Goal: Information Seeking & Learning: Find specific fact

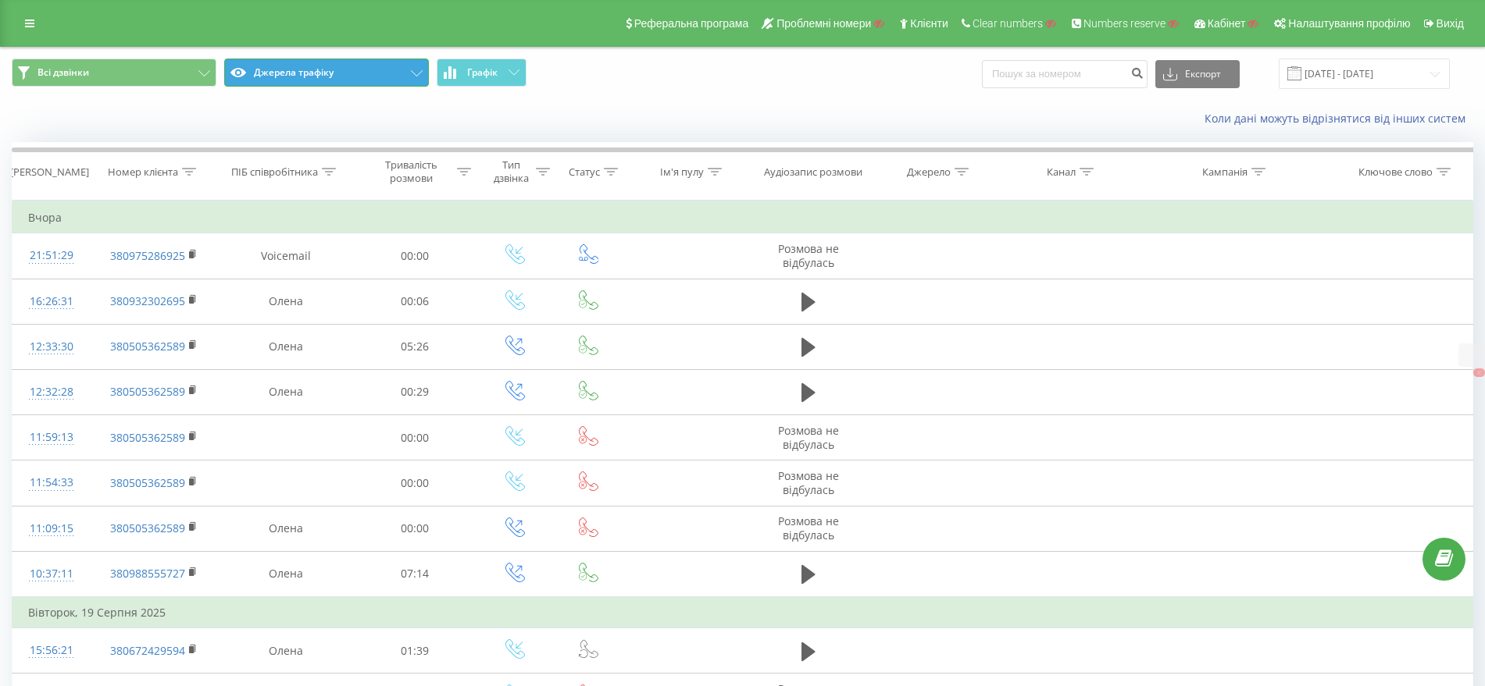
click at [348, 61] on button "Джерела трафіку" at bounding box center [326, 73] width 205 height 28
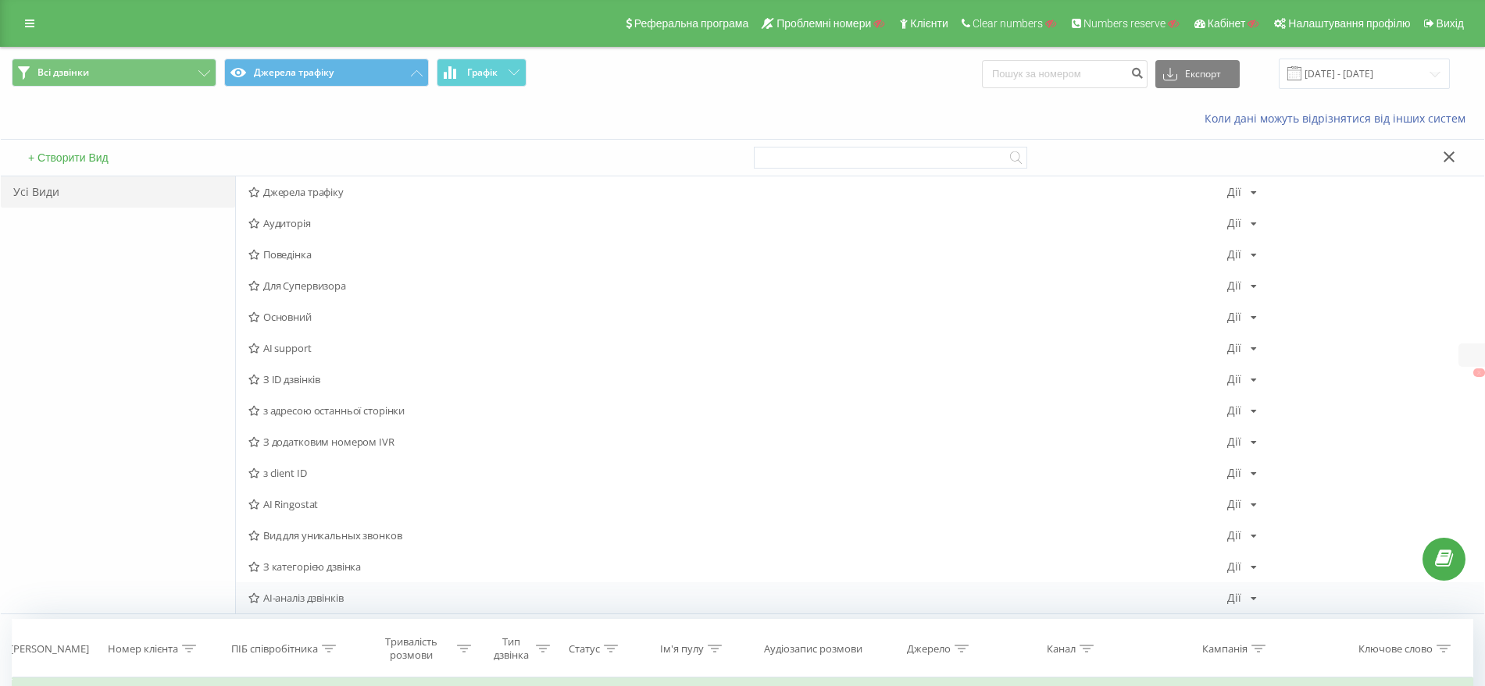
click at [335, 597] on span "AI-аналіз дзвінків" at bounding box center [737, 598] width 979 height 11
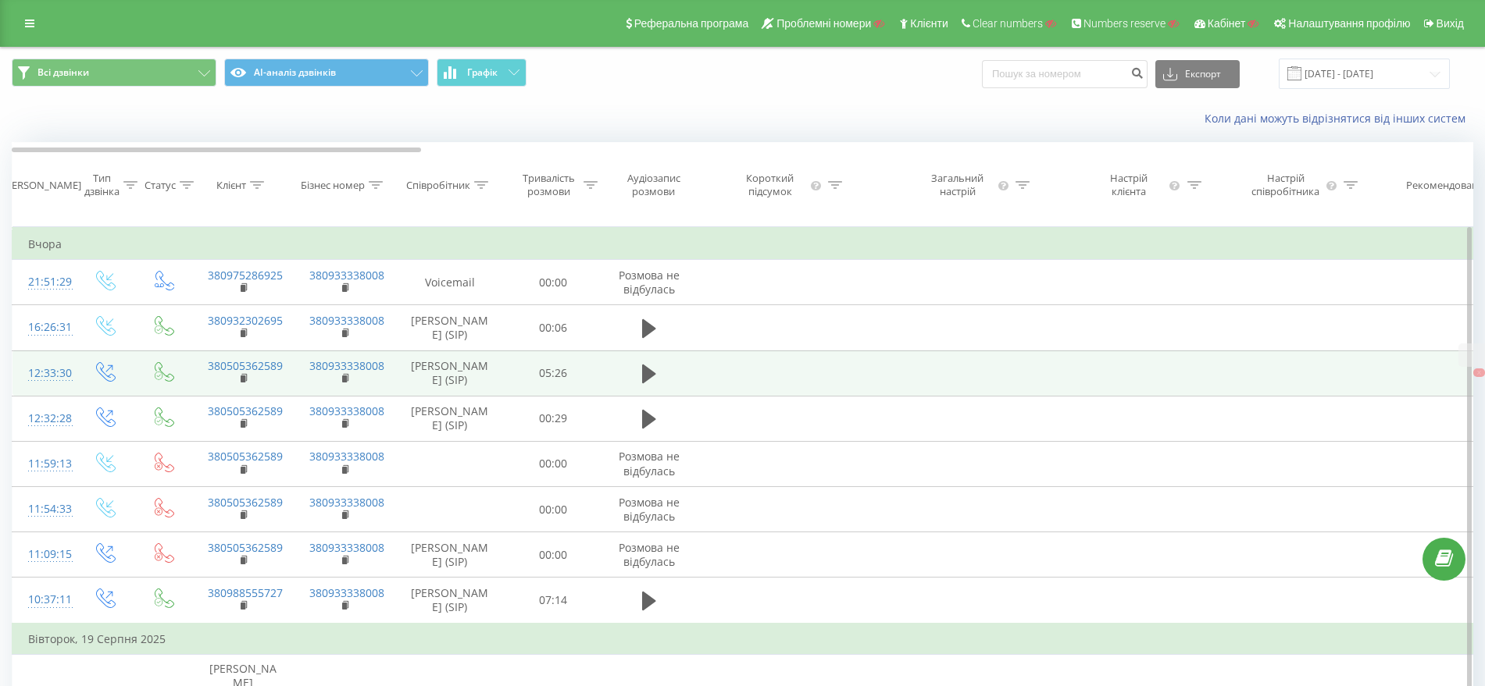
click at [43, 379] on div "12:33:30" at bounding box center [43, 373] width 31 height 30
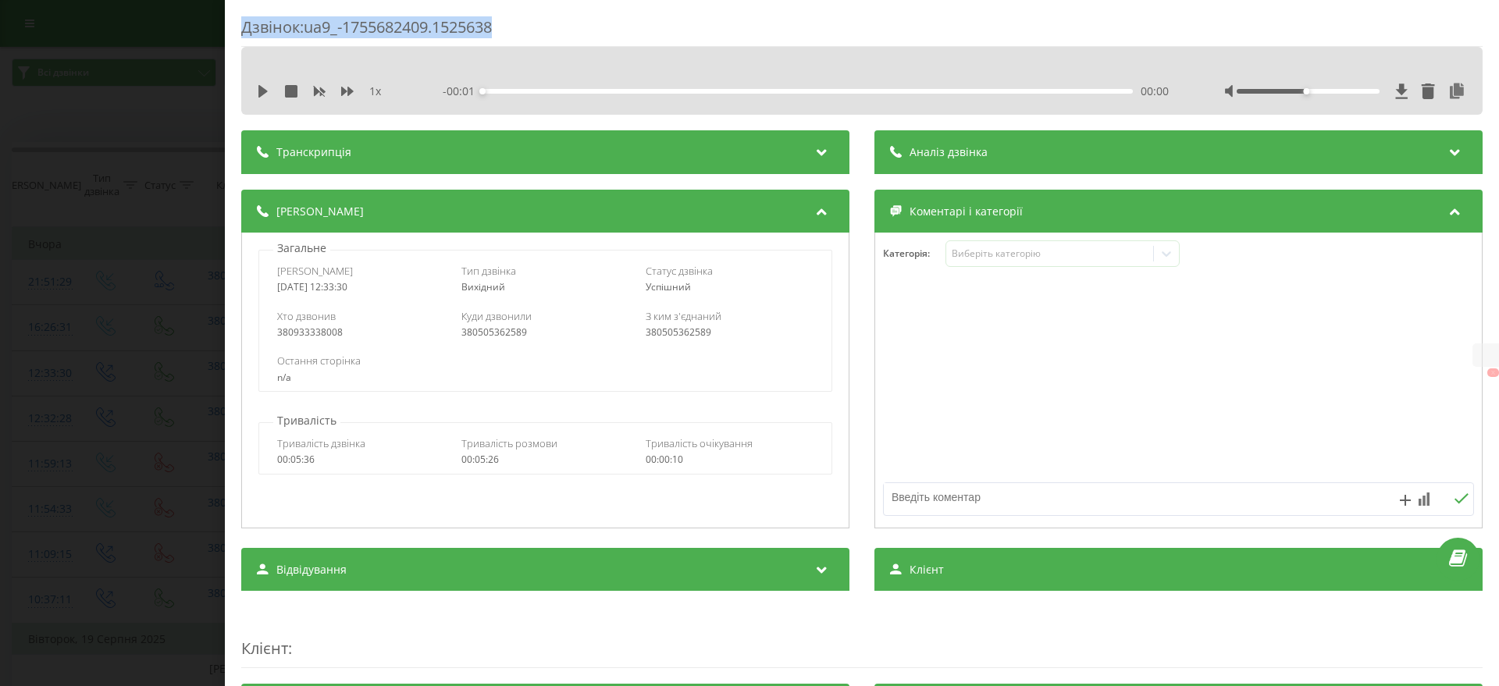
drag, startPoint x: 551, startPoint y: 31, endPoint x: 241, endPoint y: 13, distance: 309.8
click at [241, 13] on div "Дзвінок : ua9_-1755682409.1525638 1 x - 00:01 00:00 00:00 Транскрипція Для AI-а…" at bounding box center [862, 343] width 1275 height 686
copy div "Дзвінок : ua9_-1755682409.1525638"
drag, startPoint x: 258, startPoint y: 288, endPoint x: 434, endPoint y: 280, distance: 176.7
click at [434, 280] on div "Загальне Дата дзвінка 2025-08-20 12:33:30 Тип дзвінка Вихідний Статус дзвінка У…" at bounding box center [545, 317] width 591 height 152
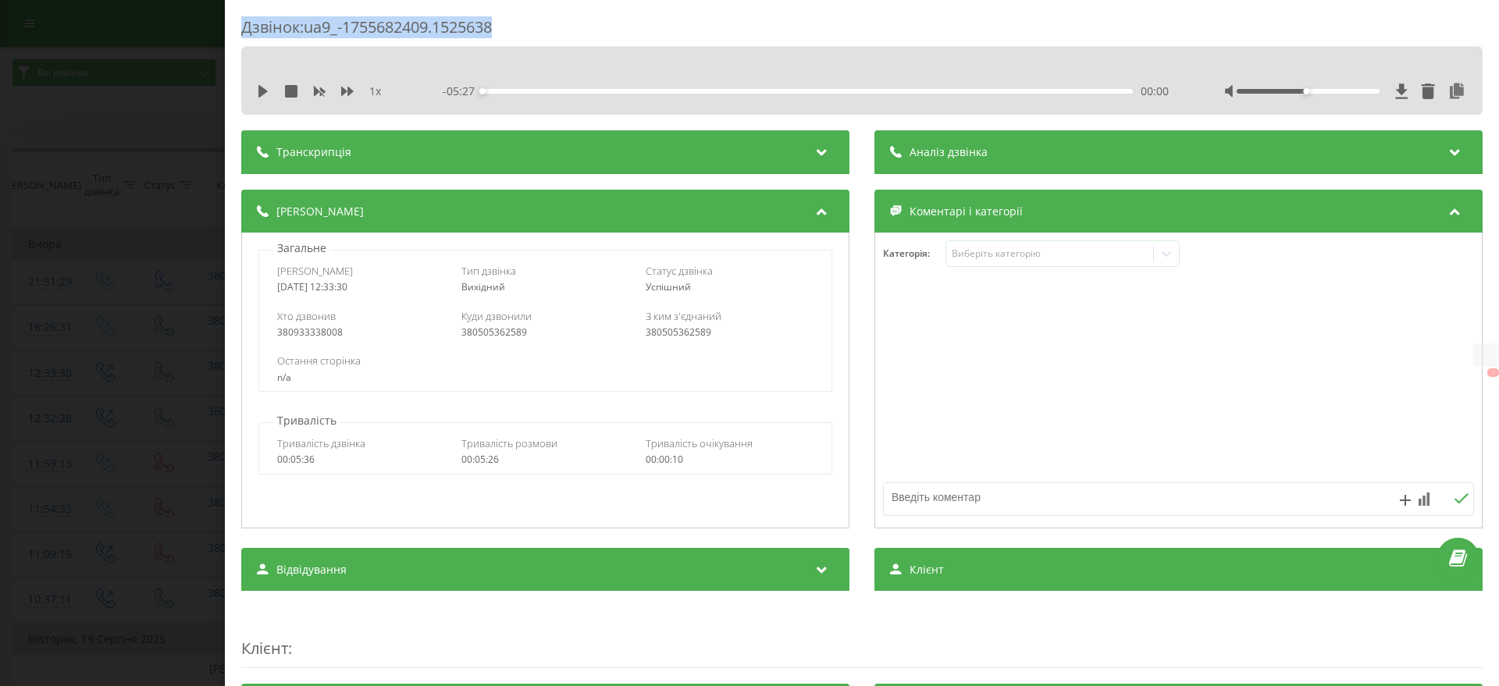
copy div "2025-08-20 12:33:30"
drag, startPoint x: 511, startPoint y: 21, endPoint x: 308, endPoint y: 34, distance: 202.7
click at [308, 34] on div "Дзвінок : ua9_-1755682409.1525638" at bounding box center [862, 31] width 1242 height 30
copy div "ua9_-1755682409.1525638"
click at [158, 284] on div "Дзвінок : ua9_-1755682409.1525638 1 x - 05:27 00:00 00:00 Транскрипція Для AI-а…" at bounding box center [749, 343] width 1499 height 686
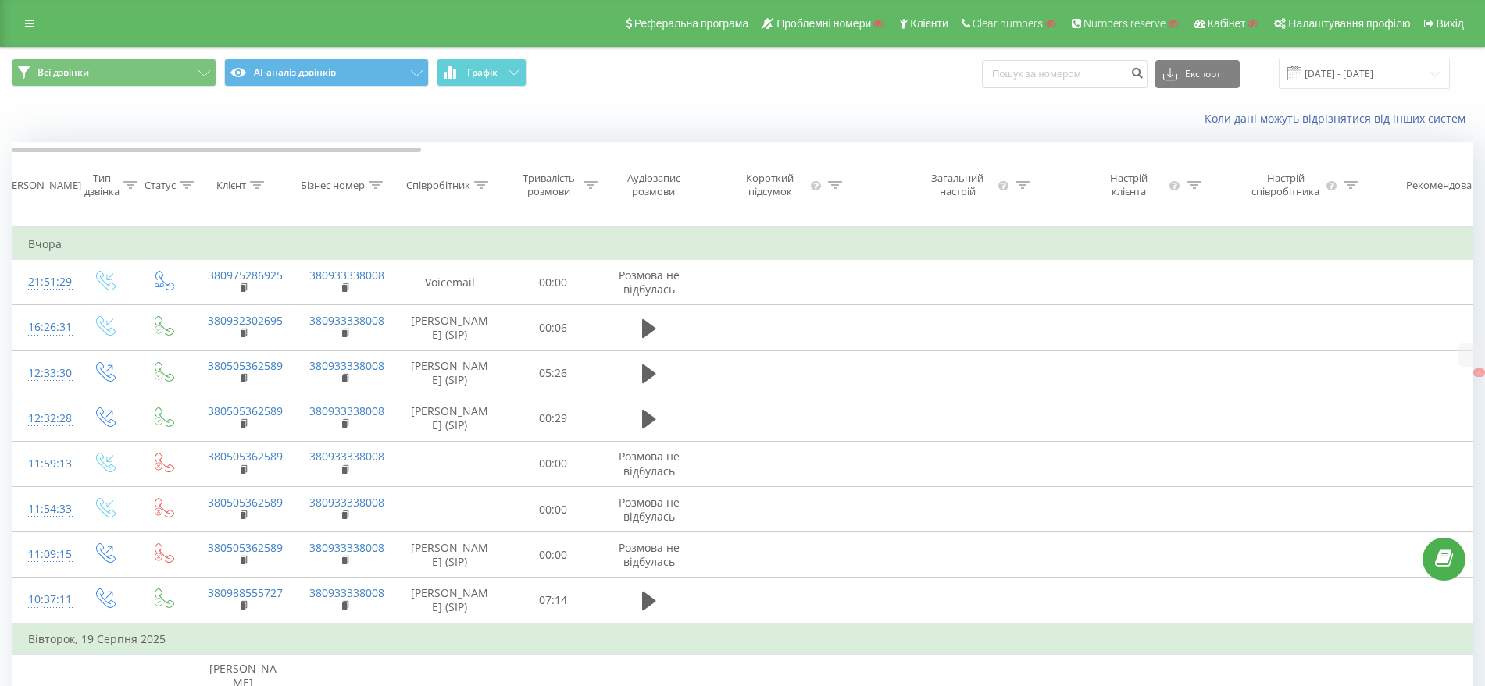
click at [608, 109] on div "Коли дані можуть відрізнятися вiд інших систем" at bounding box center [742, 118] width 1483 height 37
click at [593, 192] on div at bounding box center [590, 185] width 14 height 13
click at [540, 281] on div at bounding box center [544, 273] width 111 height 15
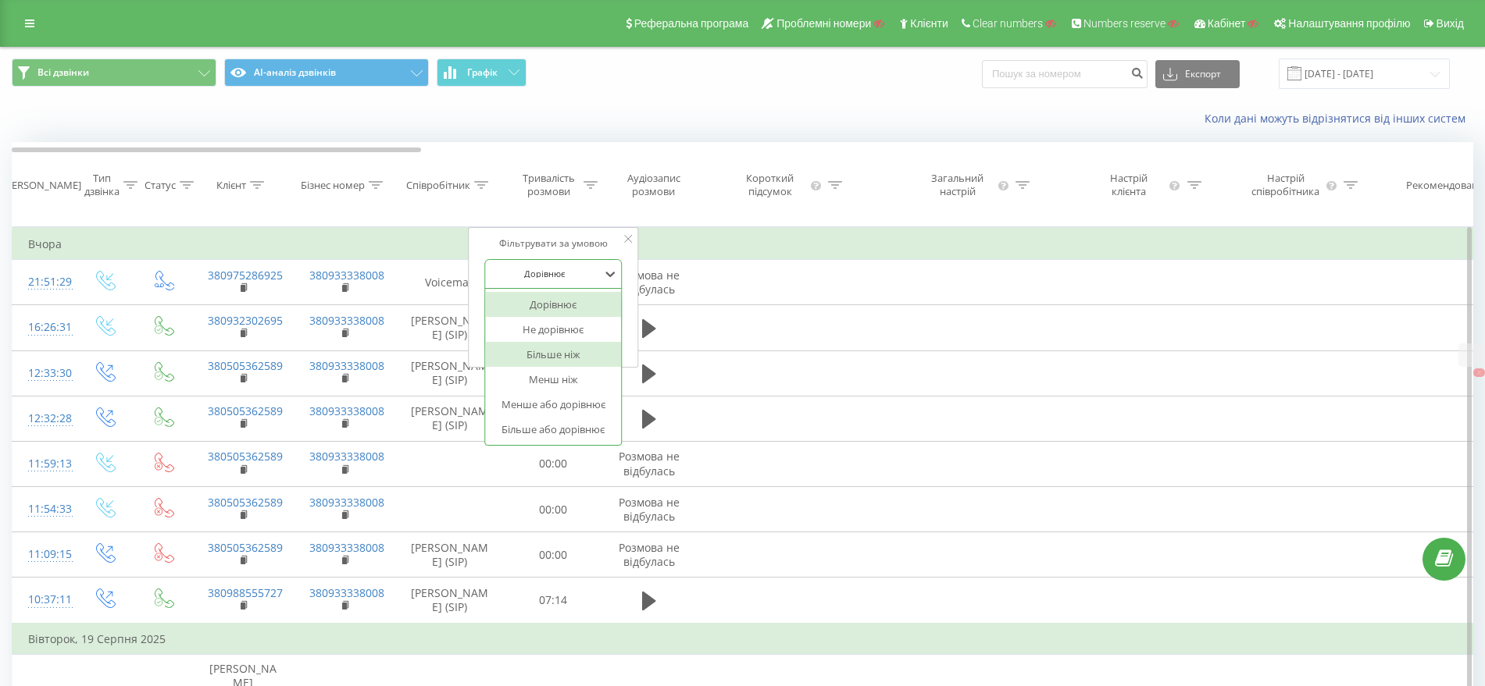
drag, startPoint x: 540, startPoint y: 376, endPoint x: 540, endPoint y: 362, distance: 14.9
click at [540, 367] on div "Більше ніж" at bounding box center [553, 354] width 136 height 25
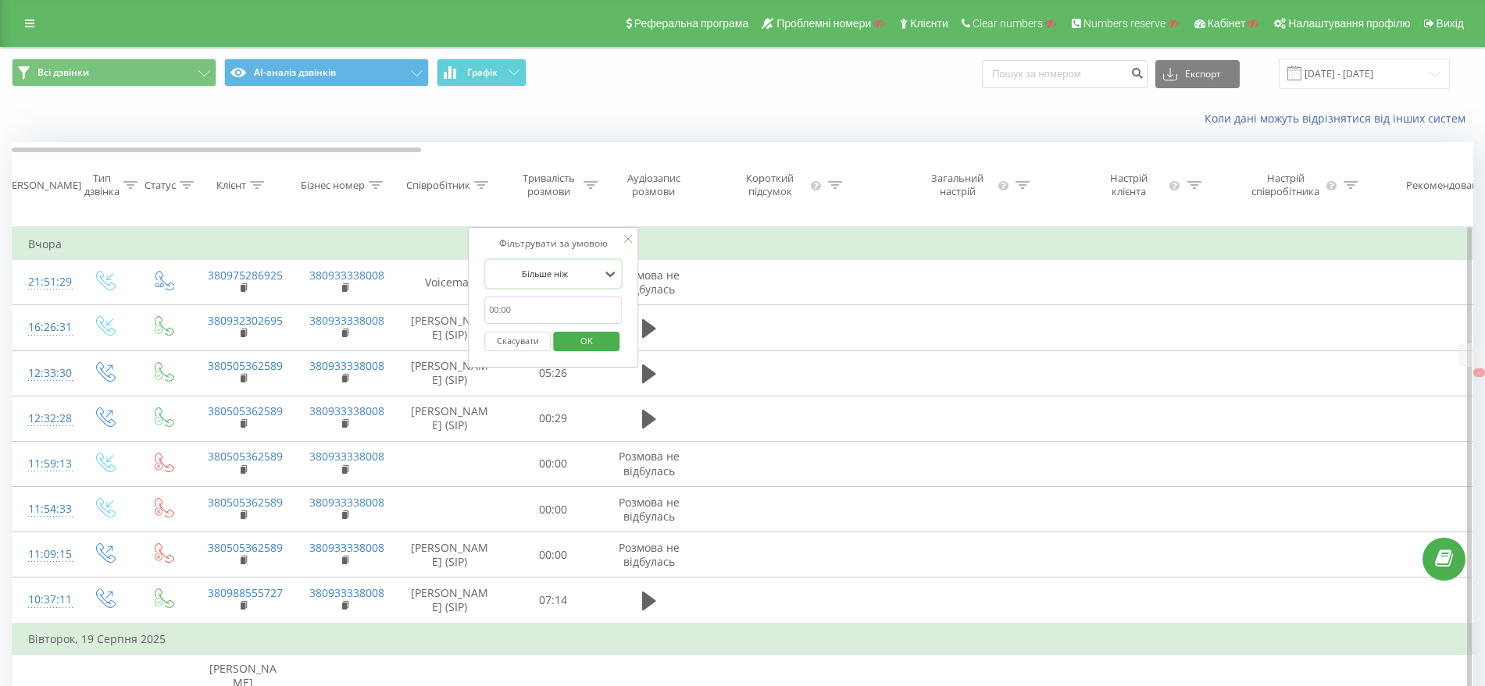
click at [537, 323] on input "text" at bounding box center [552, 310] width 137 height 27
type input "00:30"
click at [599, 353] on span "OK" at bounding box center [587, 341] width 44 height 24
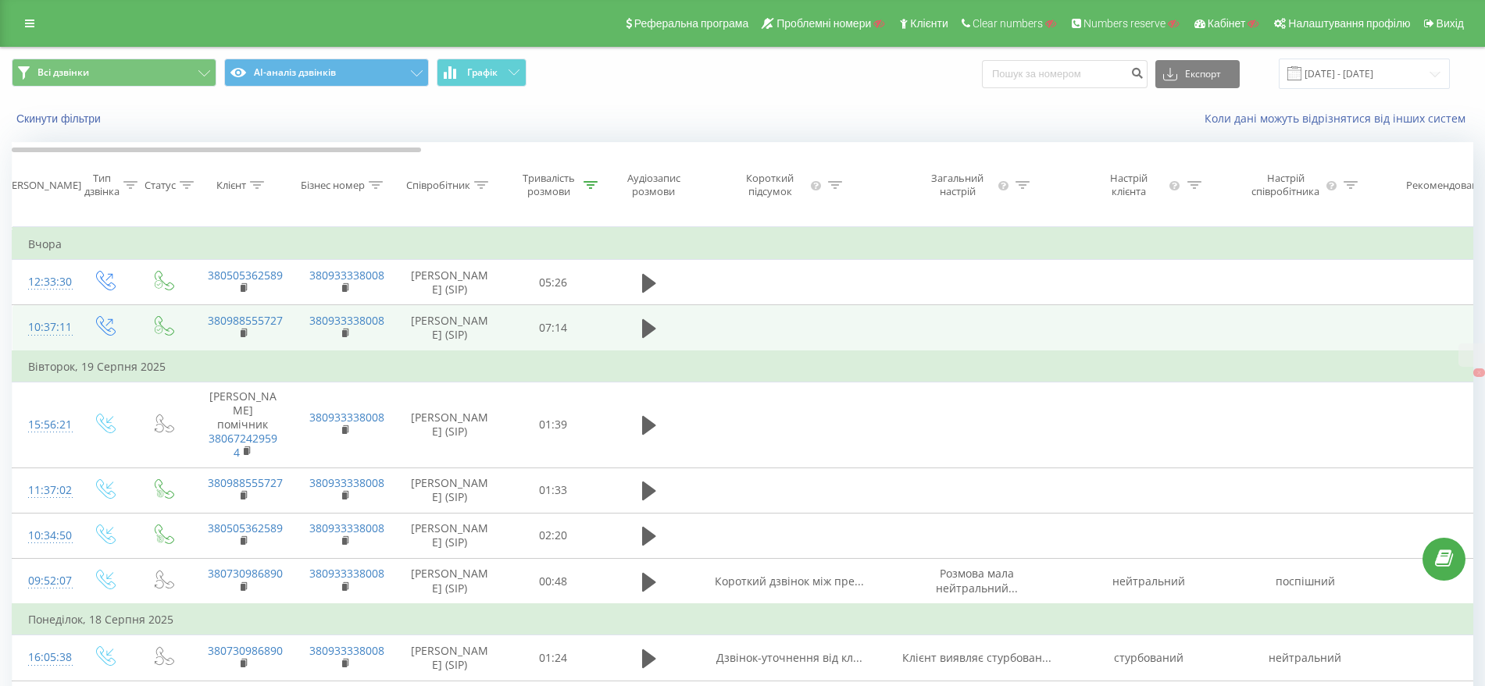
click at [25, 339] on td "10:37:11" at bounding box center [43, 328] width 62 height 46
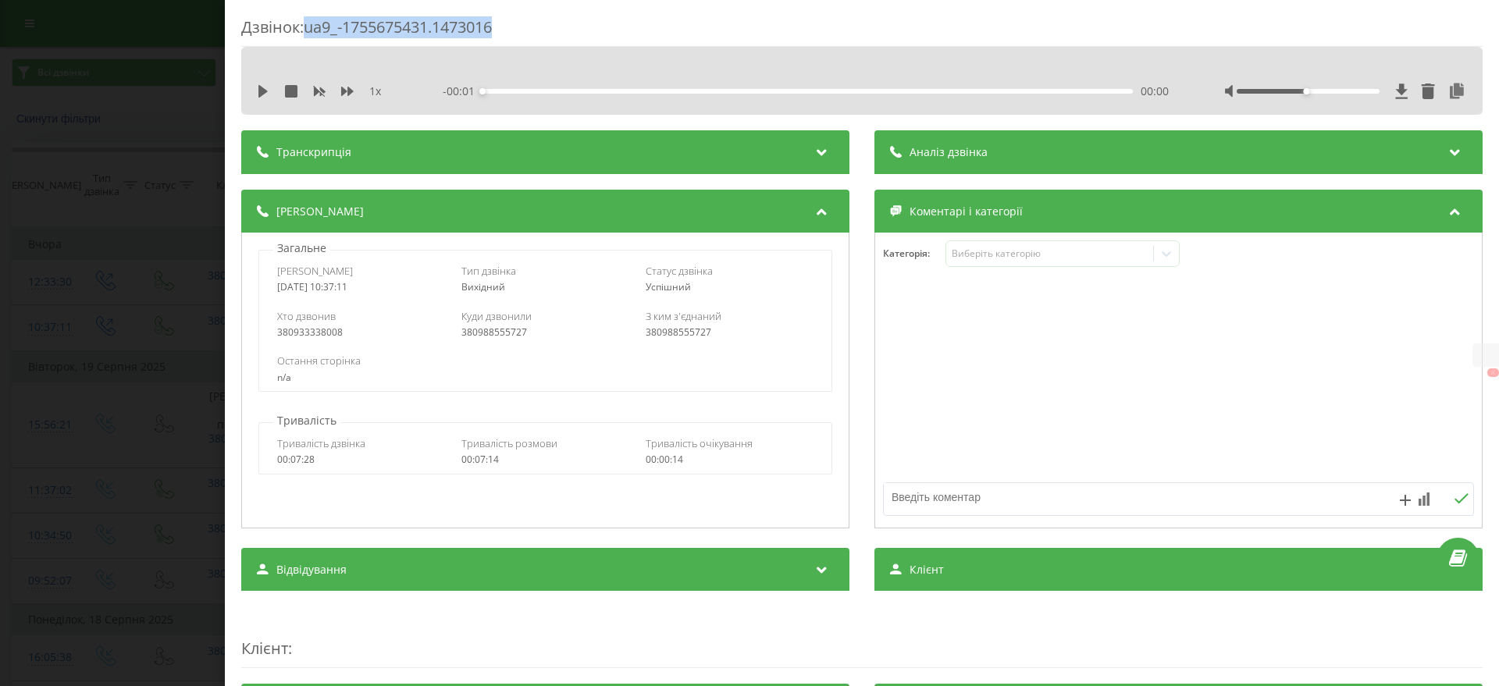
drag, startPoint x: 537, startPoint y: 30, endPoint x: 310, endPoint y: 28, distance: 226.5
click at [310, 28] on div "Дзвінок : ua9_-1755675431.1473016" at bounding box center [862, 31] width 1242 height 30
copy div "ua9_-1755675431.1473016"
click at [546, 21] on div "Дзвінок : ua9_-1755675431.1473016" at bounding box center [862, 31] width 1242 height 30
drag, startPoint x: 300, startPoint y: 27, endPoint x: 239, endPoint y: 28, distance: 60.9
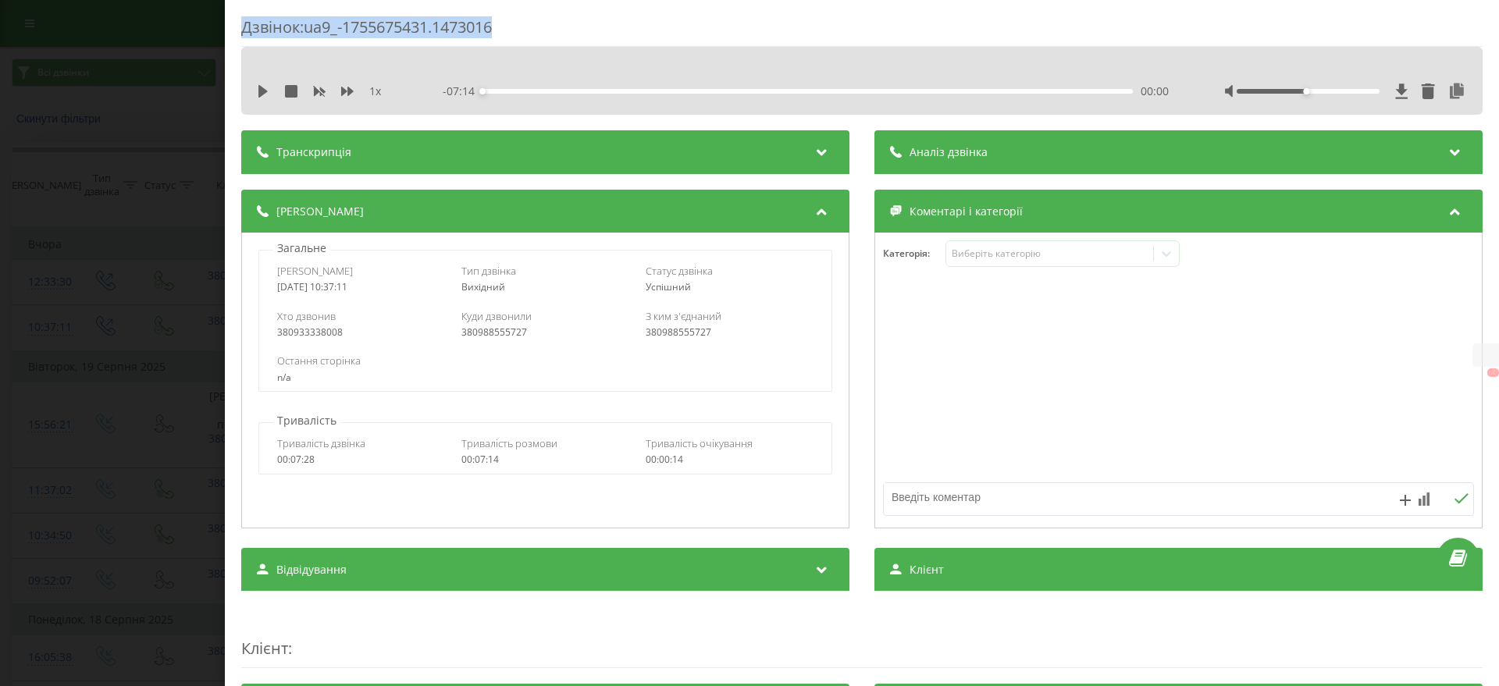
click at [239, 28] on div "Дзвінок : ua9_-1755675431.1473016 1 x - 07:14 00:00 00:00 Транскрипція Для AI-а…" at bounding box center [862, 343] width 1275 height 686
copy div "Дзвінок : ua9_-1755675431.1473016"
drag, startPoint x: 381, startPoint y: 283, endPoint x: 273, endPoint y: 283, distance: 108.6
click at [271, 285] on div "Дата дзвінка 2025-08-20 10:37:11 Тип дзвінка Вихідний Статус дзвінка Успішний" at bounding box center [545, 278] width 572 height 45
copy div "2025-08-20 10:37:11"
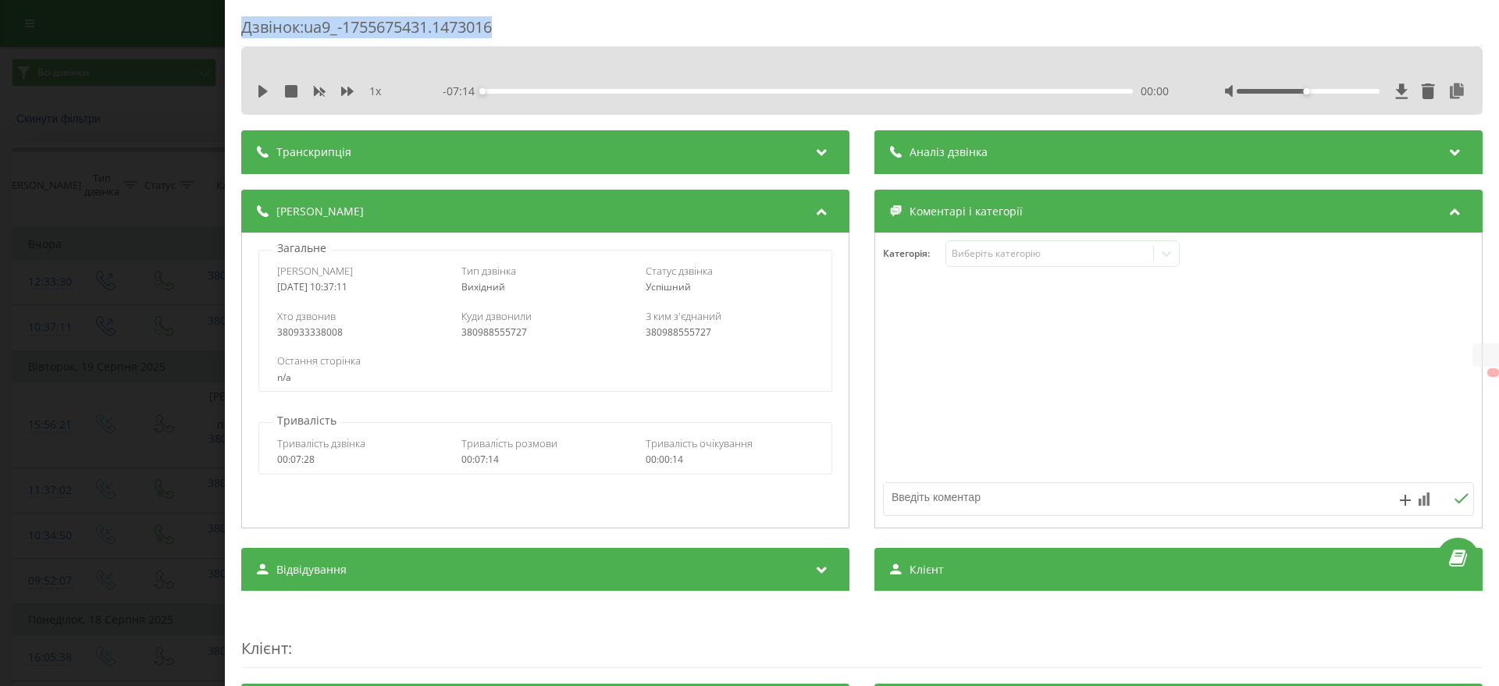
click at [1, 421] on div "Дзвінок : ua9_-1755675431.1473016 1 x - 07:14 00:00 00:00 Транскрипція Для AI-а…" at bounding box center [749, 343] width 1499 height 686
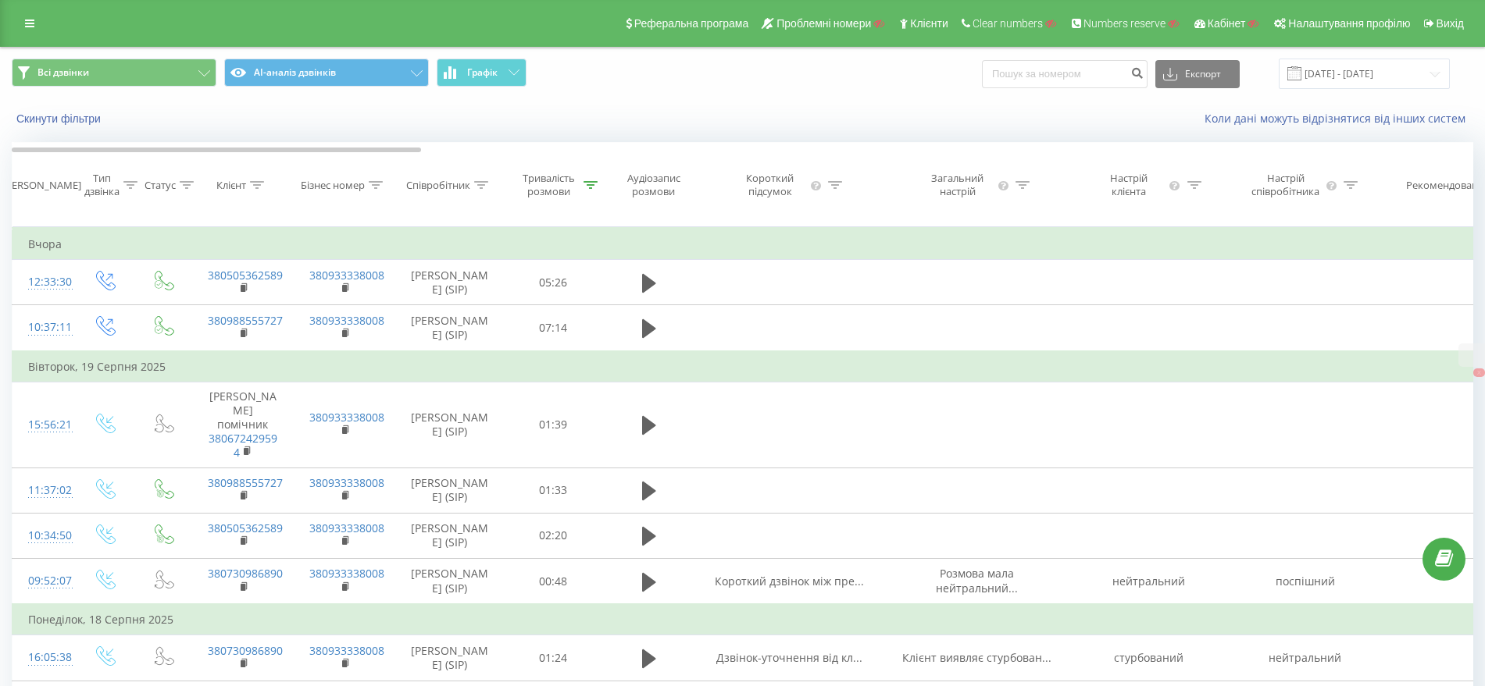
click at [557, 115] on div "Коли дані можуть відрізнятися вiд інших систем" at bounding box center [1020, 119] width 927 height 16
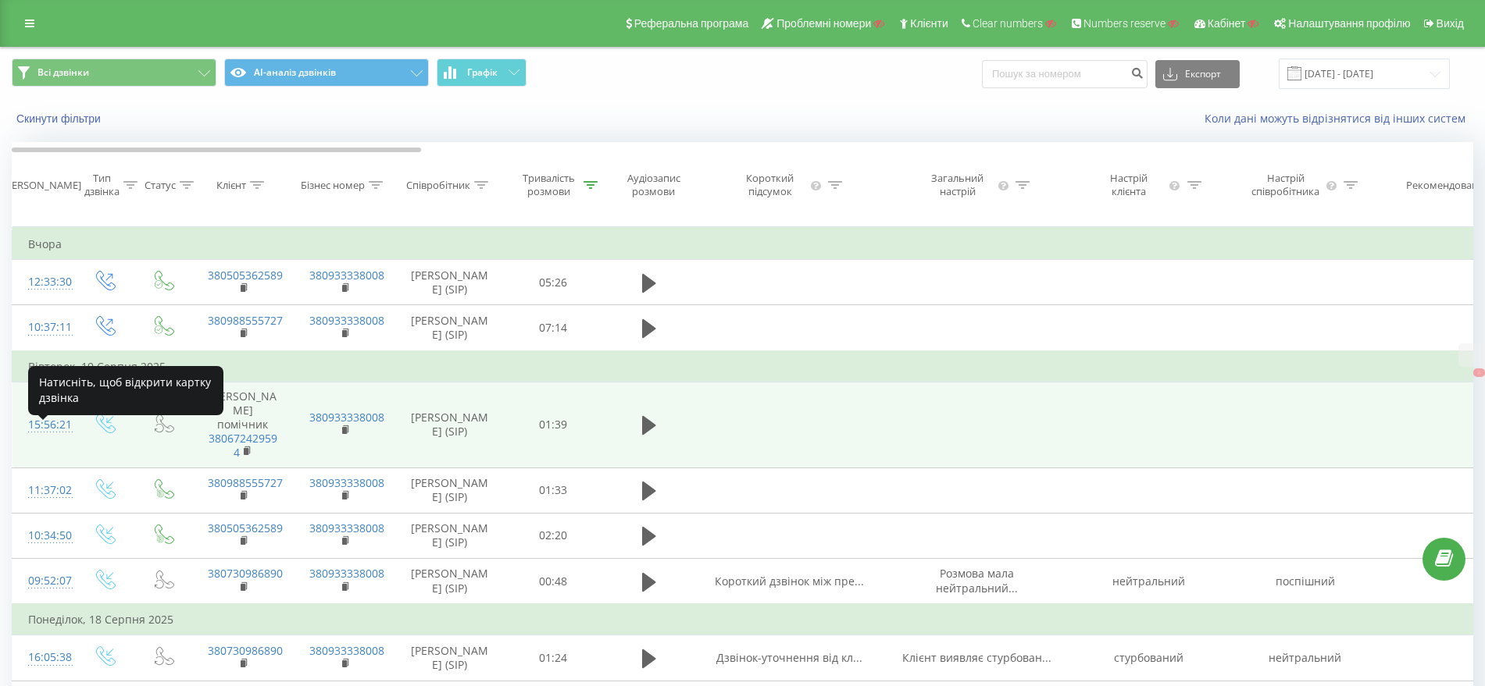
click at [49, 438] on div "15:56:21" at bounding box center [43, 425] width 31 height 30
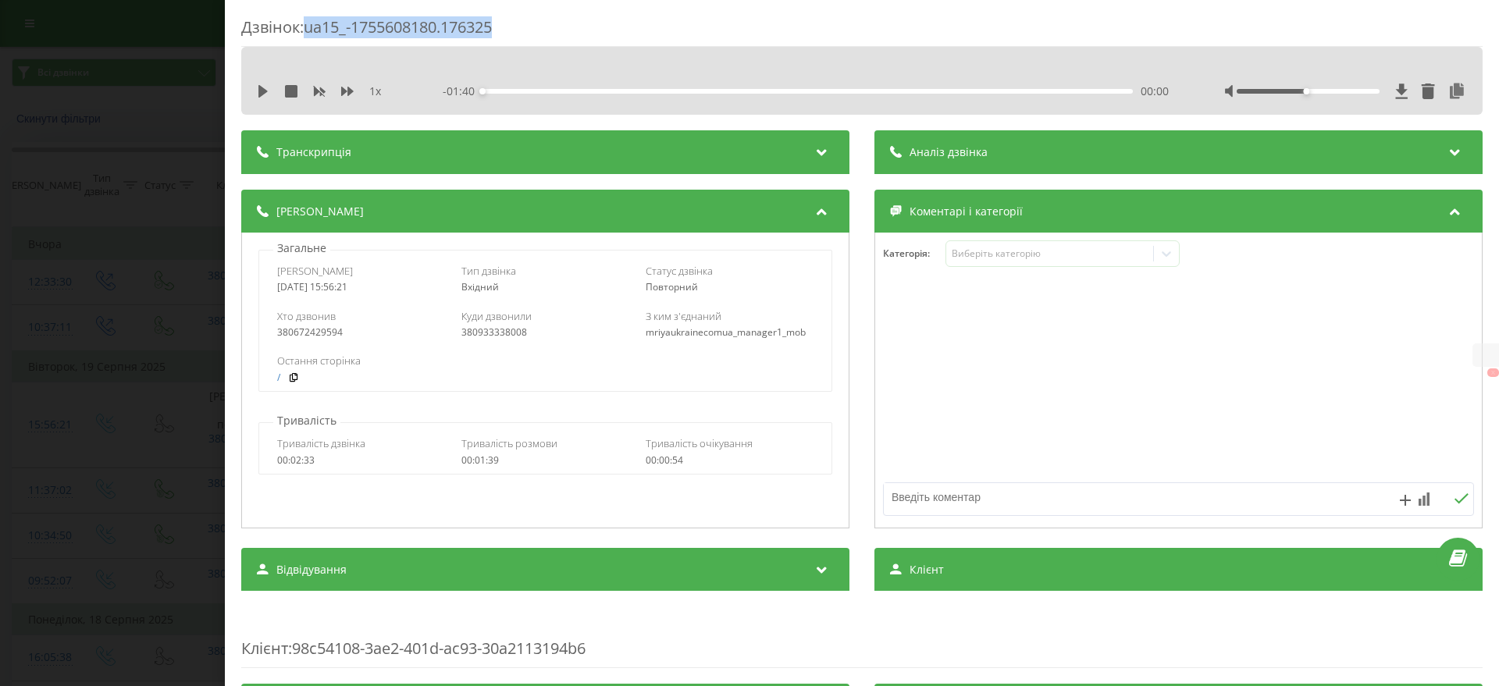
drag, startPoint x: 540, startPoint y: 29, endPoint x: 309, endPoint y: 27, distance: 231.2
click at [309, 27] on div "Дзвінок : ua15_-1755608180.176325" at bounding box center [862, 31] width 1242 height 30
copy div "ua15_-1755608180.176325"
click at [587, 17] on div "Дзвінок : ua15_-1755608180.176325" at bounding box center [862, 31] width 1242 height 30
drag, startPoint x: 542, startPoint y: 29, endPoint x: 237, endPoint y: 34, distance: 304.6
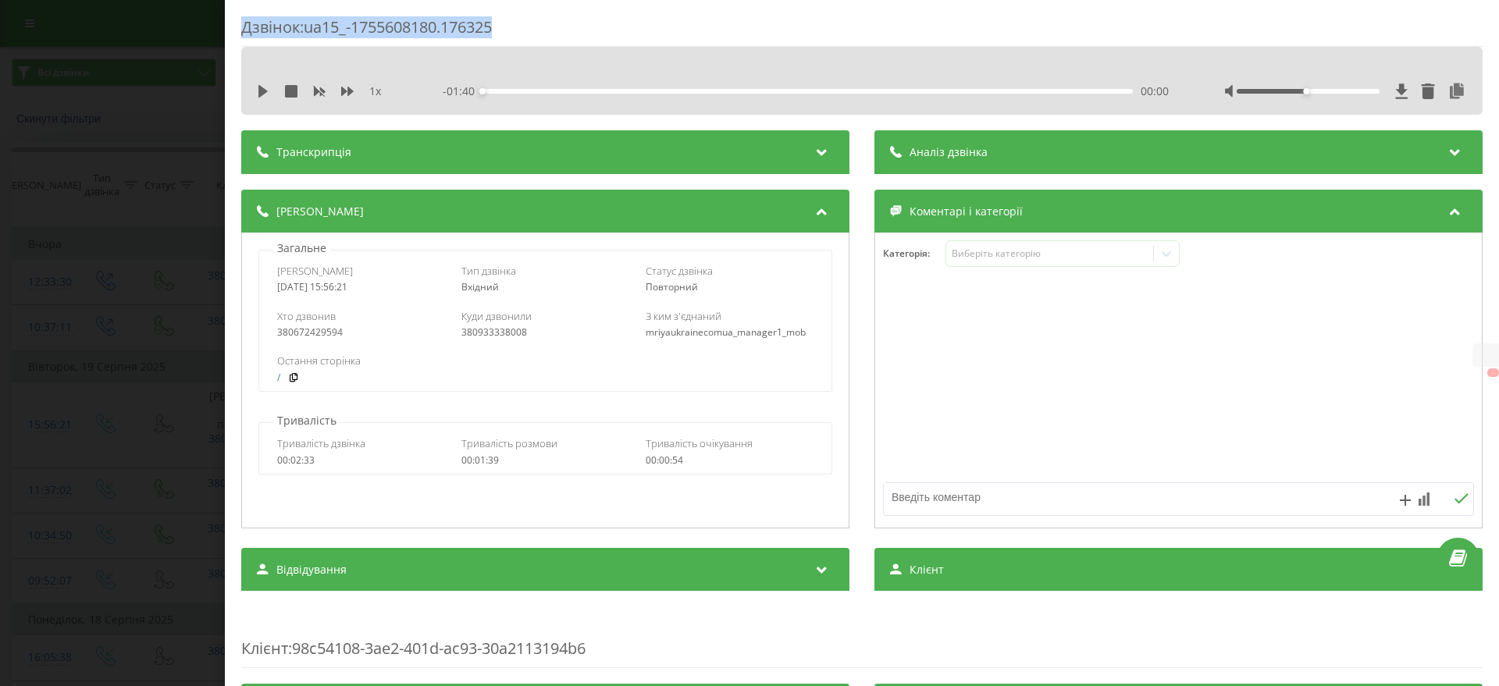
click at [237, 34] on div "Дзвінок : ua15_-1755608180.176325 1 x - 01:40 00:00 00:00 Транскрипція Для AI-а…" at bounding box center [862, 343] width 1275 height 686
copy div "Дзвінок : ua15_-1755608180.176325"
drag, startPoint x: 373, startPoint y: 283, endPoint x: 257, endPoint y: 284, distance: 115.6
click at [257, 284] on div "Загальне Дата дзвінка 2025-08-19 15:56:21 Тип дзвінка Вхідний Статус дзвінка По…" at bounding box center [545, 317] width 591 height 152
copy div "2025-08-19 15:56:21"
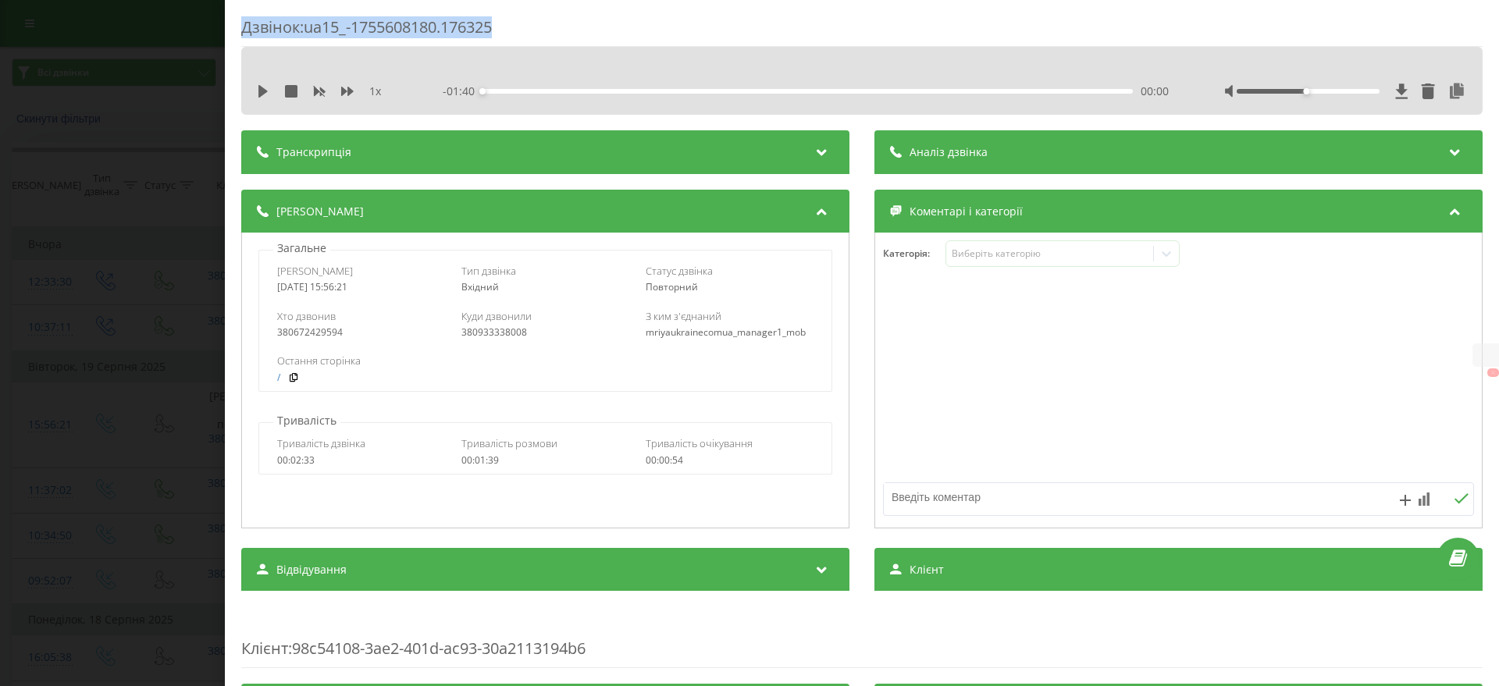
click at [62, 318] on div "Дзвінок : ua15_-1755608180.176325 1 x - 01:40 00:00 00:00 Транскрипція Для AI-а…" at bounding box center [749, 343] width 1499 height 686
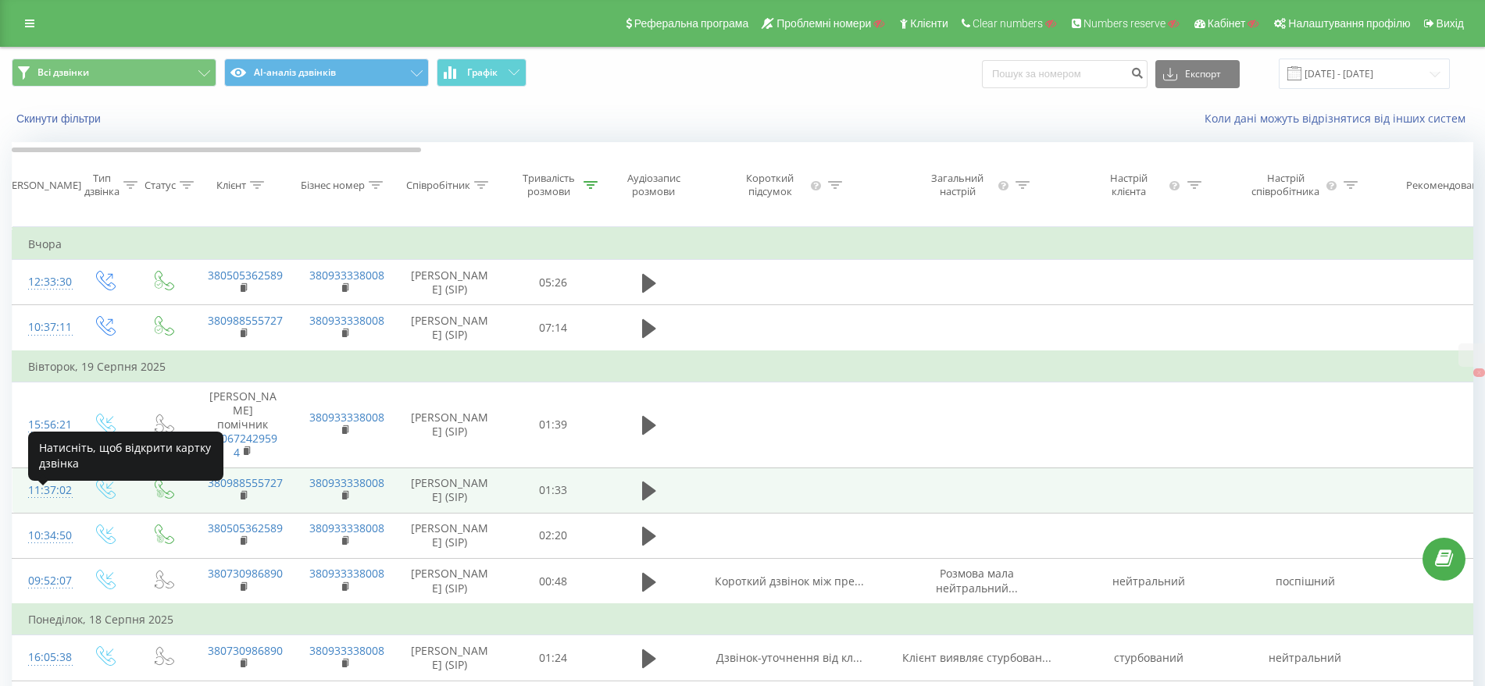
click at [44, 503] on div "11:37:02" at bounding box center [43, 491] width 31 height 30
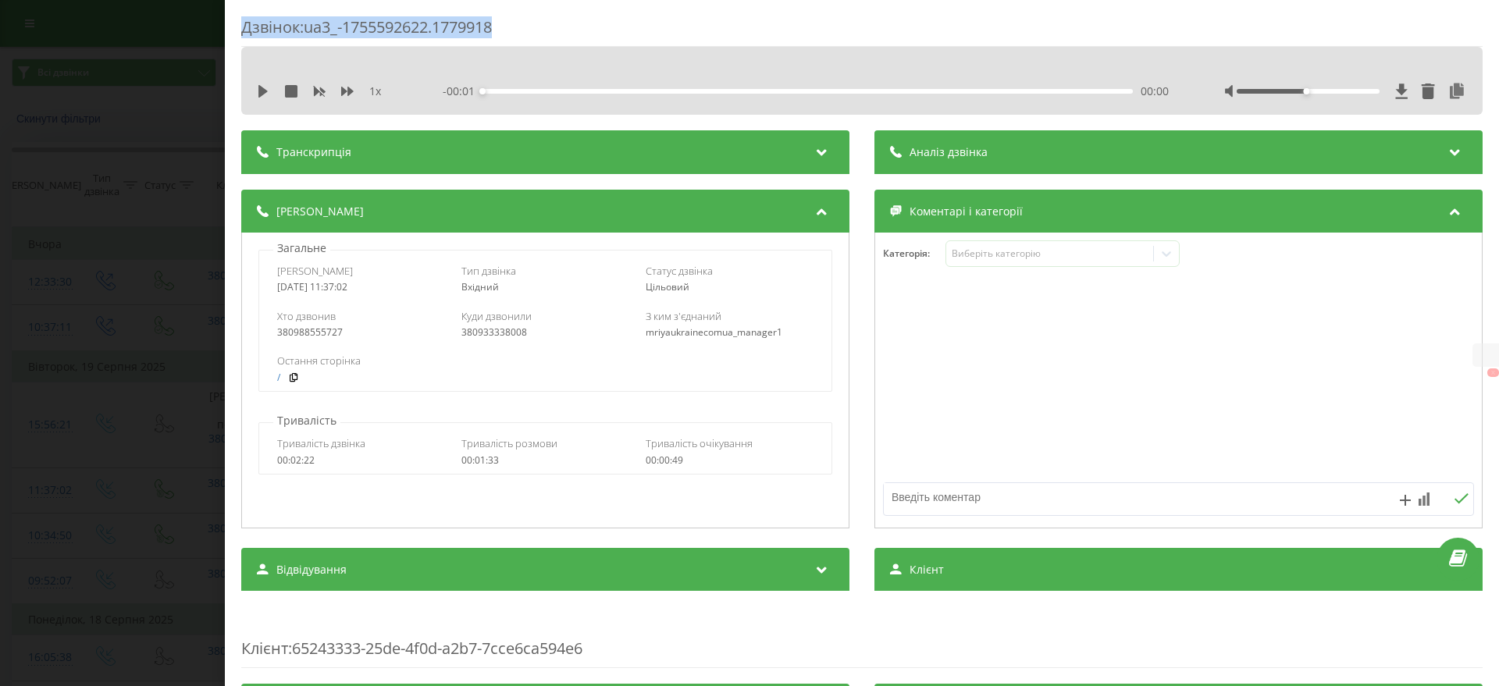
drag, startPoint x: 520, startPoint y: 24, endPoint x: 244, endPoint y: 27, distance: 275.7
click at [244, 27] on div "Дзвінок : ua3_-1755592622.1779918" at bounding box center [862, 31] width 1242 height 30
copy div "Дзвінок : ua3_-1755592622.1779918"
drag, startPoint x: 373, startPoint y: 280, endPoint x: 287, endPoint y: 283, distance: 85.2
click at [255, 283] on div "Загальне Дата дзвінка 2025-08-19 11:37:02 Тип дзвінка Вхідний Статус дзвінка Ці…" at bounding box center [545, 317] width 591 height 152
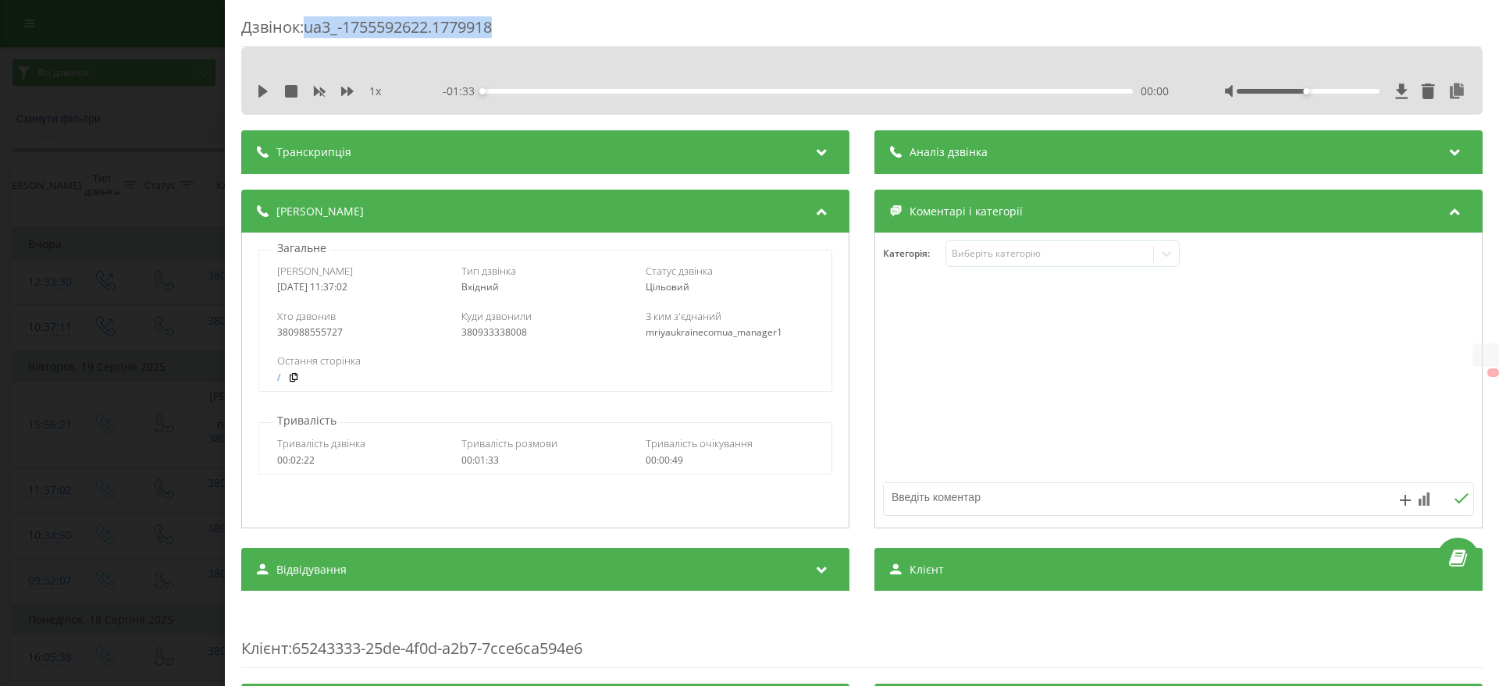
drag, startPoint x: 513, startPoint y: 23, endPoint x: 308, endPoint y: 28, distance: 205.5
click at [308, 28] on div "Дзвінок : ua3_-1755592622.1779918" at bounding box center [862, 31] width 1242 height 30
click at [42, 378] on div "Дзвінок : ua3_-1755592622.1779918 1 x - 01:33 00:00 00:00 Транскрипція Для AI-а…" at bounding box center [749, 343] width 1499 height 686
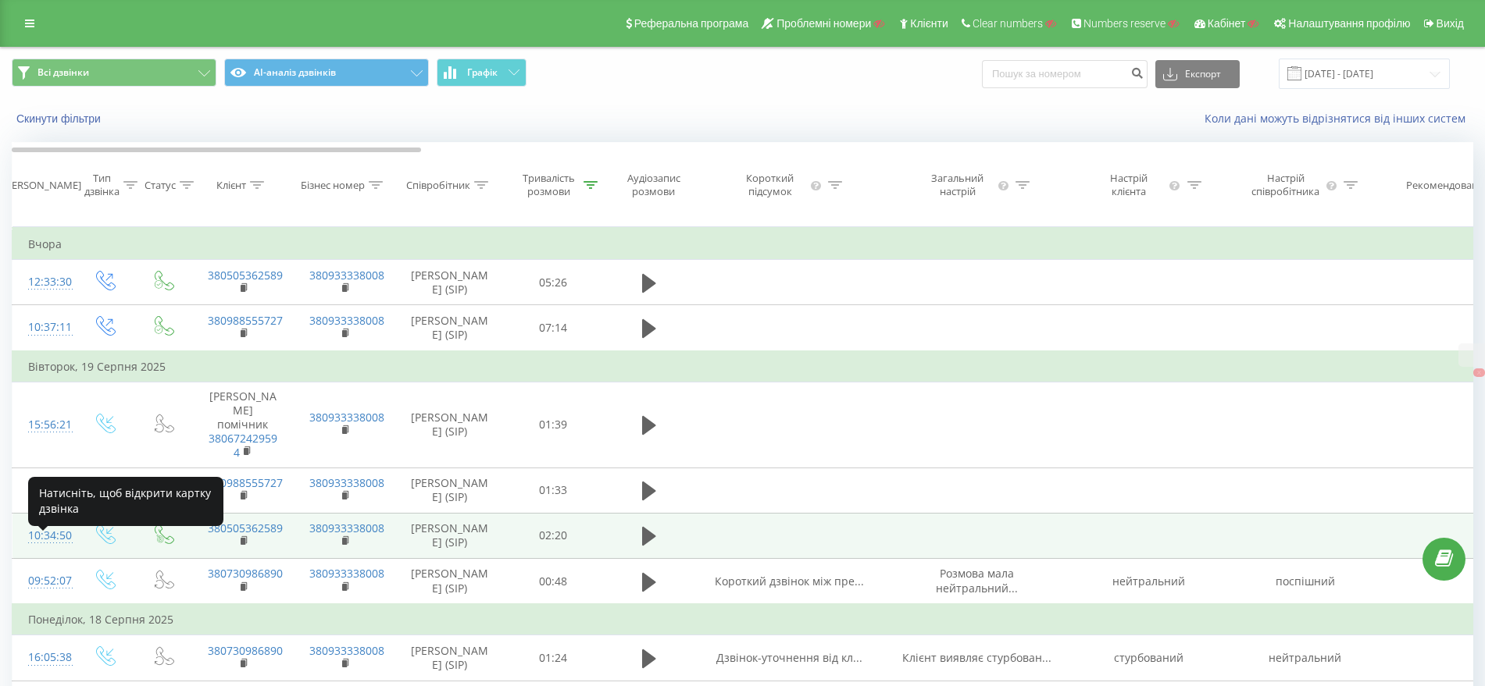
click at [40, 546] on div "10:34:50" at bounding box center [43, 536] width 31 height 30
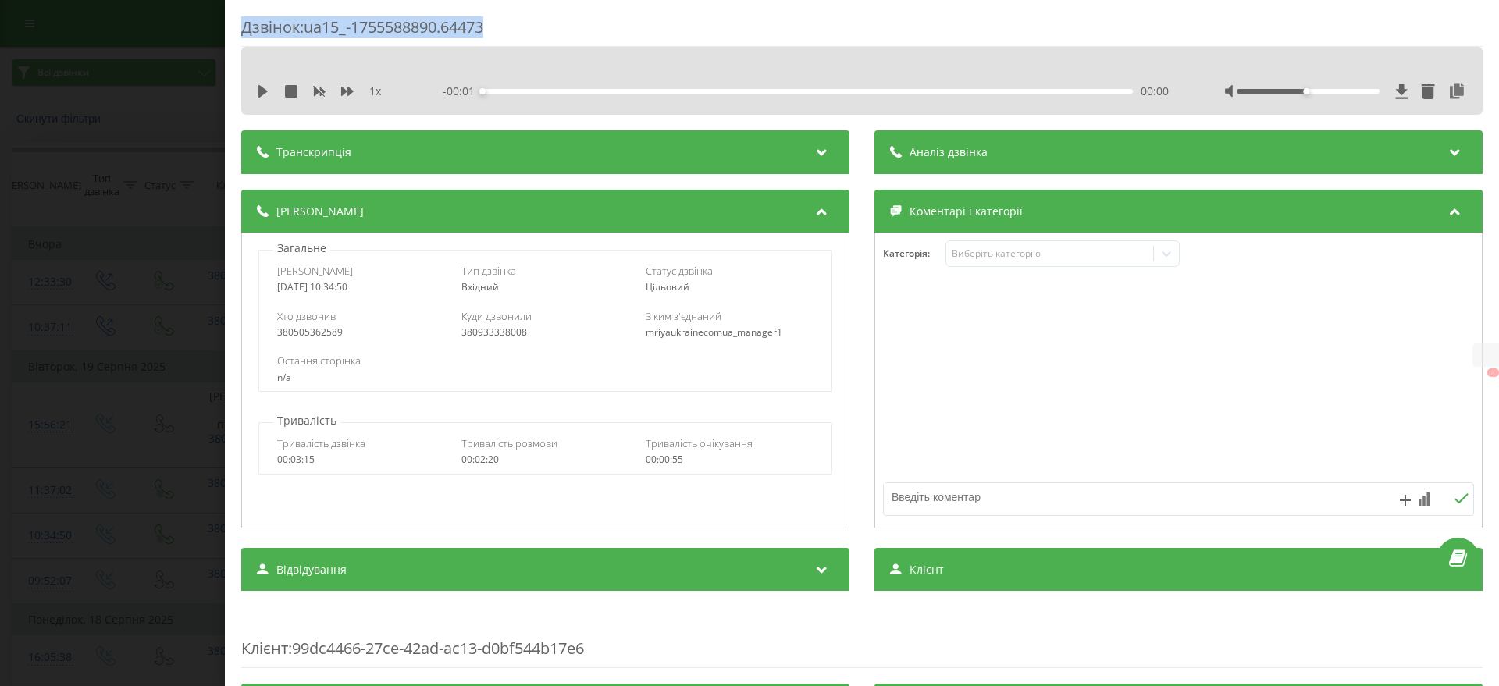
drag, startPoint x: 523, startPoint y: 16, endPoint x: 238, endPoint y: 16, distance: 285.1
click at [238, 16] on div "Дзвінок : ua15_-1755588890.64473 1 x - 00:01 00:00 00:00 Транскрипція Для AI-ан…" at bounding box center [862, 343] width 1275 height 686
drag, startPoint x: 375, startPoint y: 281, endPoint x: 269, endPoint y: 278, distance: 105.5
click at [269, 278] on div "Дата дзвінка 2025-08-19 10:34:50 Тип дзвінка Вхідний Статус дзвінка Цільовий" at bounding box center [545, 278] width 572 height 45
click at [418, 291] on div "2025-08-19 10:34:50" at bounding box center [361, 287] width 168 height 11
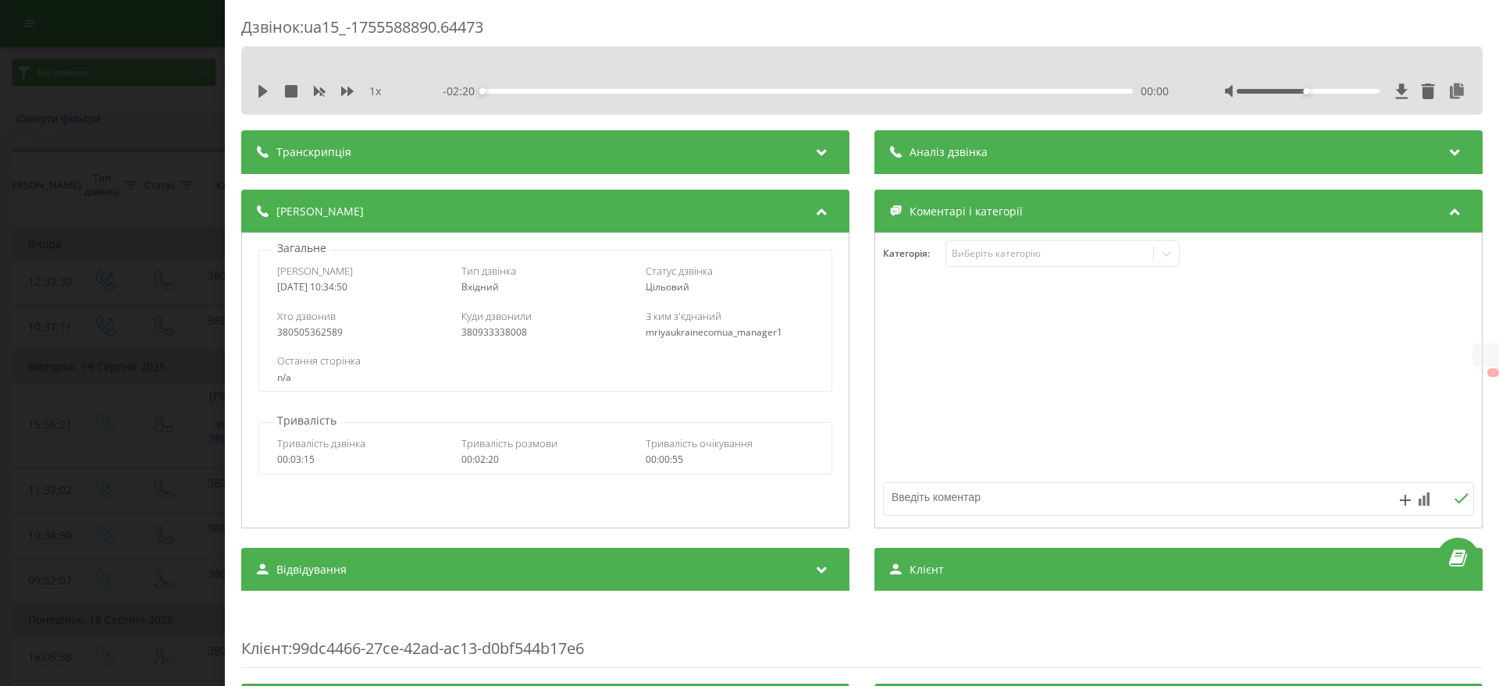
drag, startPoint x: 387, startPoint y: 288, endPoint x: 273, endPoint y: 288, distance: 114.0
click at [273, 288] on div "Дата дзвінка 2025-08-19 10:34:50 Тип дзвінка Вхідний Статус дзвінка Цільовий" at bounding box center [545, 278] width 572 height 45
drag, startPoint x: 526, startPoint y: 33, endPoint x: 306, endPoint y: 23, distance: 220.4
click at [306, 23] on div "Дзвінок : ua15_-1755588890.64473" at bounding box center [862, 31] width 1242 height 30
click at [266, 93] on icon at bounding box center [263, 91] width 12 height 12
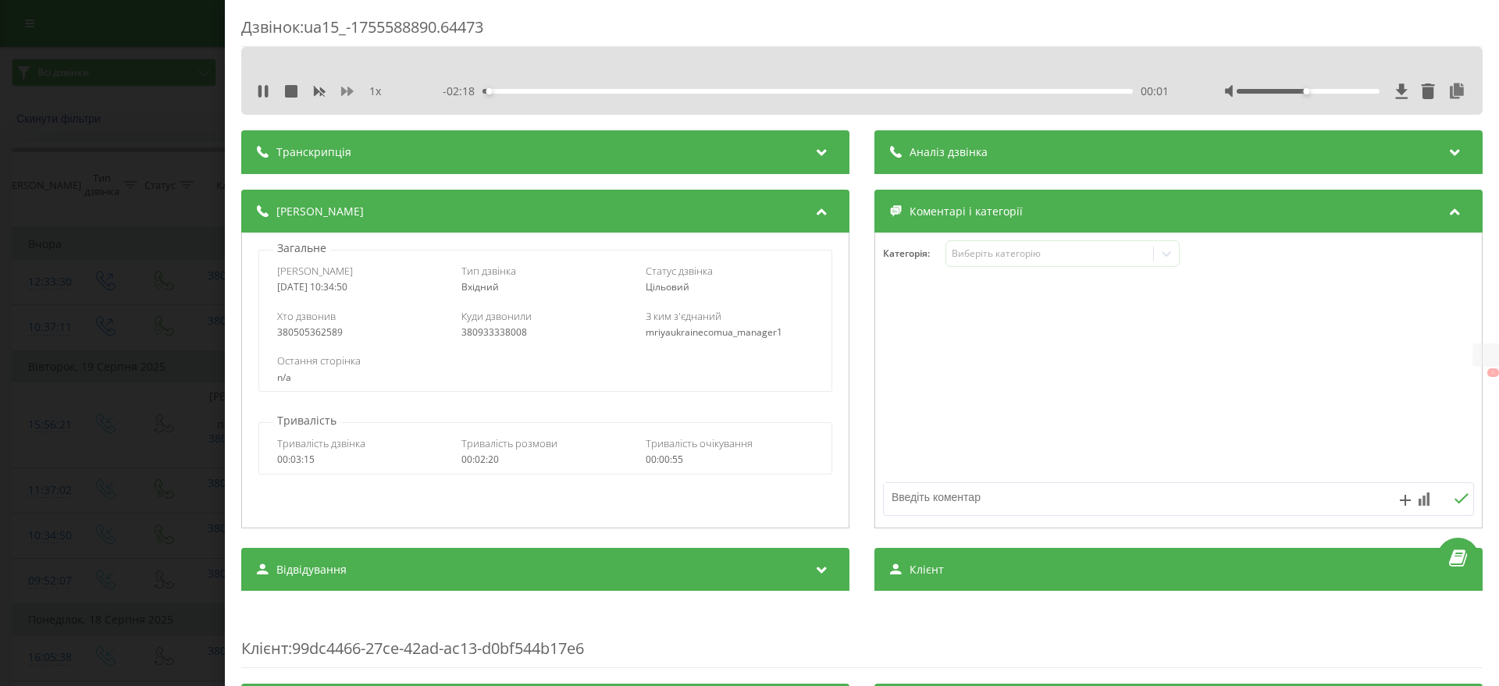
click at [344, 92] on icon at bounding box center [347, 91] width 12 height 9
click at [343, 90] on icon at bounding box center [347, 91] width 12 height 9
click at [1059, 601] on div "Транскрипція Для AI-аналізу майбутніх дзвінків налаштуйте та активуйте профіль …" at bounding box center [862, 643] width 1242 height 1026
click at [841, 410] on div "Загальне Дата дзвінка 2025-08-19 10:34:50 Тип дзвінка Вхідний Статус дзвінка Ці…" at bounding box center [545, 381] width 608 height 296
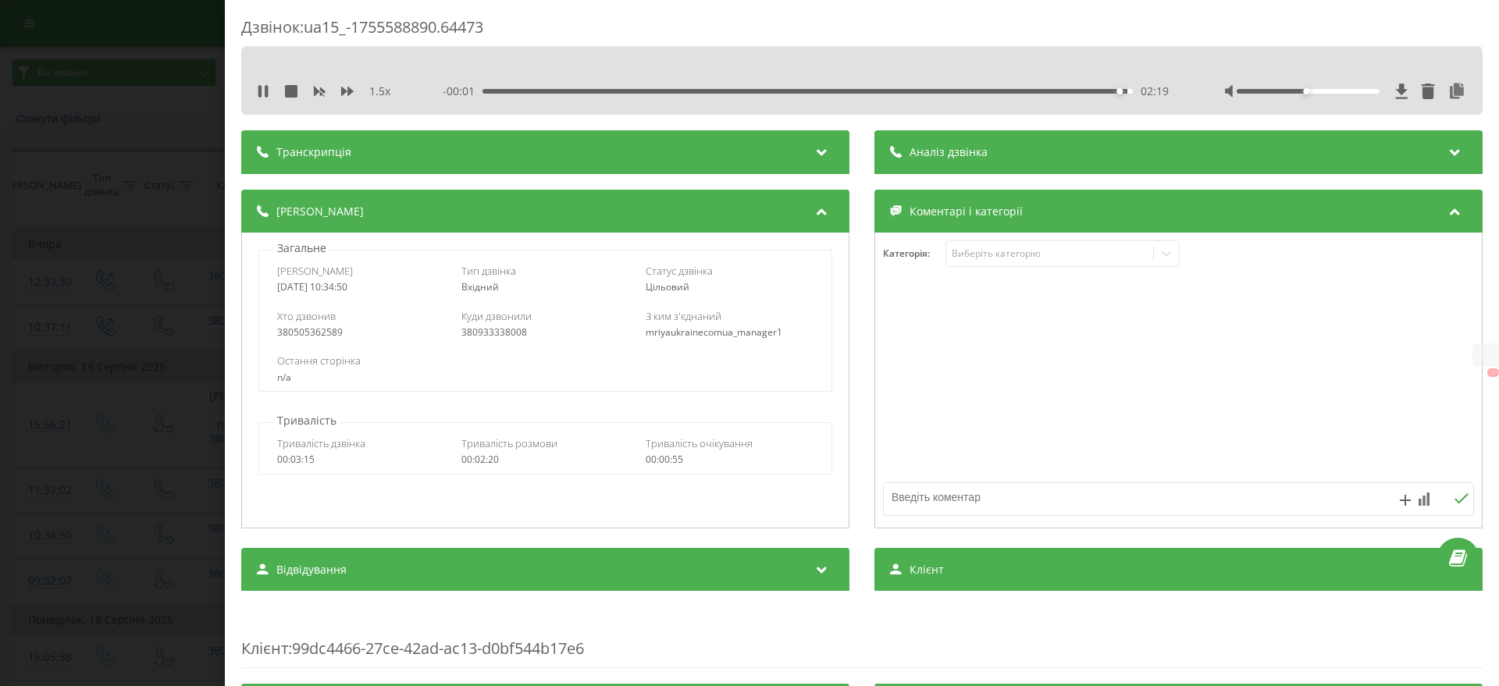
click at [96, 370] on div "Дзвінок : ua15_-1755588890.64473 1.5 x - 00:01 02:19 02:19 Транскрипція Для AI-…" at bounding box center [749, 343] width 1499 height 686
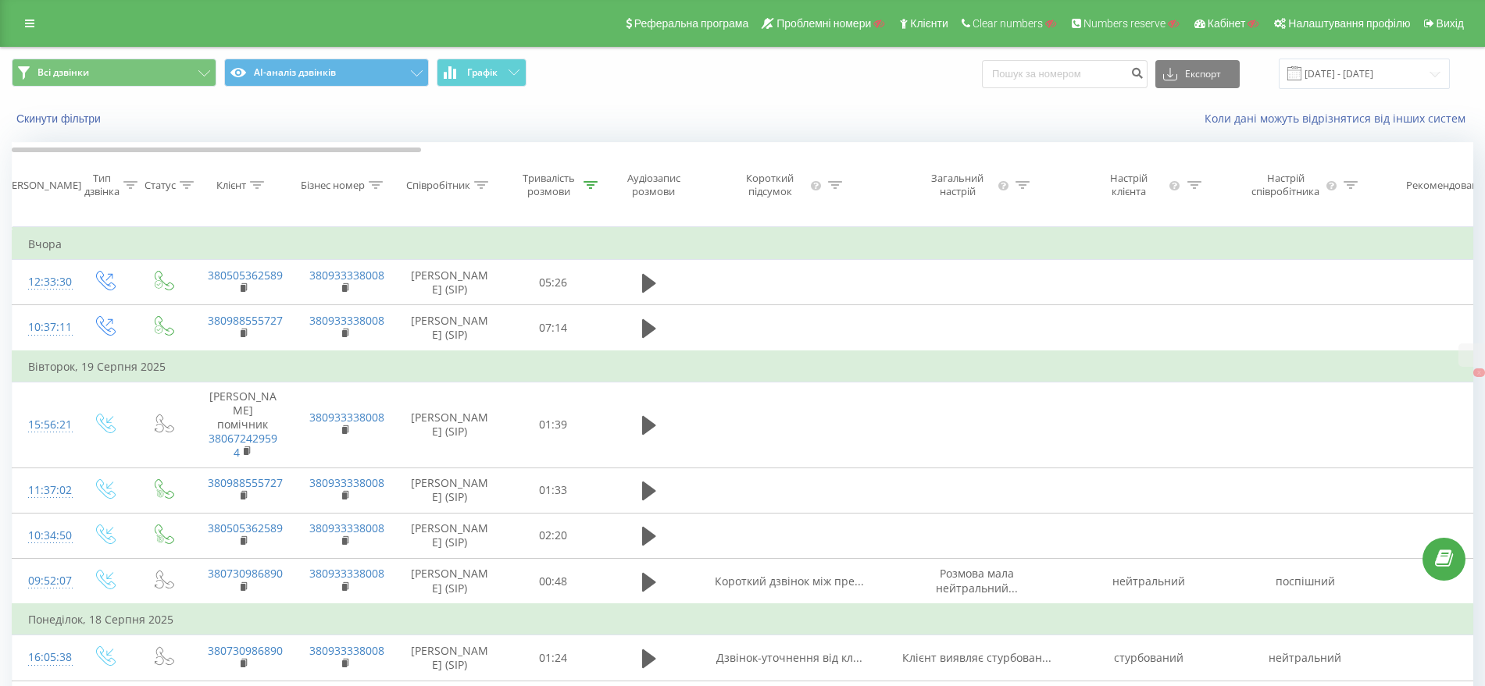
drag, startPoint x: 51, startPoint y: 14, endPoint x: 44, endPoint y: 24, distance: 12.3
click at [51, 15] on div "Реферальна програма Проблемні номери Клієнти Clear numbers Numbers reserve Кабі…" at bounding box center [742, 23] width 1485 height 47
click at [41, 25] on link at bounding box center [30, 23] width 28 height 22
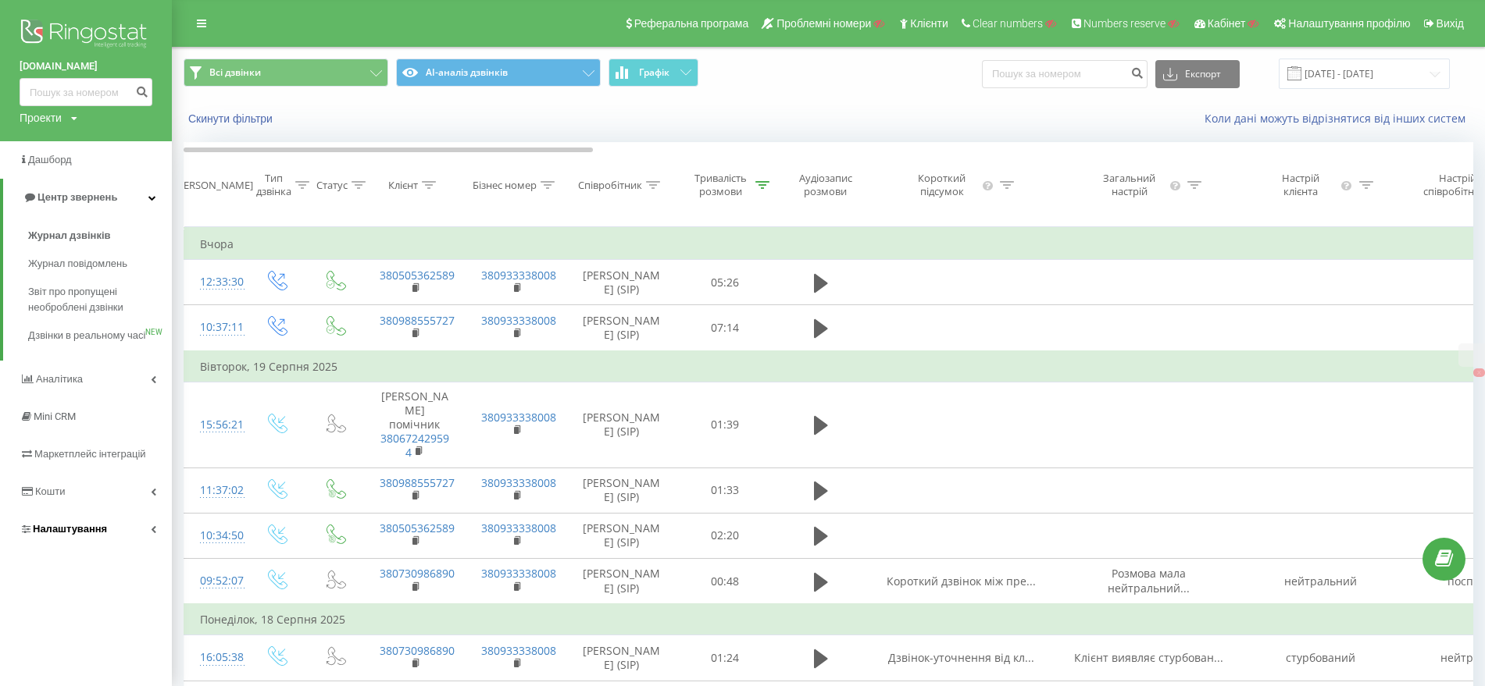
click at [65, 535] on span "Налаштування" at bounding box center [70, 529] width 74 height 12
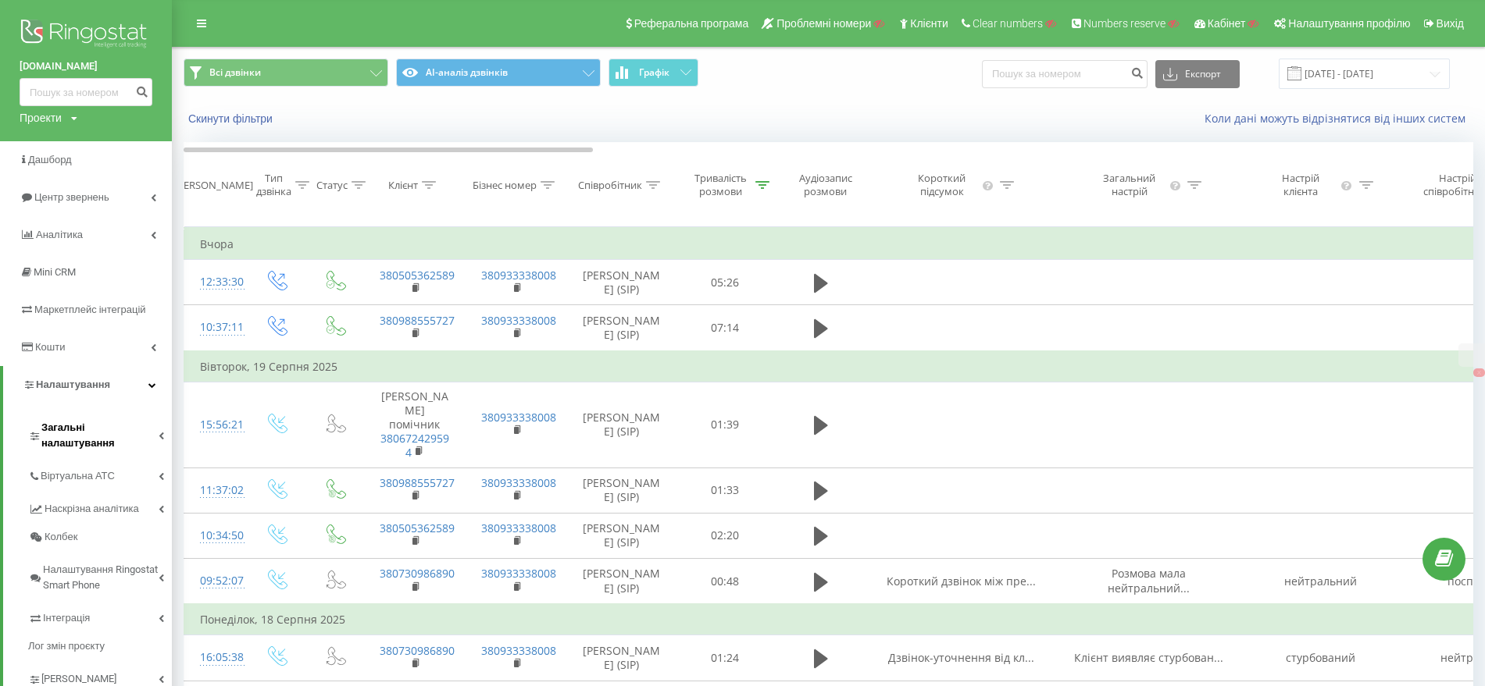
click at [90, 433] on span "Загальні налаштування" at bounding box center [99, 435] width 117 height 31
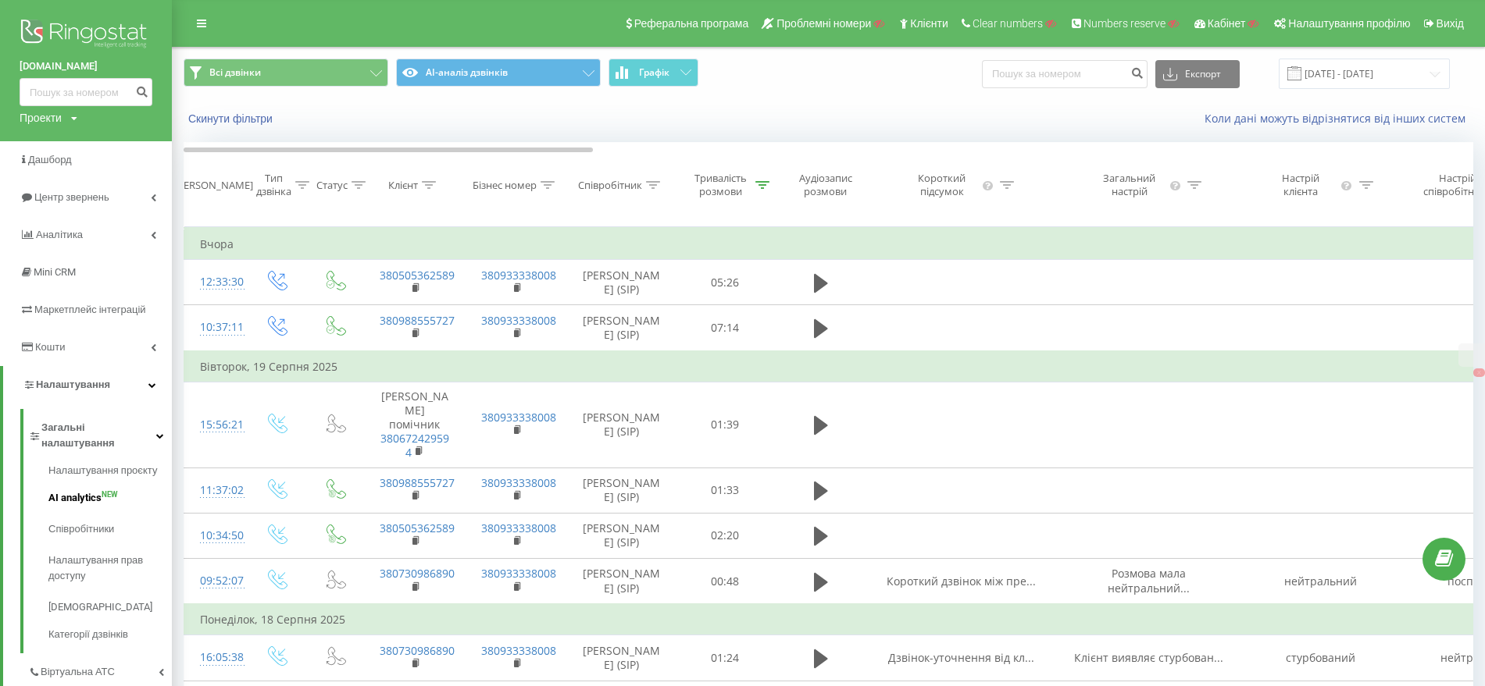
click at [78, 490] on span "AI analytics" at bounding box center [74, 498] width 53 height 16
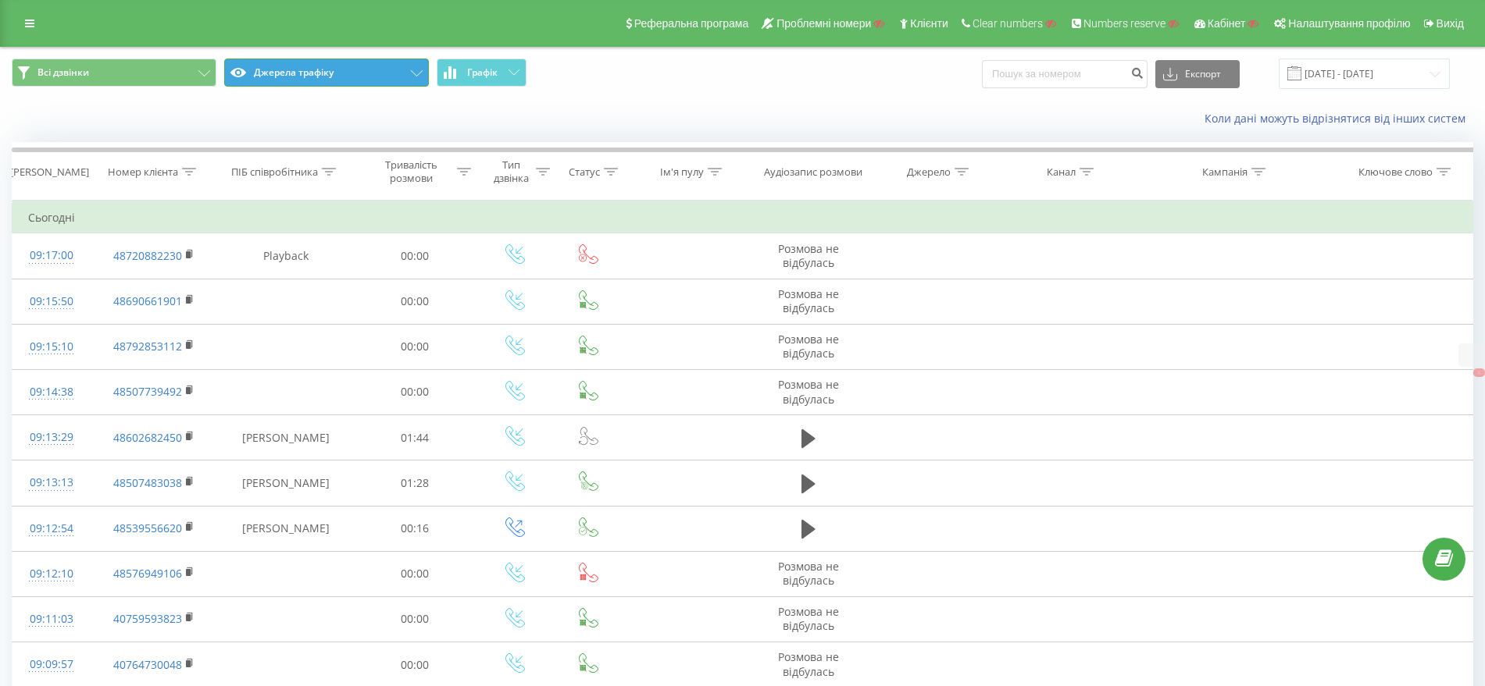
click at [303, 73] on button "Джерела трафіку" at bounding box center [326, 73] width 205 height 28
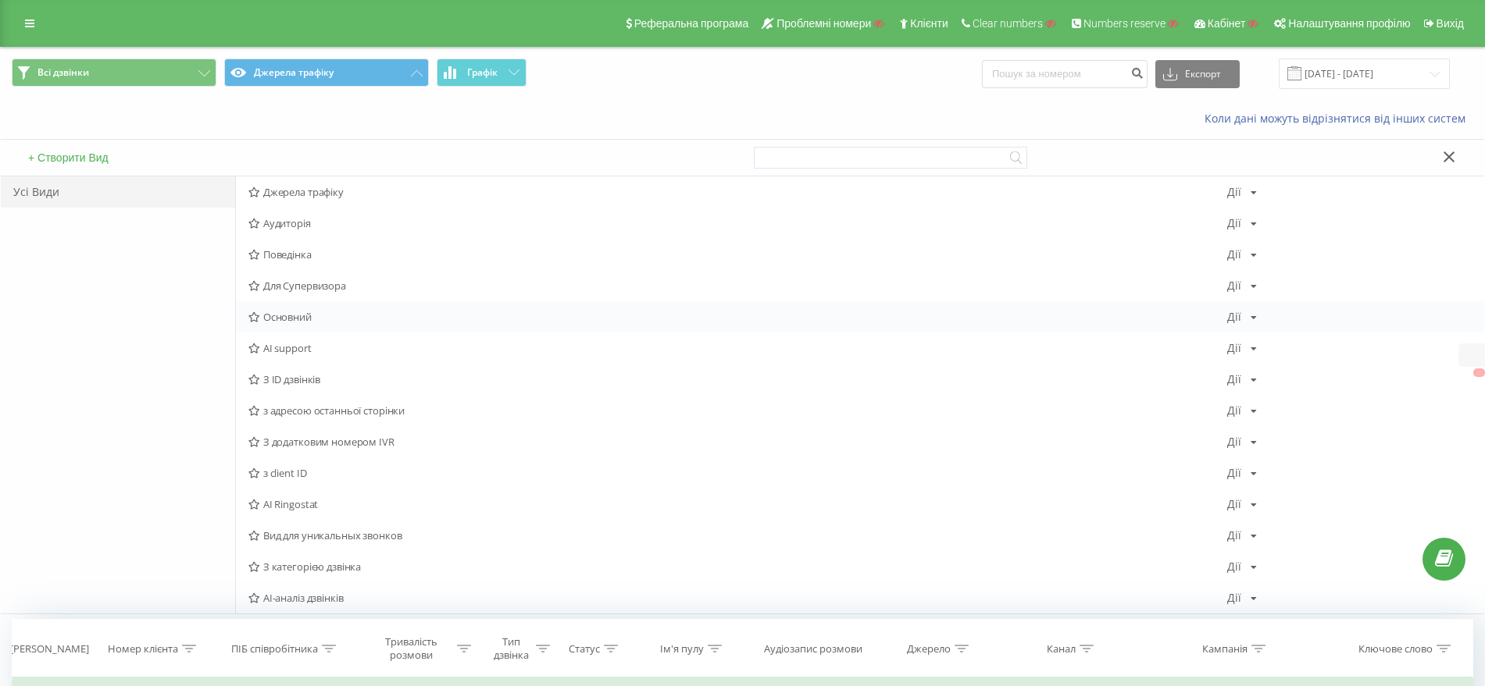
click at [287, 312] on span "Основний" at bounding box center [737, 317] width 979 height 11
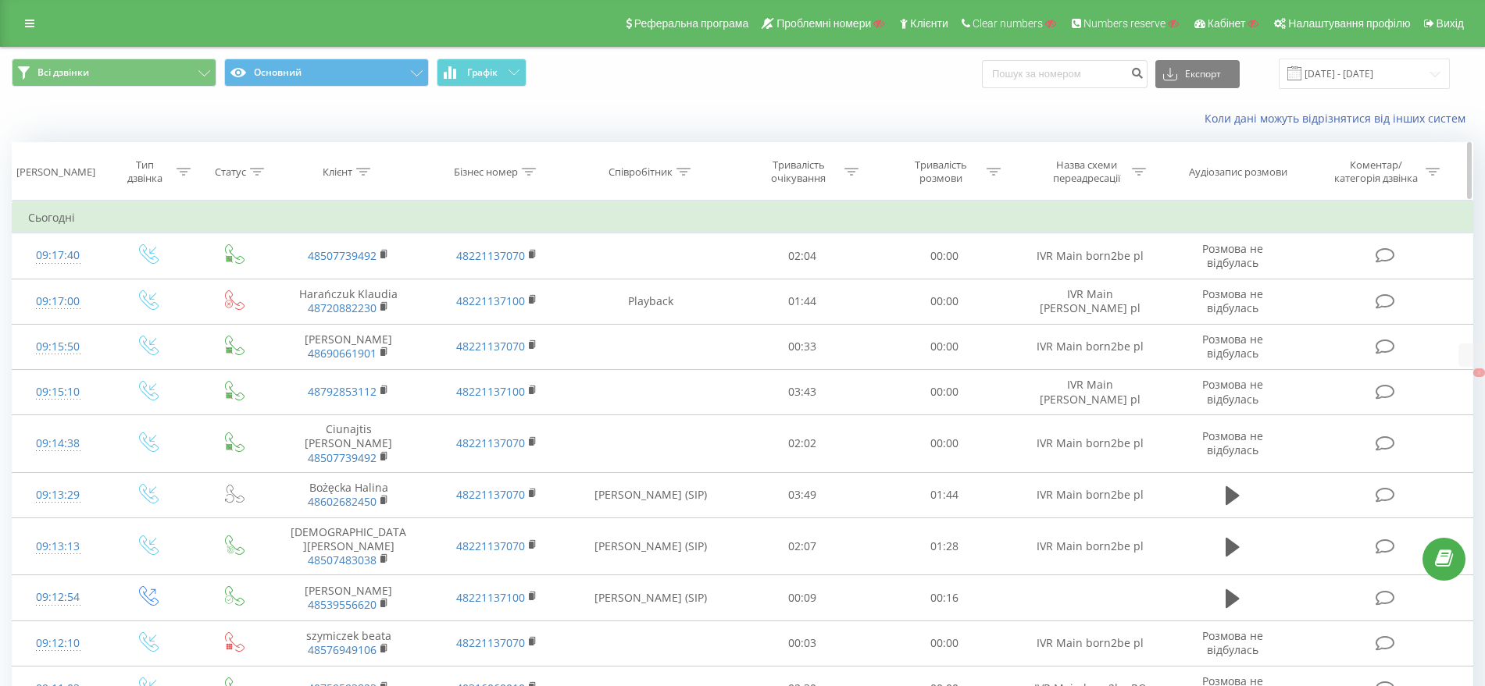
click at [369, 169] on icon at bounding box center [363, 172] width 14 height 8
click at [358, 278] on input "text" at bounding box center [348, 283] width 137 height 27
paste input "40771486103"
type input "40771486103"
click at [383, 321] on span "OK" at bounding box center [382, 314] width 44 height 24
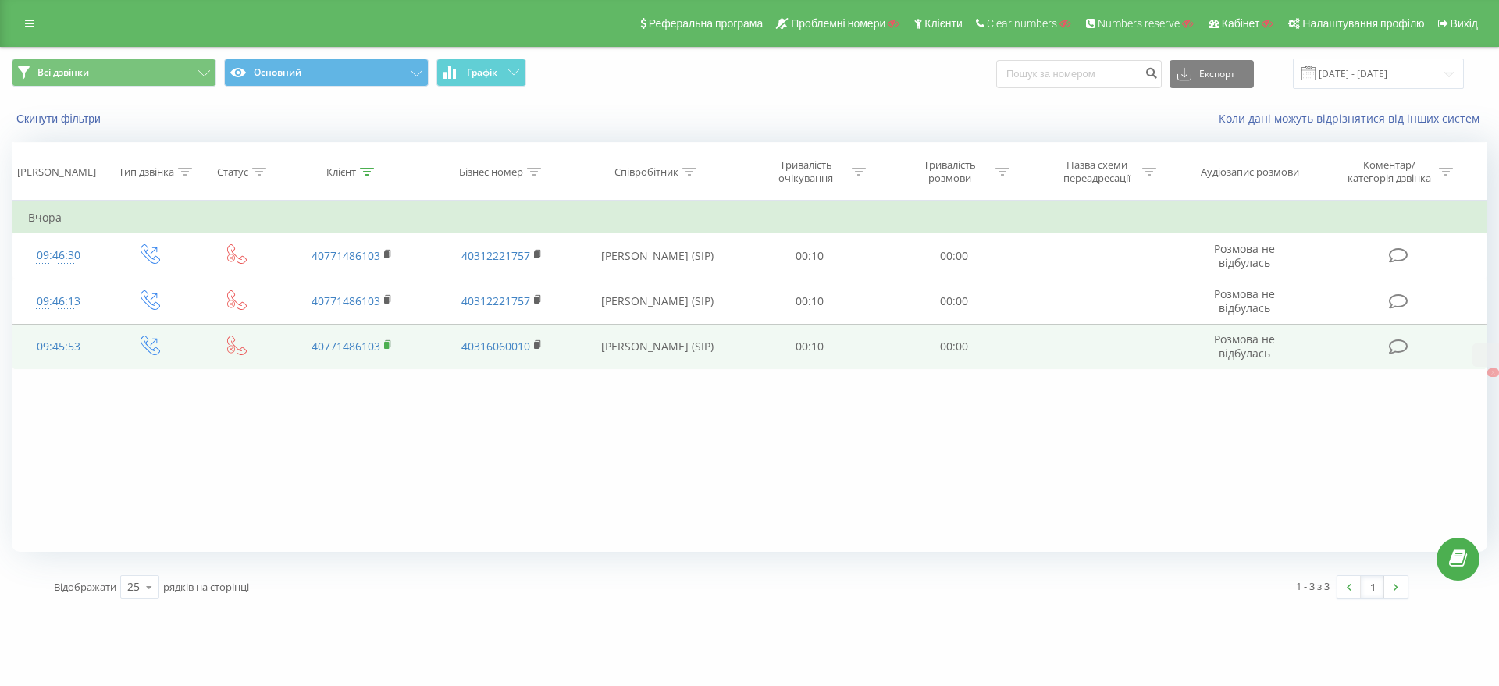
click at [384, 343] on rect at bounding box center [386, 345] width 5 height 7
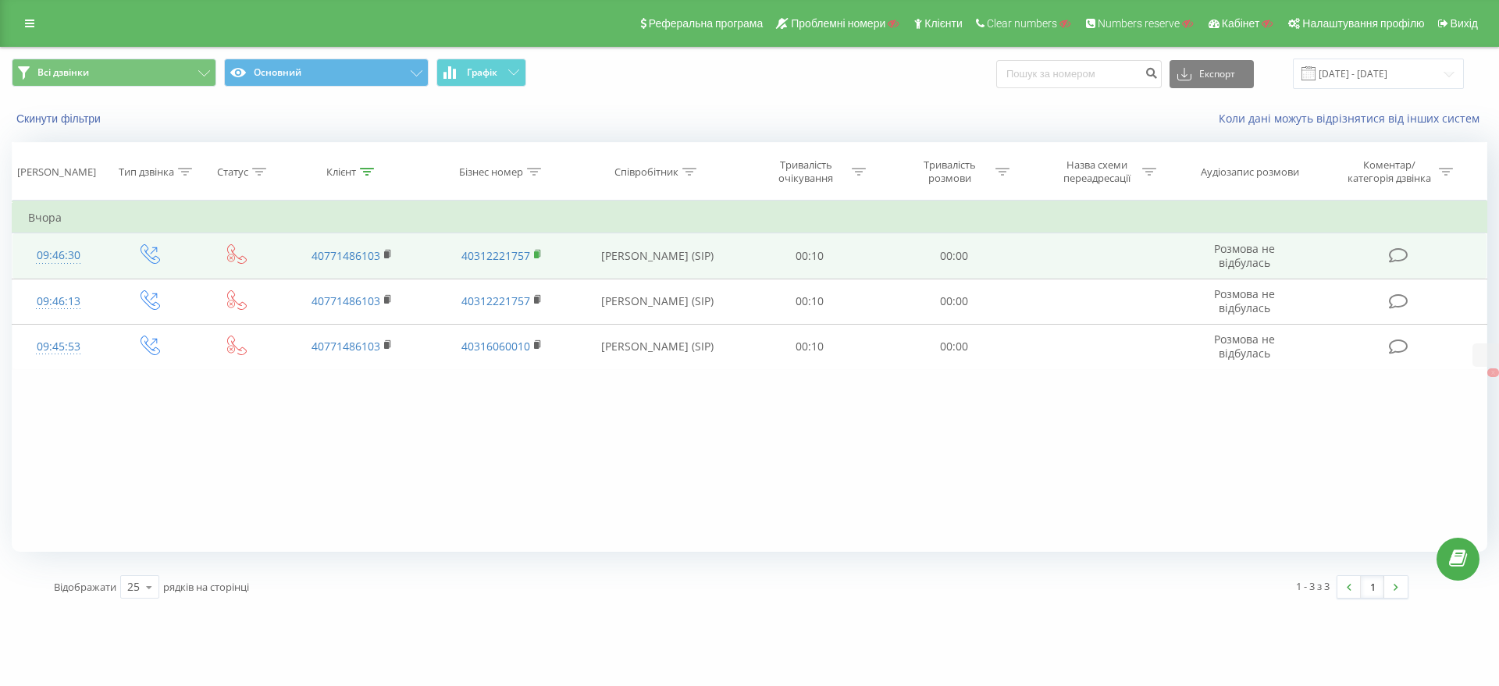
click at [538, 254] on rect at bounding box center [536, 254] width 5 height 7
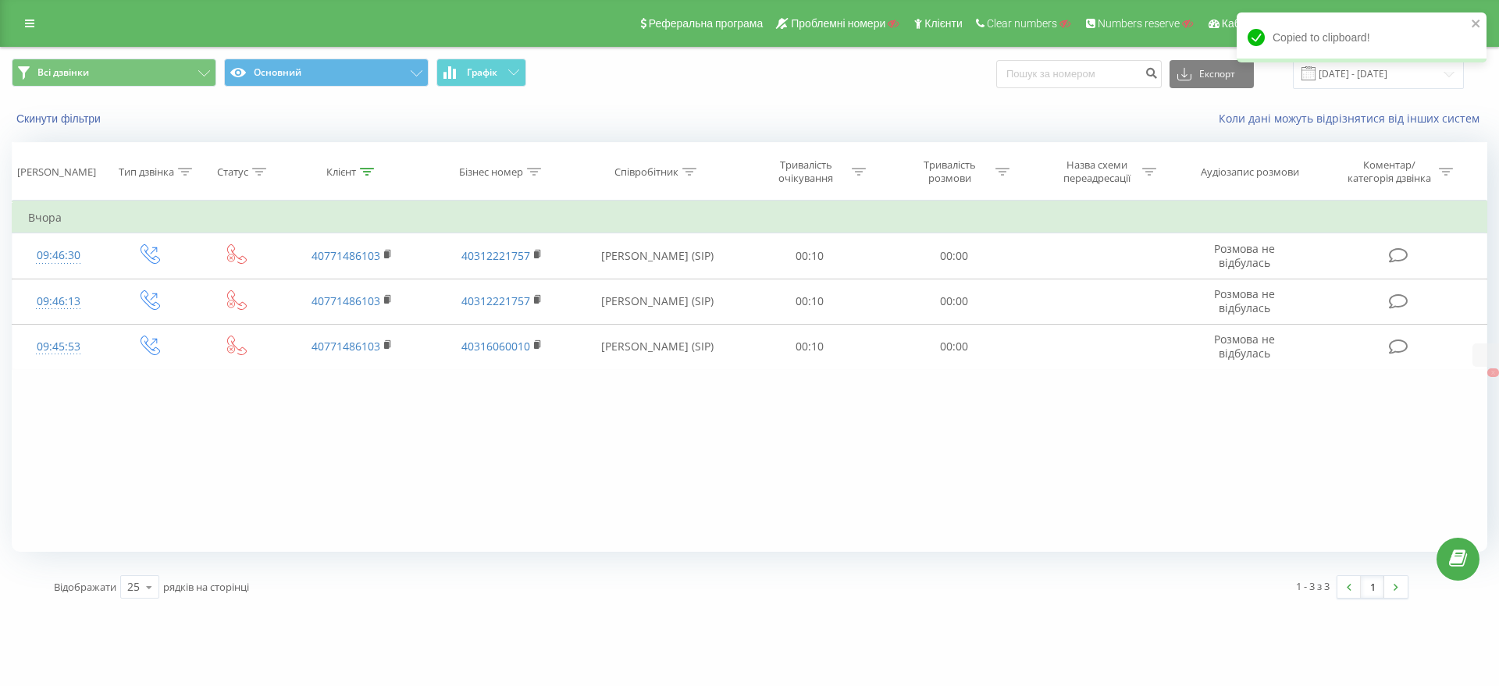
click at [37, 9] on div "Реферальна програма Проблемні номери Клієнти Clear numbers Numbers reserve Кабі…" at bounding box center [749, 23] width 1499 height 47
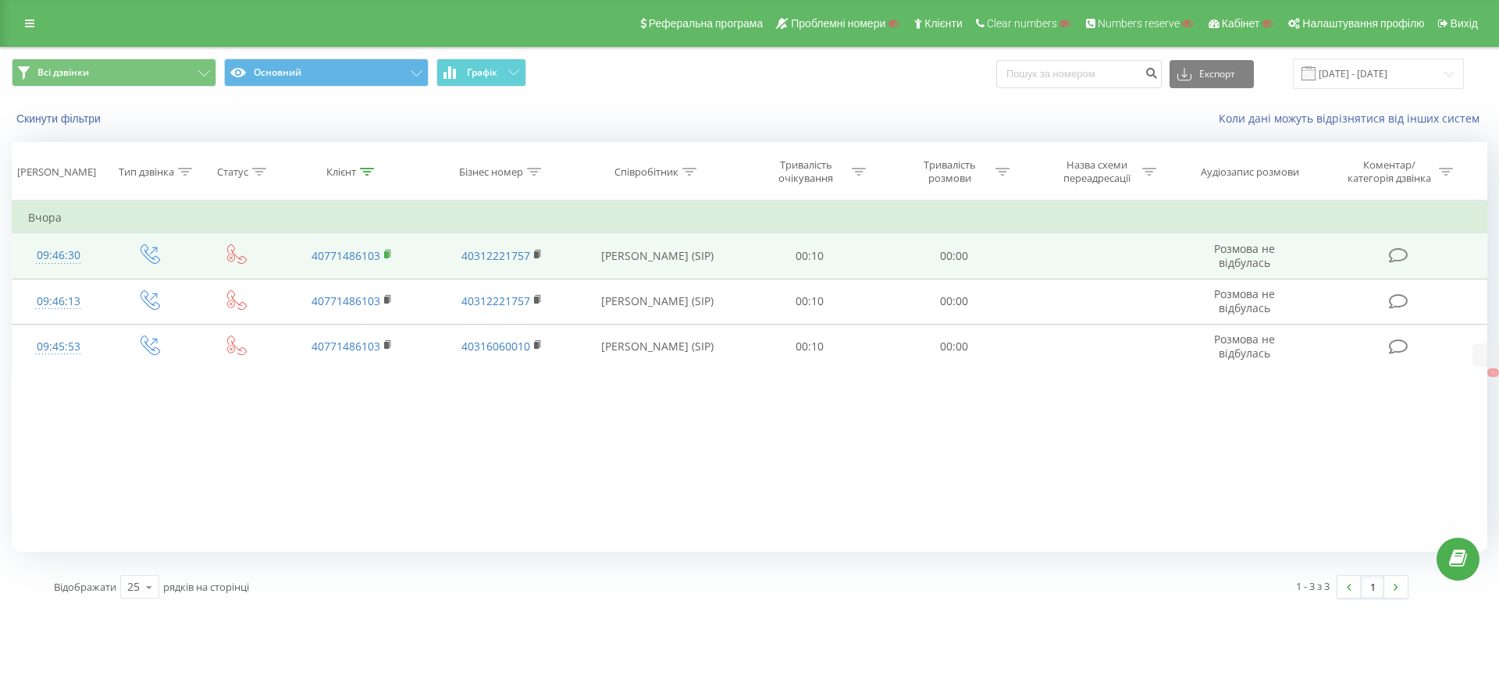
click at [389, 254] on rect at bounding box center [386, 254] width 5 height 7
click at [538, 257] on rect at bounding box center [536, 254] width 5 height 7
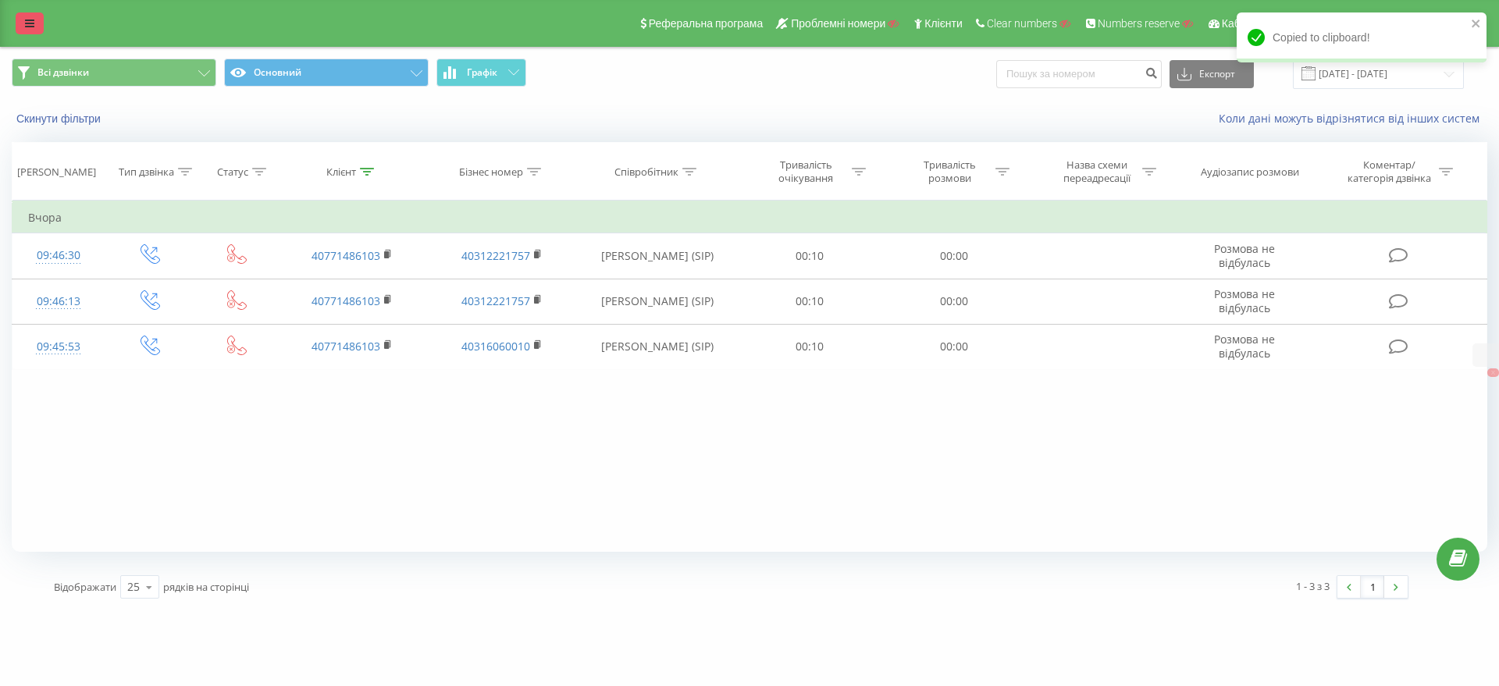
click at [22, 16] on link at bounding box center [30, 23] width 28 height 22
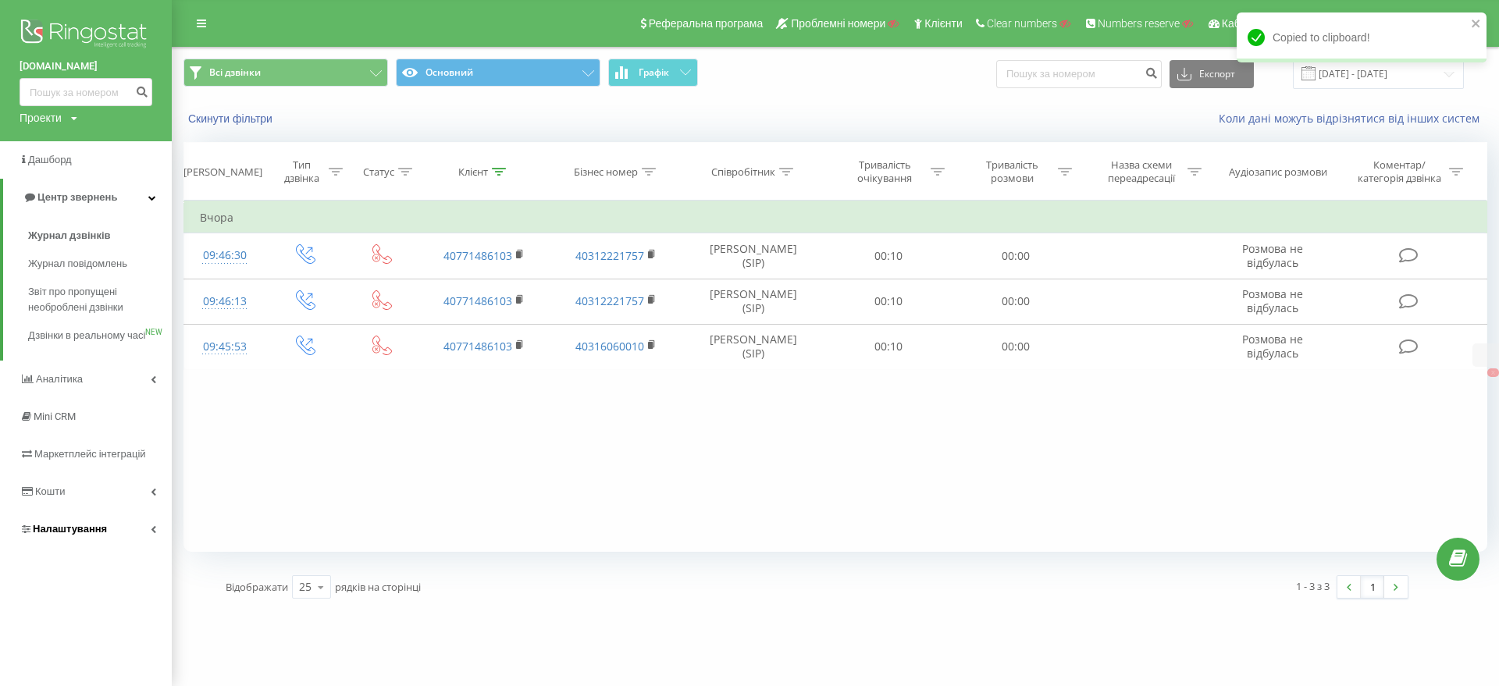
click at [76, 535] on span "Налаштування" at bounding box center [70, 529] width 74 height 12
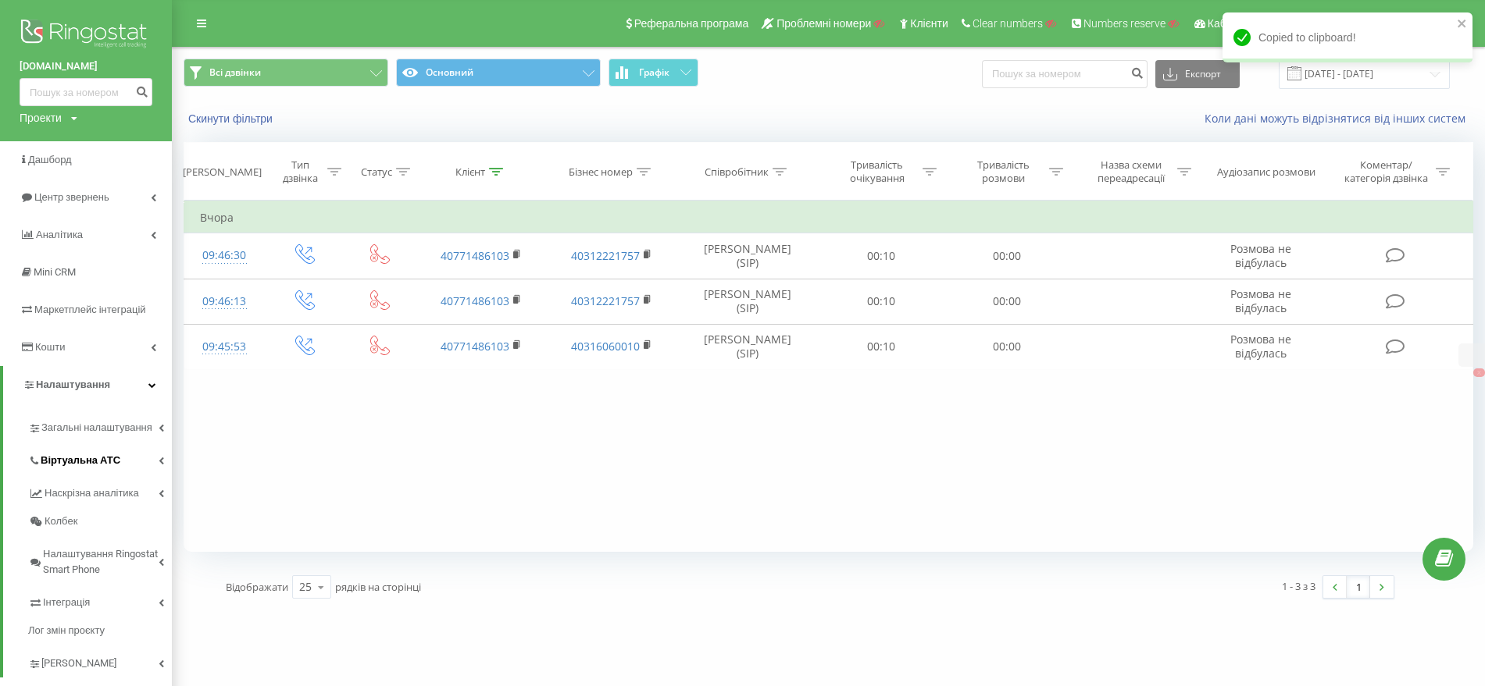
click at [81, 463] on span "Віртуальна АТС" at bounding box center [81, 461] width 80 height 16
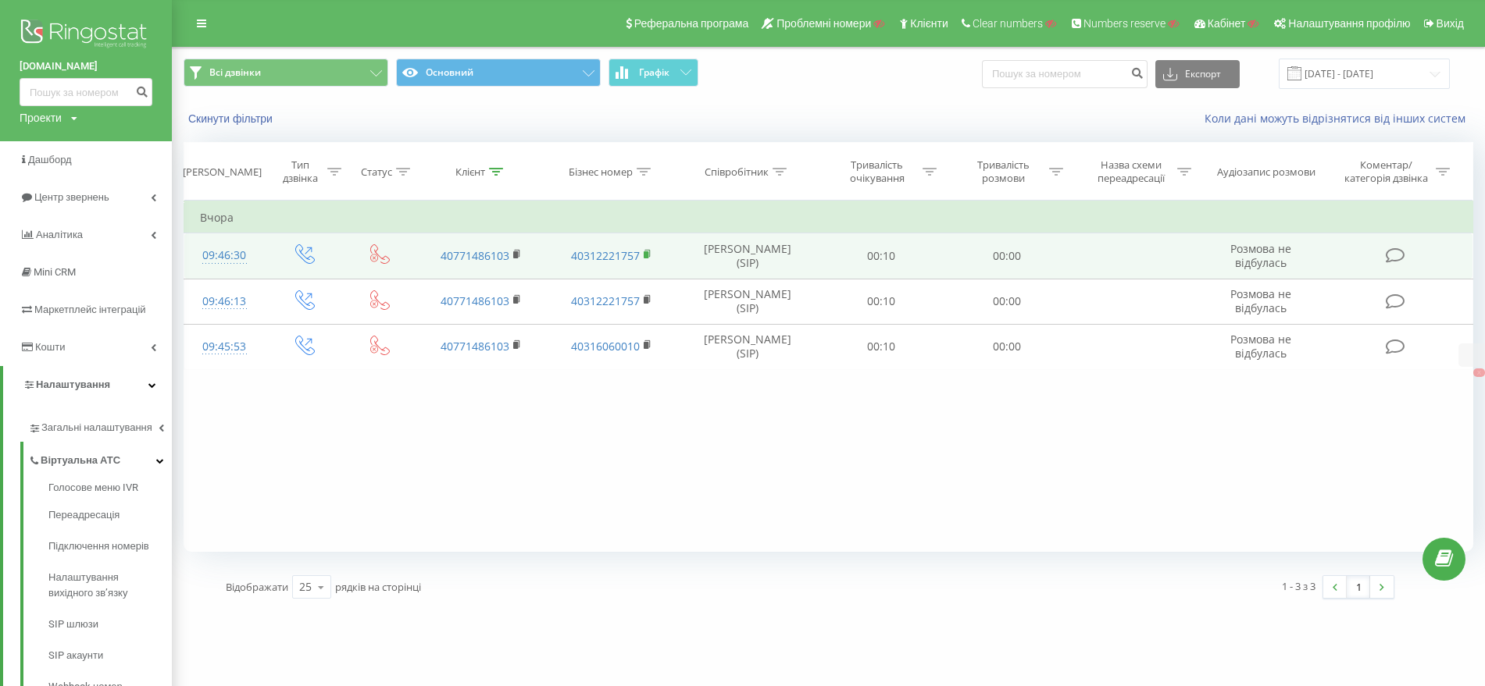
click at [650, 256] on icon at bounding box center [647, 253] width 5 height 7
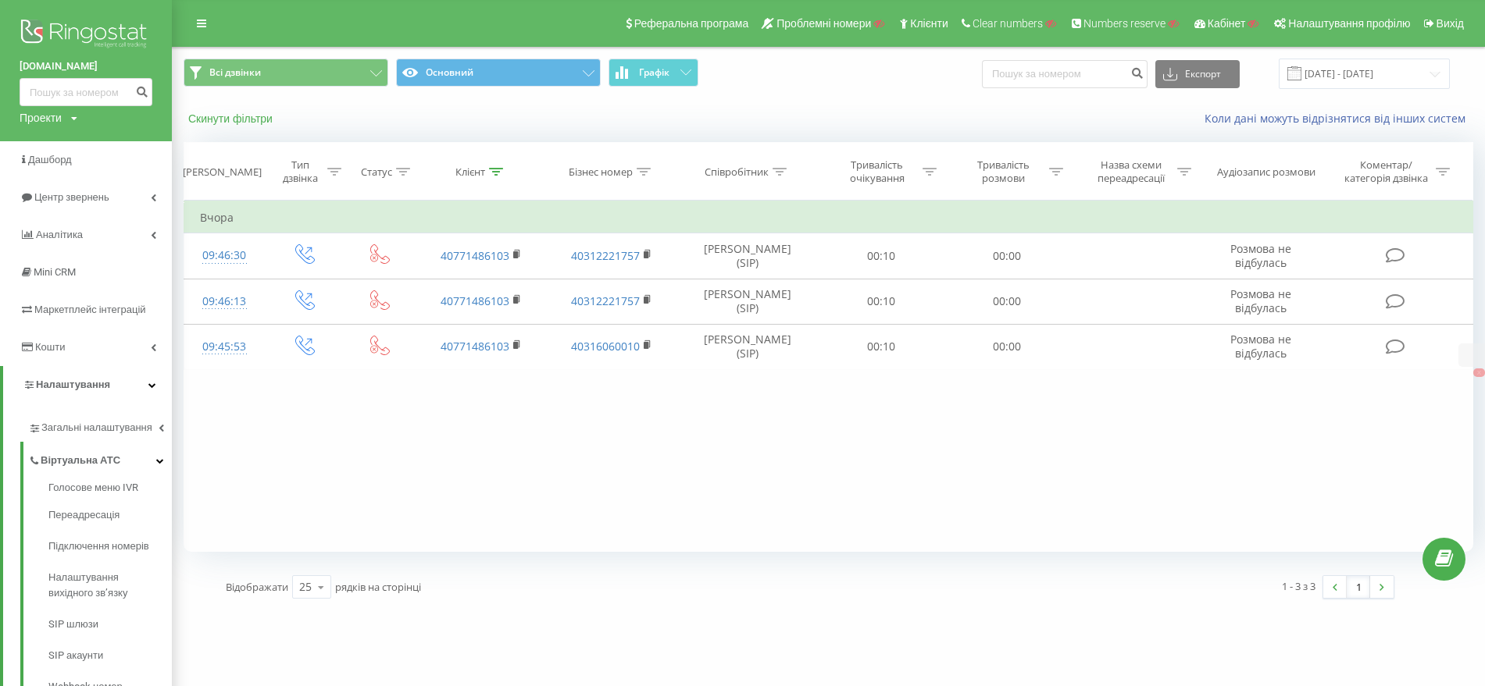
click at [231, 112] on button "Скинути фільтри" at bounding box center [232, 119] width 97 height 14
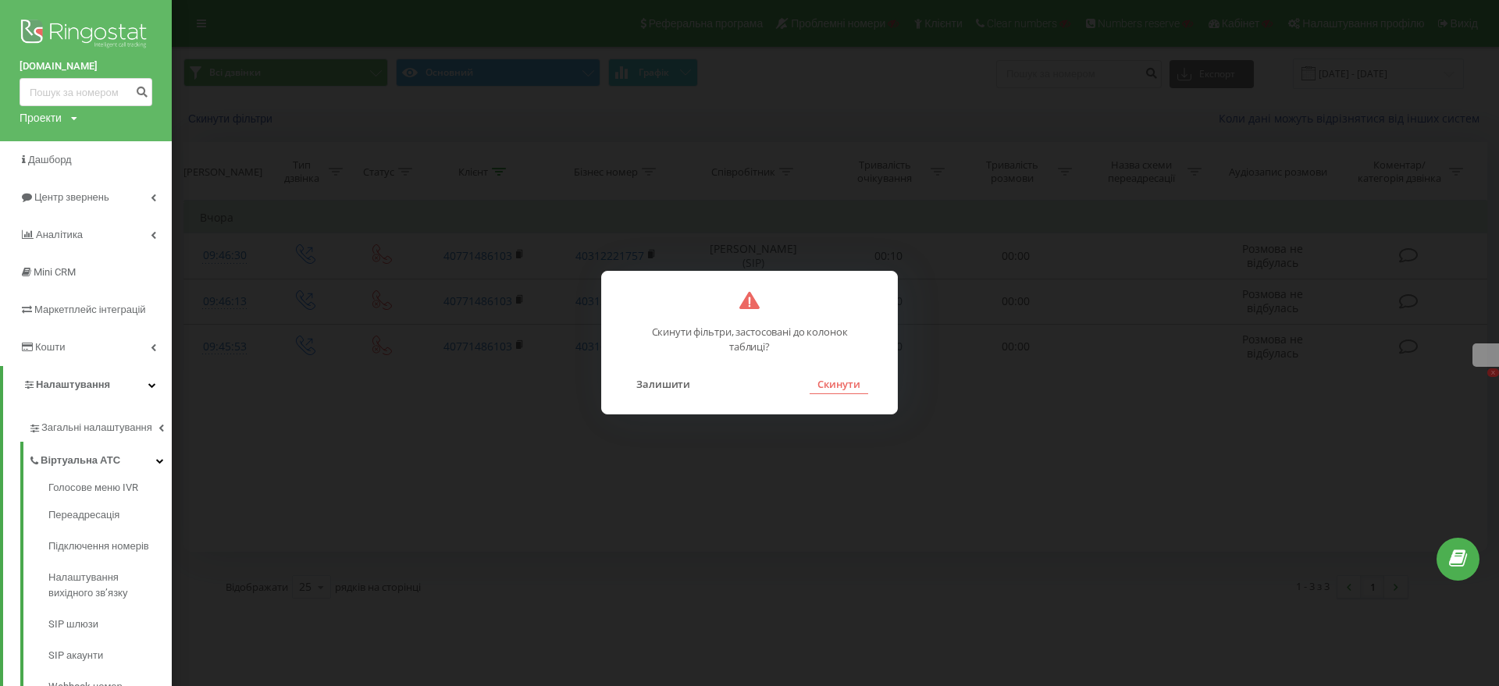
click at [847, 383] on button "Скинути" at bounding box center [839, 384] width 59 height 20
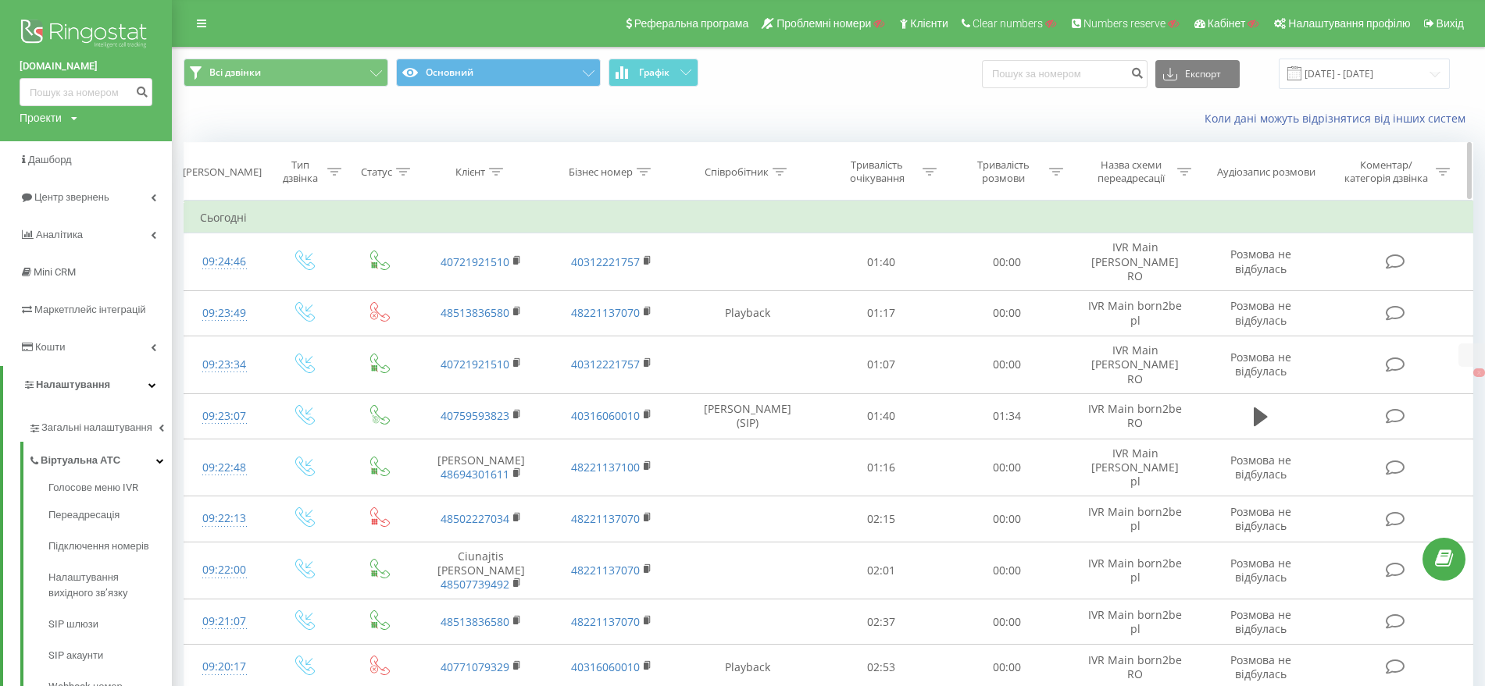
click at [333, 169] on icon at bounding box center [334, 172] width 14 height 8
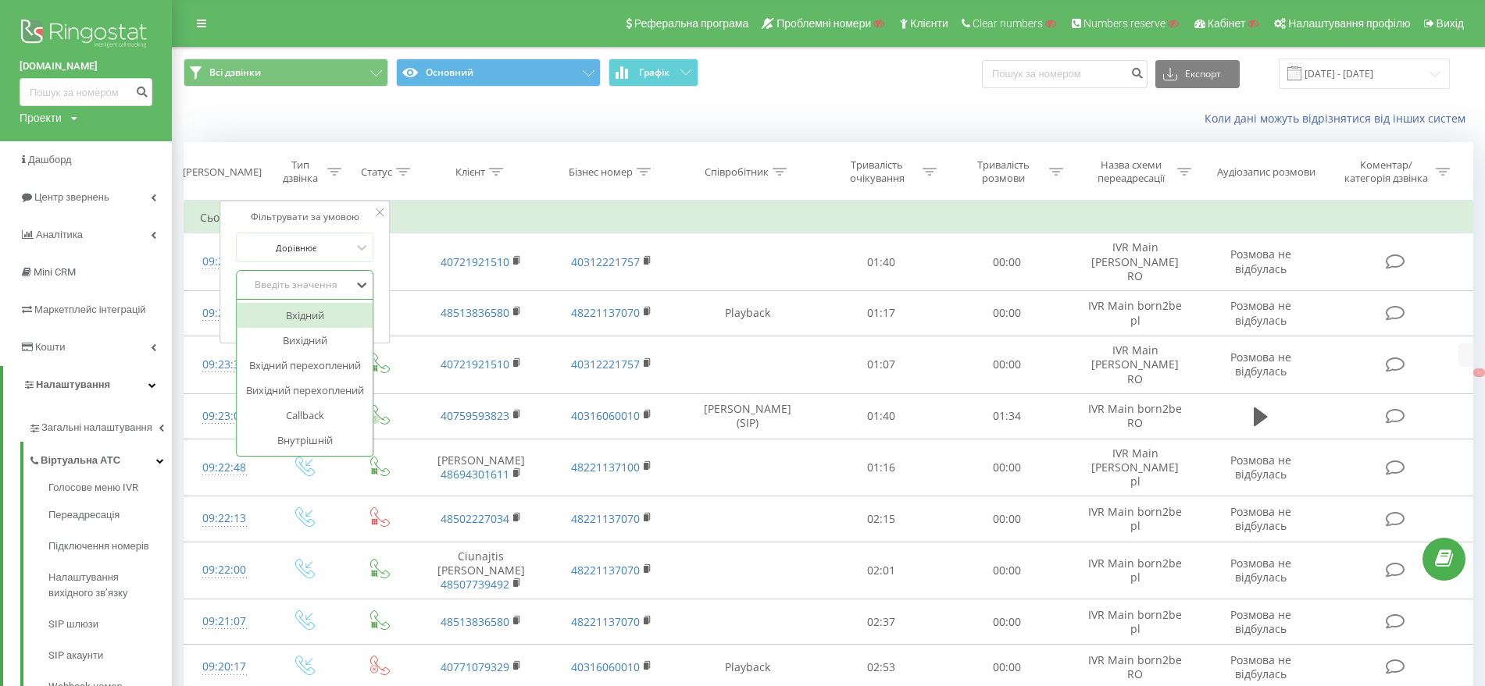
click at [305, 287] on div "Введіть значення" at bounding box center [296, 285] width 111 height 12
click at [304, 341] on div "Вихідний" at bounding box center [305, 340] width 136 height 25
click at [326, 307] on span "OK" at bounding box center [338, 317] width 44 height 24
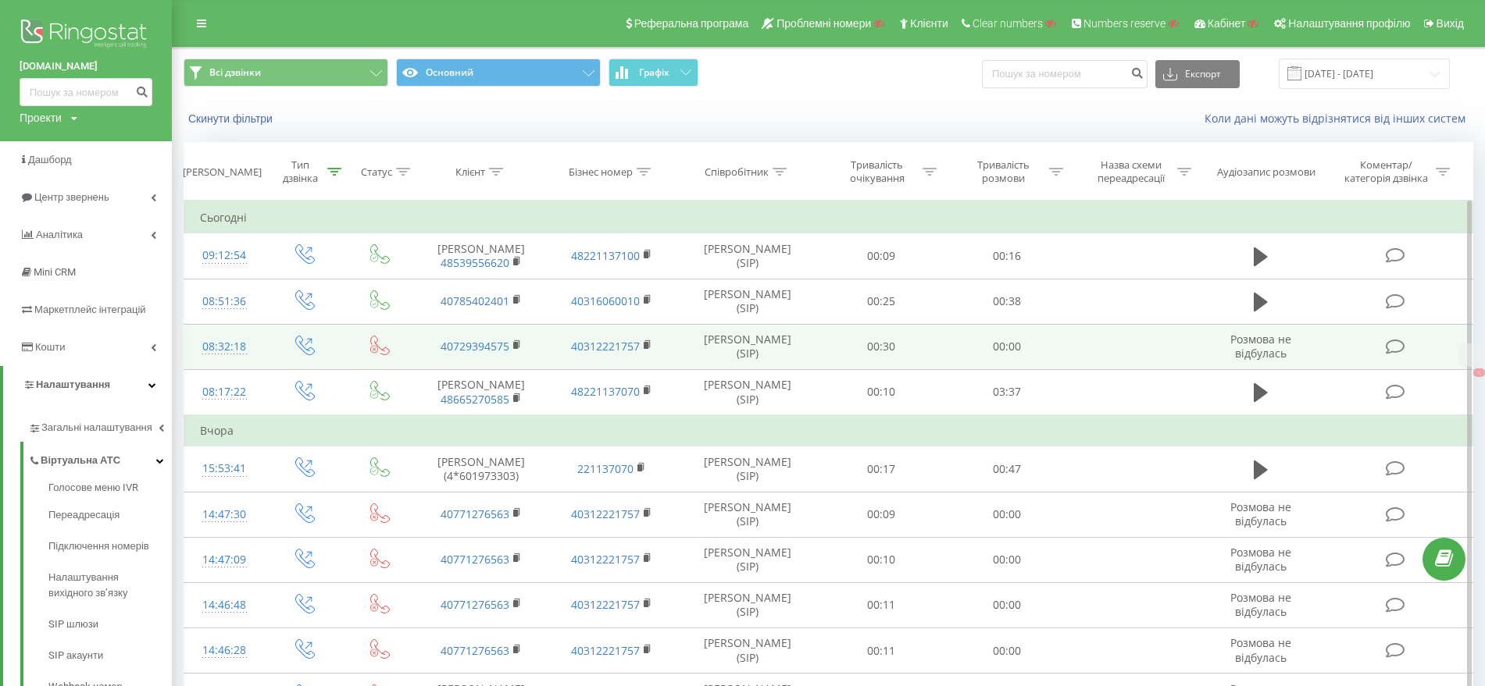
click at [328, 326] on td at bounding box center [305, 346] width 80 height 45
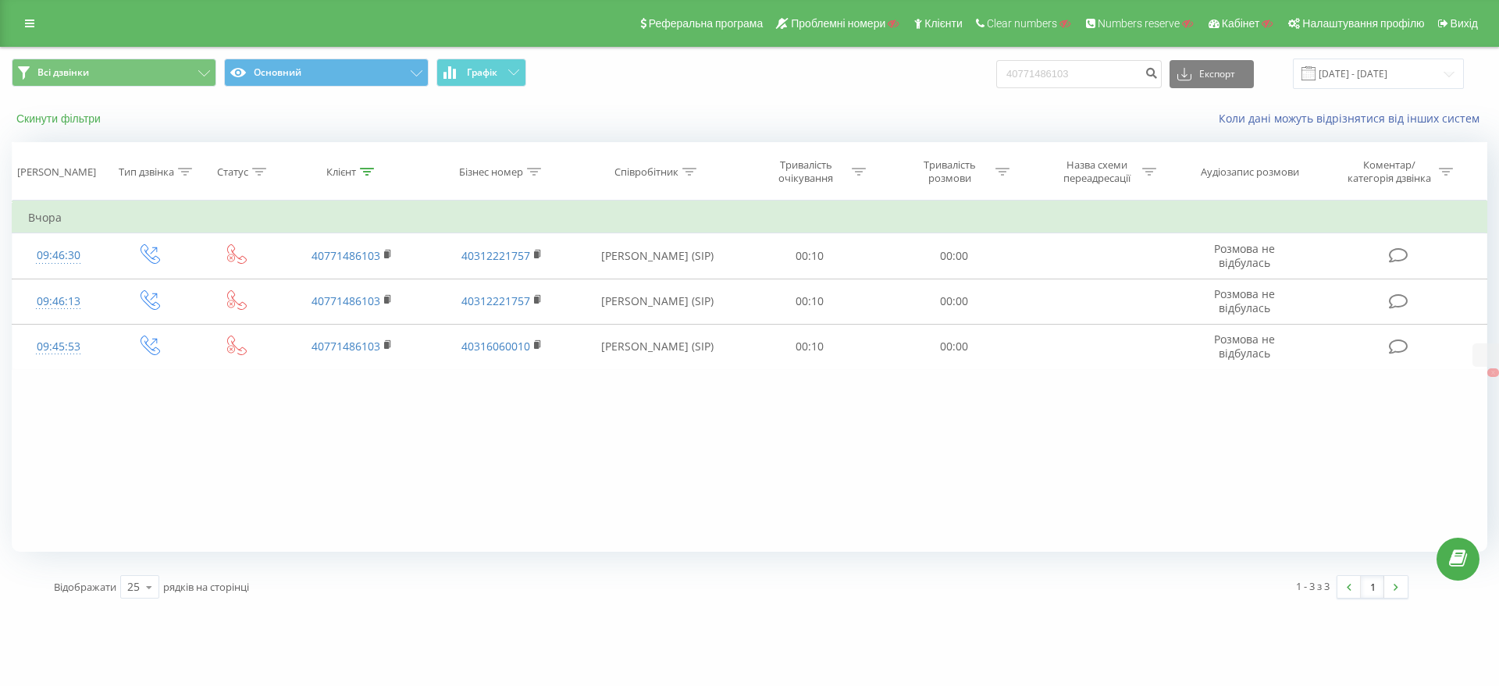
click at [65, 122] on button "Скинути фільтри" at bounding box center [60, 119] width 97 height 14
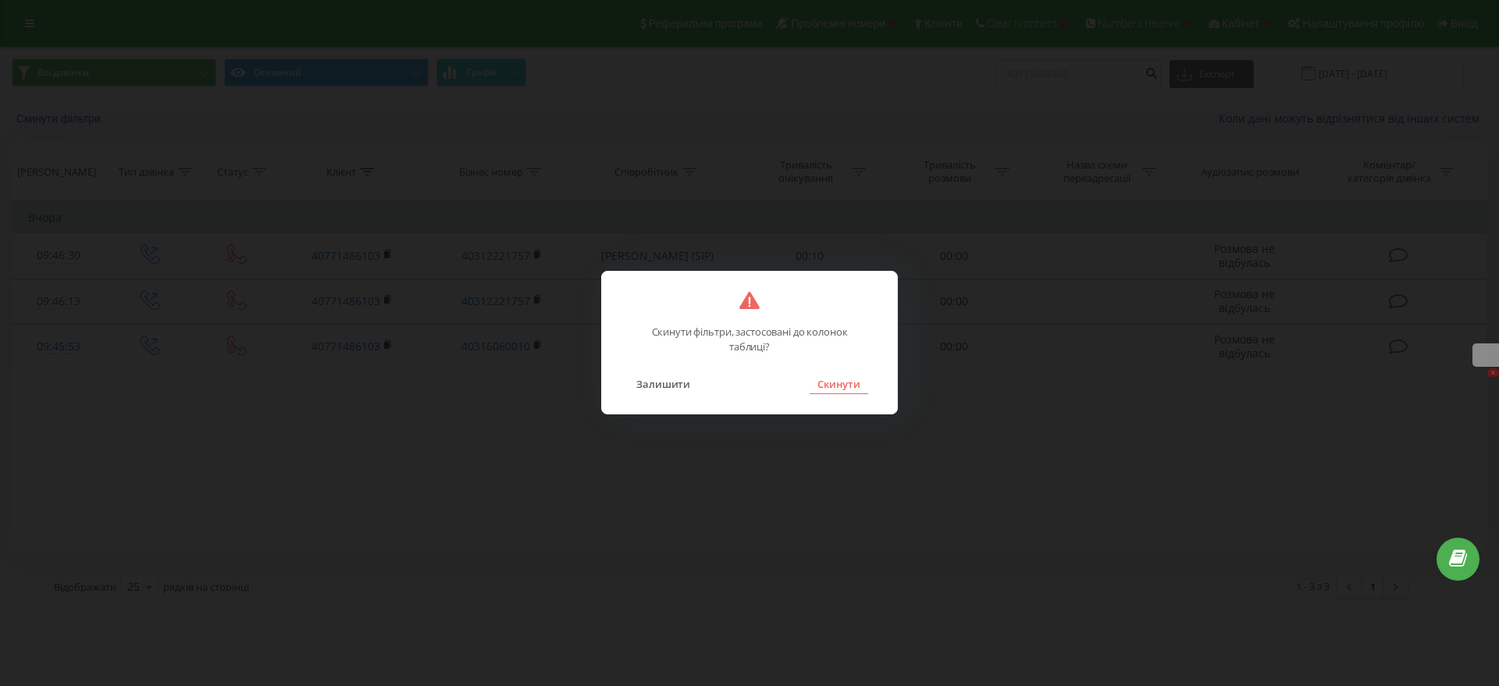
click at [833, 387] on button "Скинути" at bounding box center [839, 384] width 59 height 20
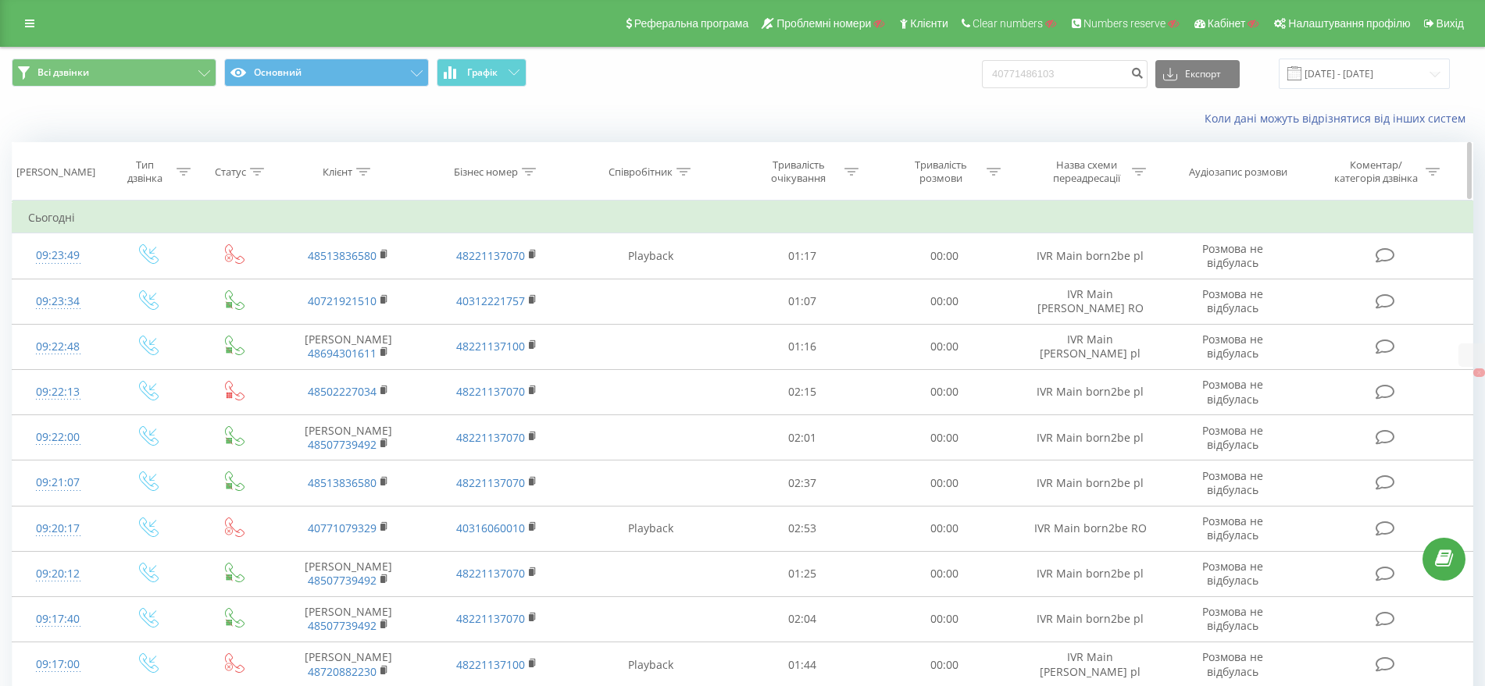
click at [523, 169] on icon at bounding box center [529, 172] width 14 height 8
click at [502, 279] on input "text" at bounding box center [496, 283] width 137 height 27
paste input "40312221757"
type input "40312221757"
click at [519, 308] on span "OK" at bounding box center [530, 314] width 44 height 24
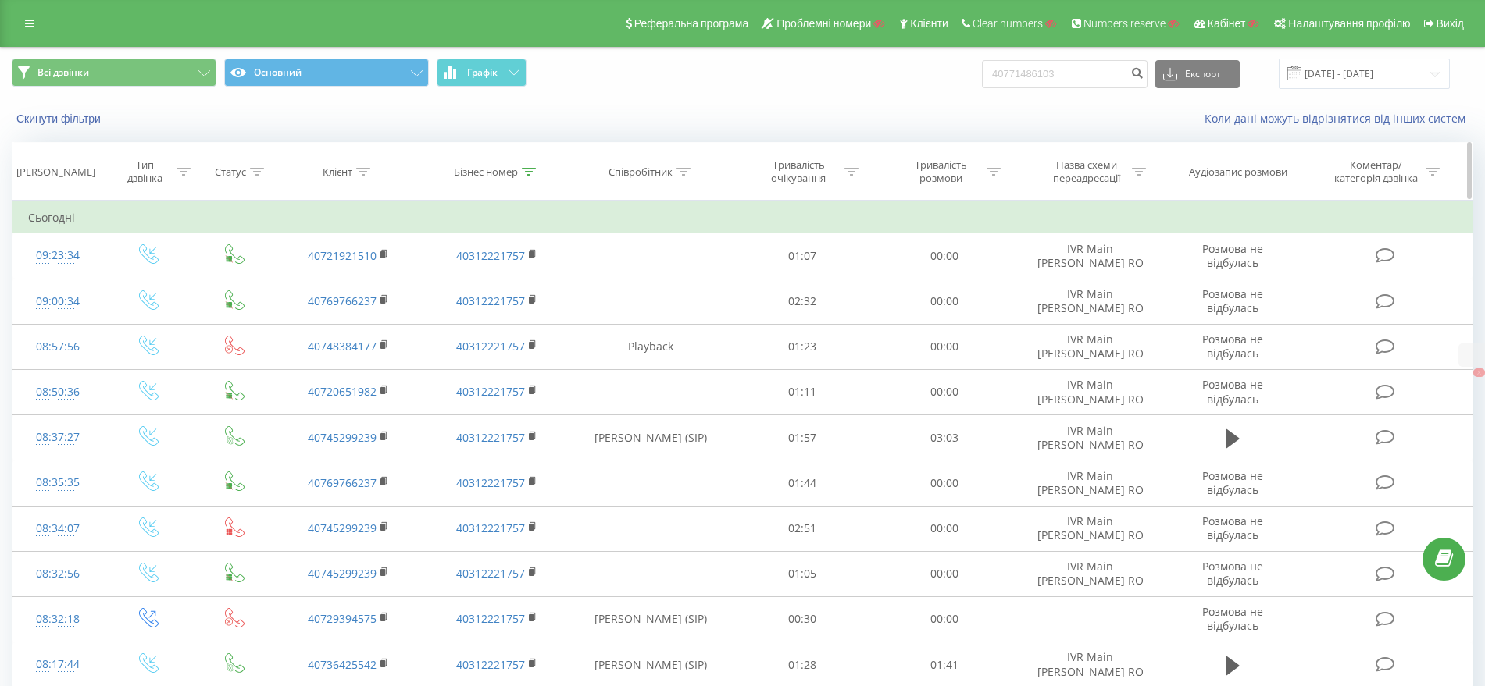
click at [184, 169] on icon at bounding box center [184, 172] width 14 height 8
click at [146, 273] on div "Введіть значення" at bounding box center [141, 284] width 114 height 23
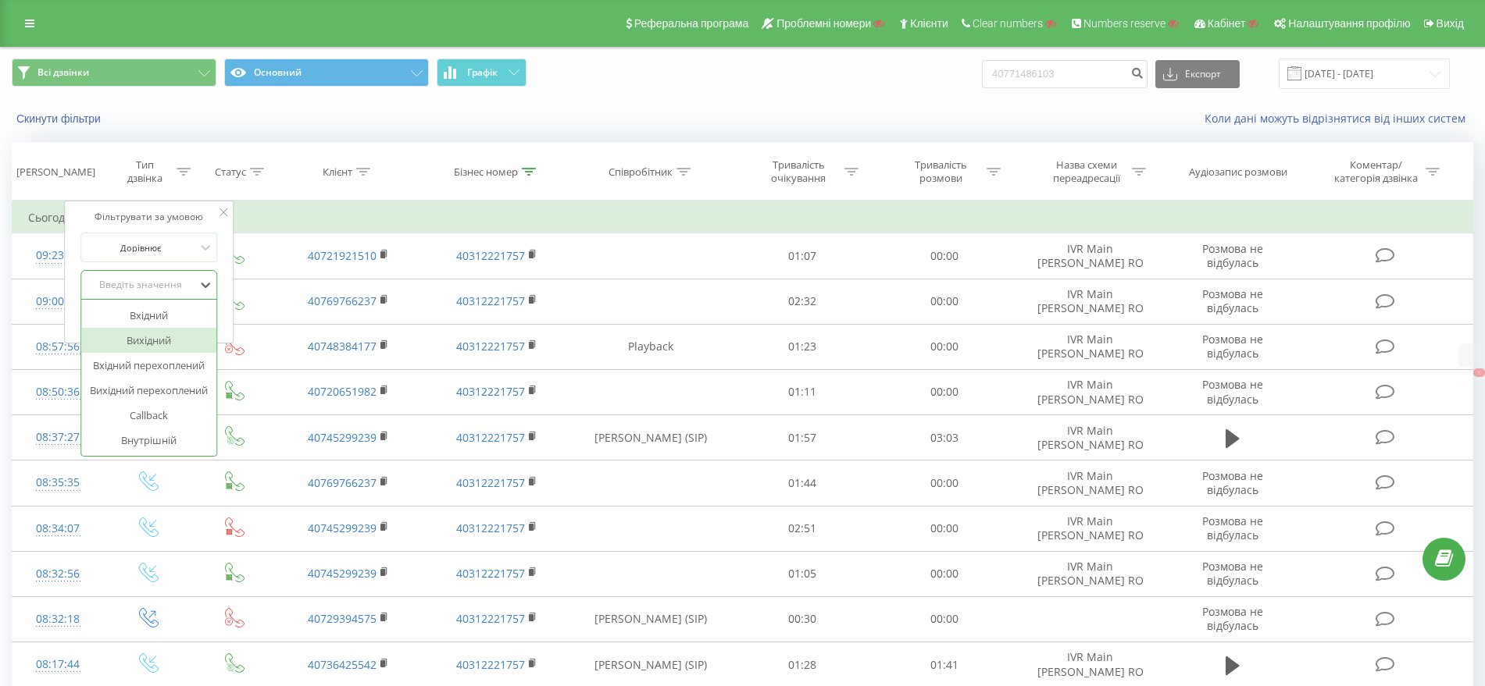
click at [160, 338] on div "Вихідний" at bounding box center [149, 340] width 136 height 25
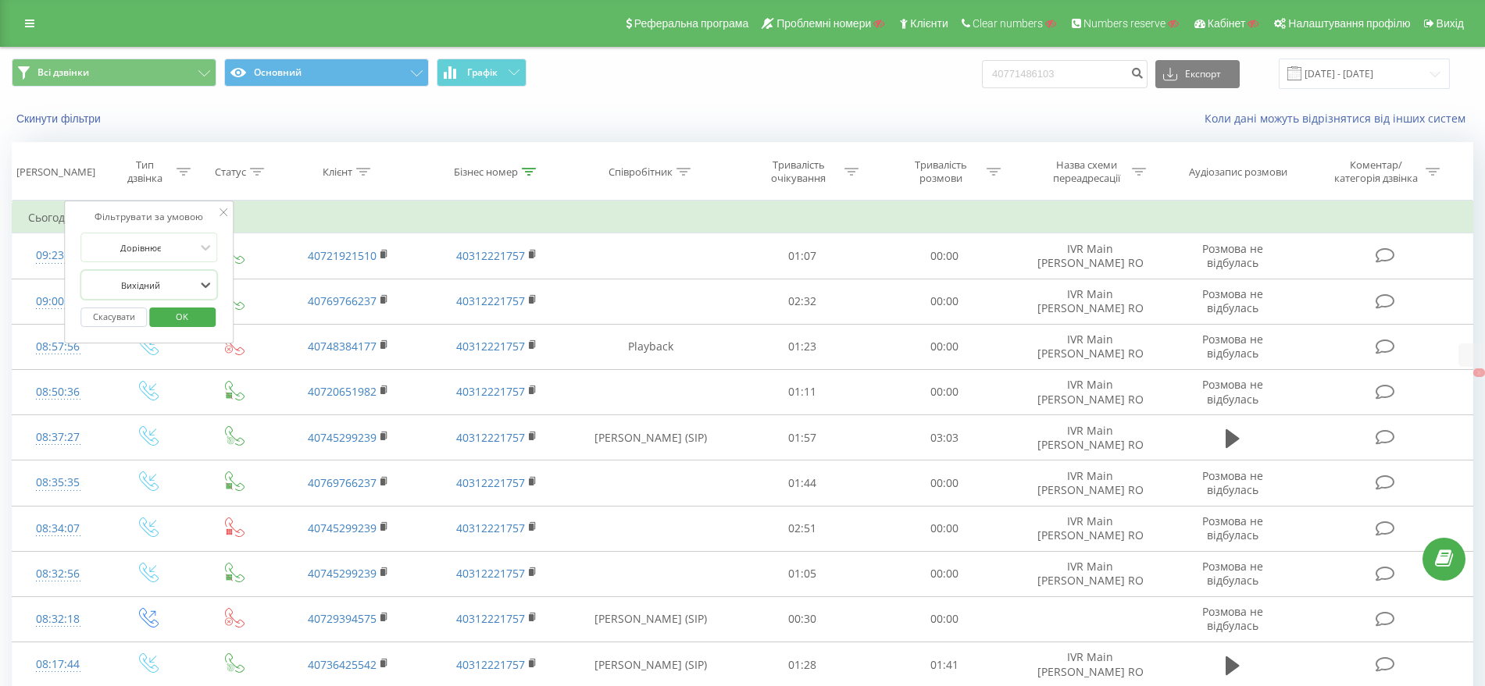
click at [194, 317] on span "OK" at bounding box center [182, 317] width 44 height 24
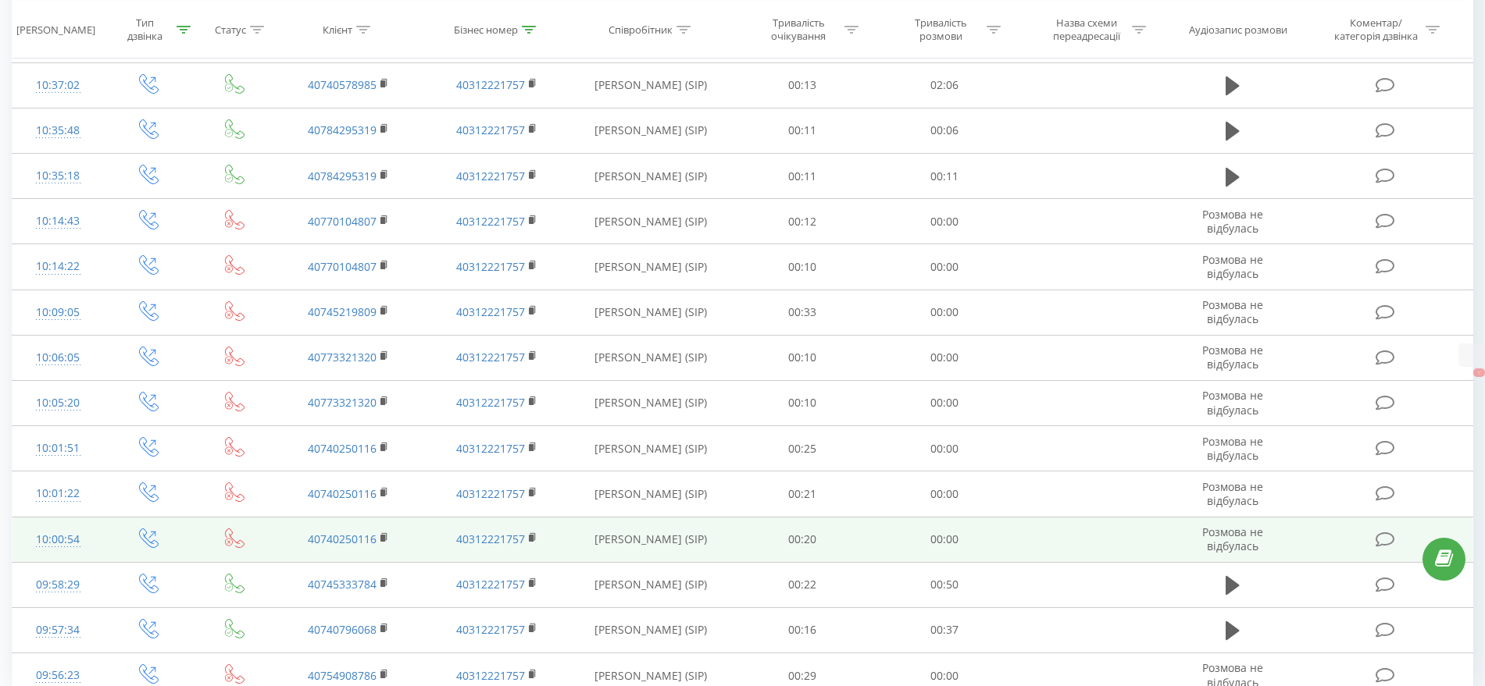
scroll to position [676, 0]
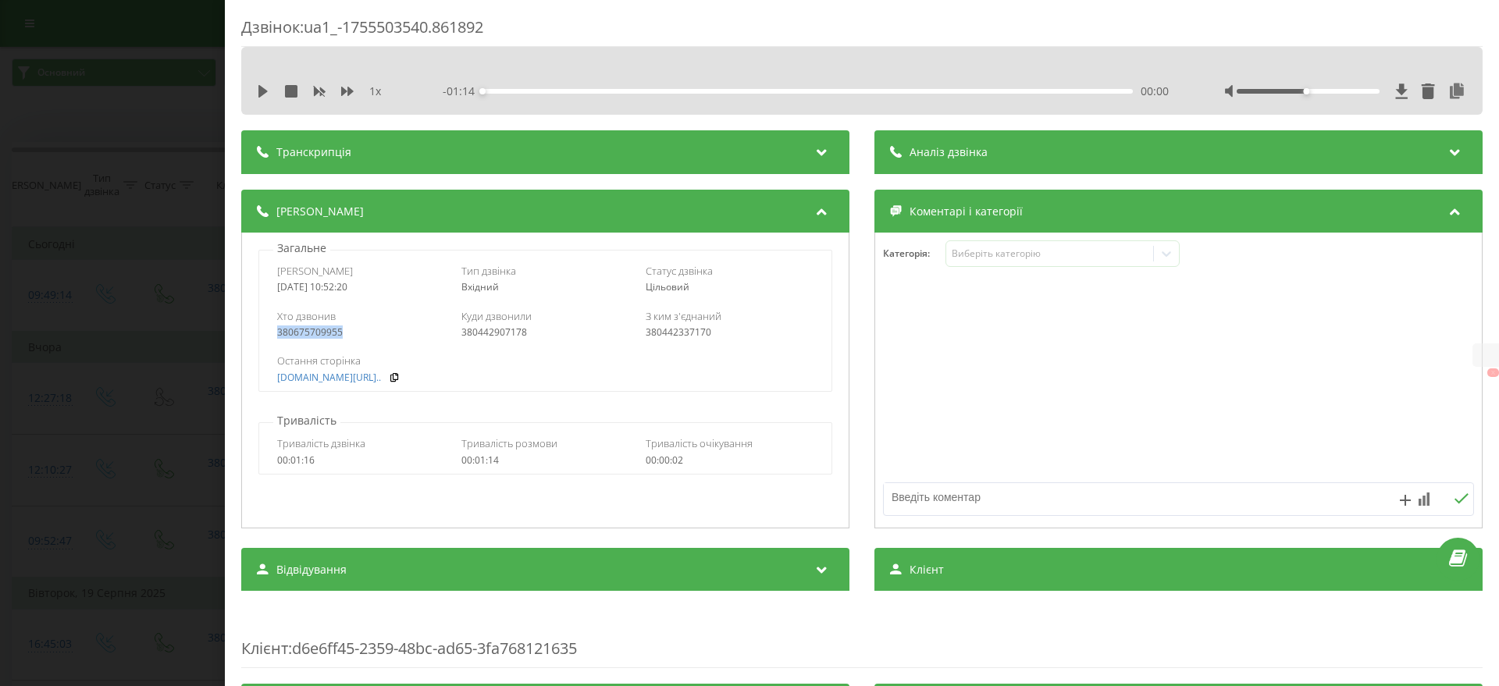
drag, startPoint x: 347, startPoint y: 335, endPoint x: 277, endPoint y: 335, distance: 69.5
click at [277, 335] on div "380675709955" at bounding box center [361, 332] width 168 height 11
copy div "380675709955"
click at [76, 339] on div "Дзвінок : ua1_-1755503540.861892 1 x - 01:14 00:00 00:00 Транскрипція Для AI-ан…" at bounding box center [749, 343] width 1499 height 686
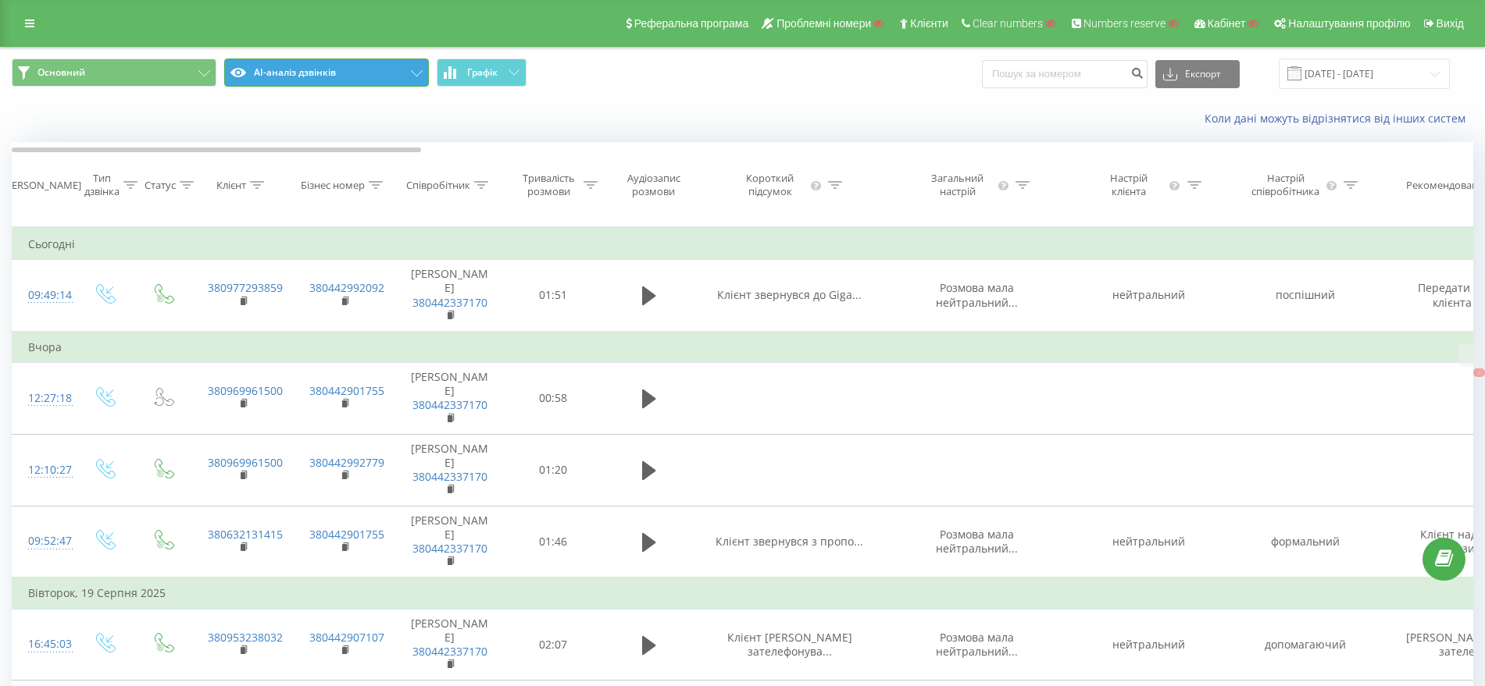
click at [306, 70] on button "AI-аналіз дзвінків" at bounding box center [326, 73] width 205 height 28
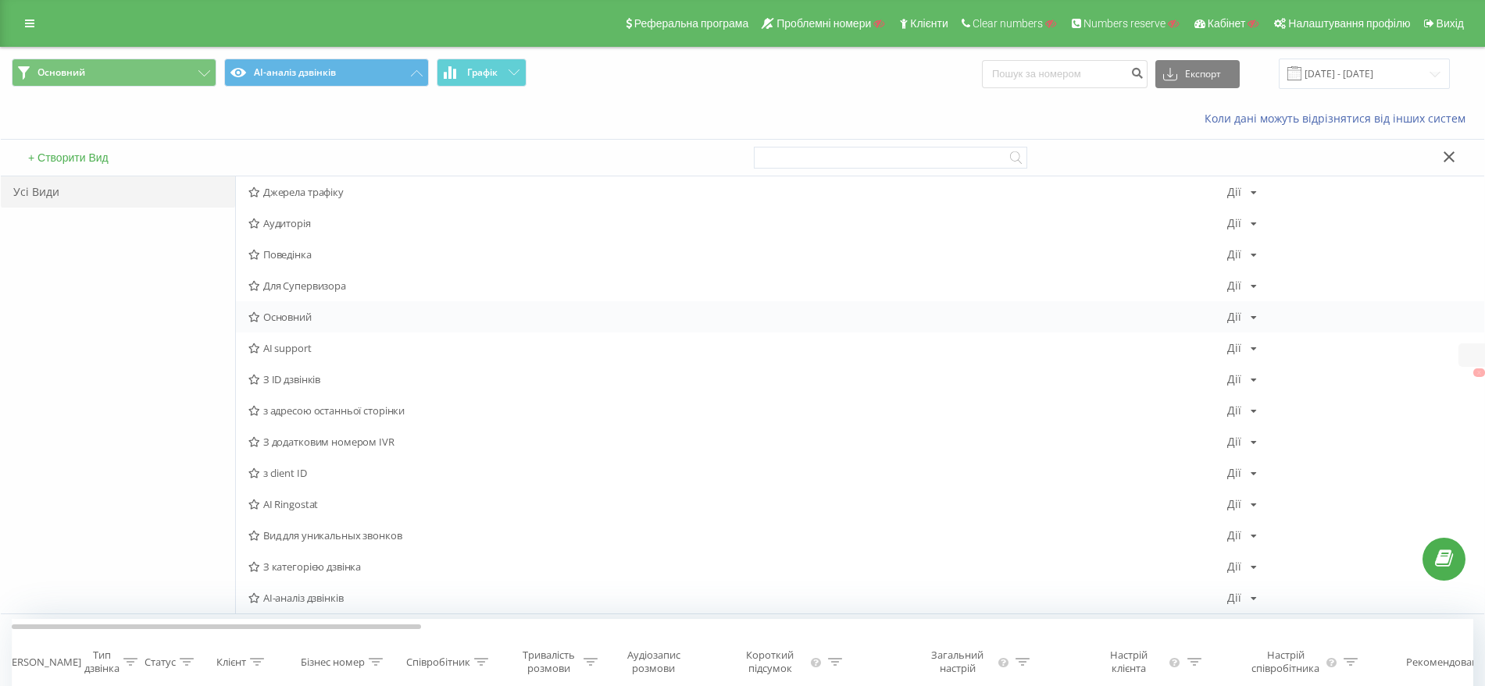
click at [290, 301] on div "Основний Дії Редагувати Копіювати Видалити За замовчуванням Поділитися" at bounding box center [860, 316] width 1248 height 31
click at [290, 314] on span "Основний" at bounding box center [737, 317] width 979 height 11
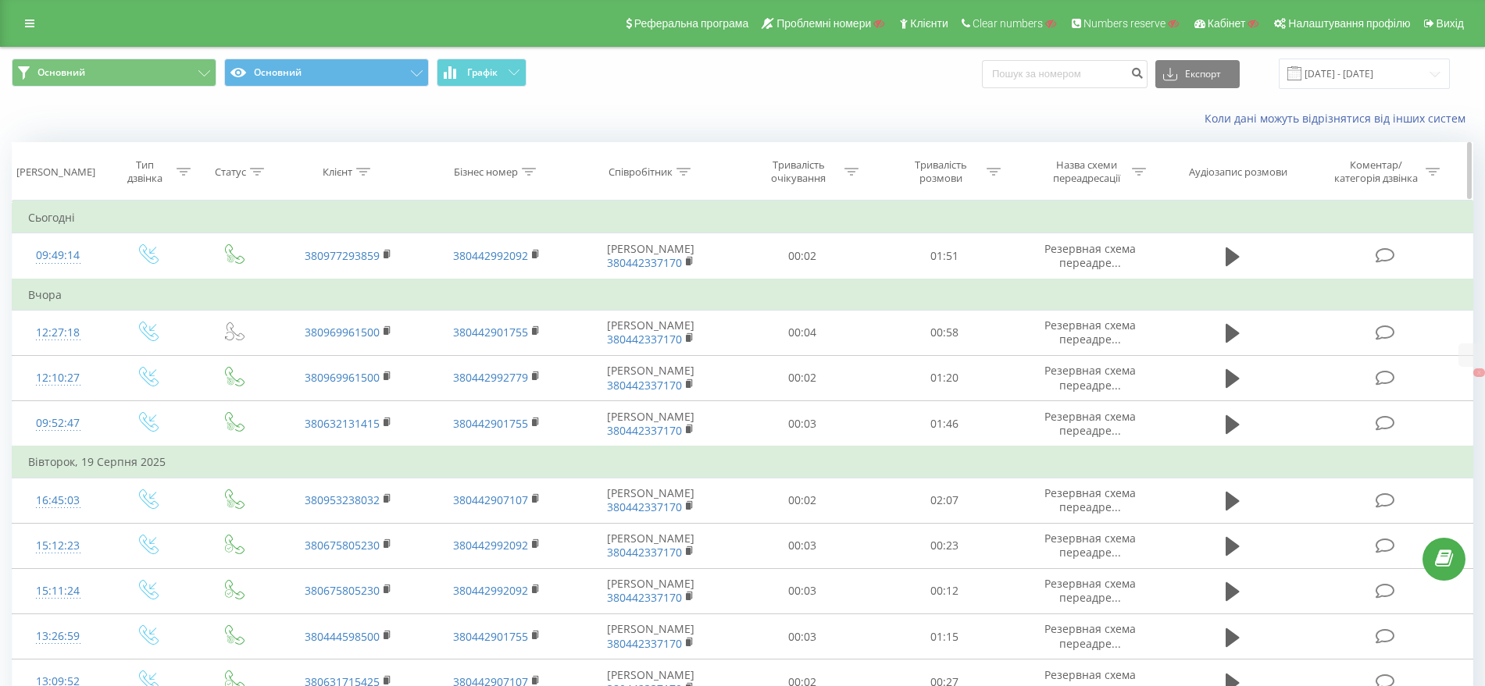
click at [369, 168] on icon at bounding box center [363, 172] width 14 height 8
click at [344, 288] on input "text" at bounding box center [348, 283] width 137 height 27
paste input "380675709955"
type input "380675709955"
click at [383, 310] on span "OK" at bounding box center [382, 314] width 44 height 24
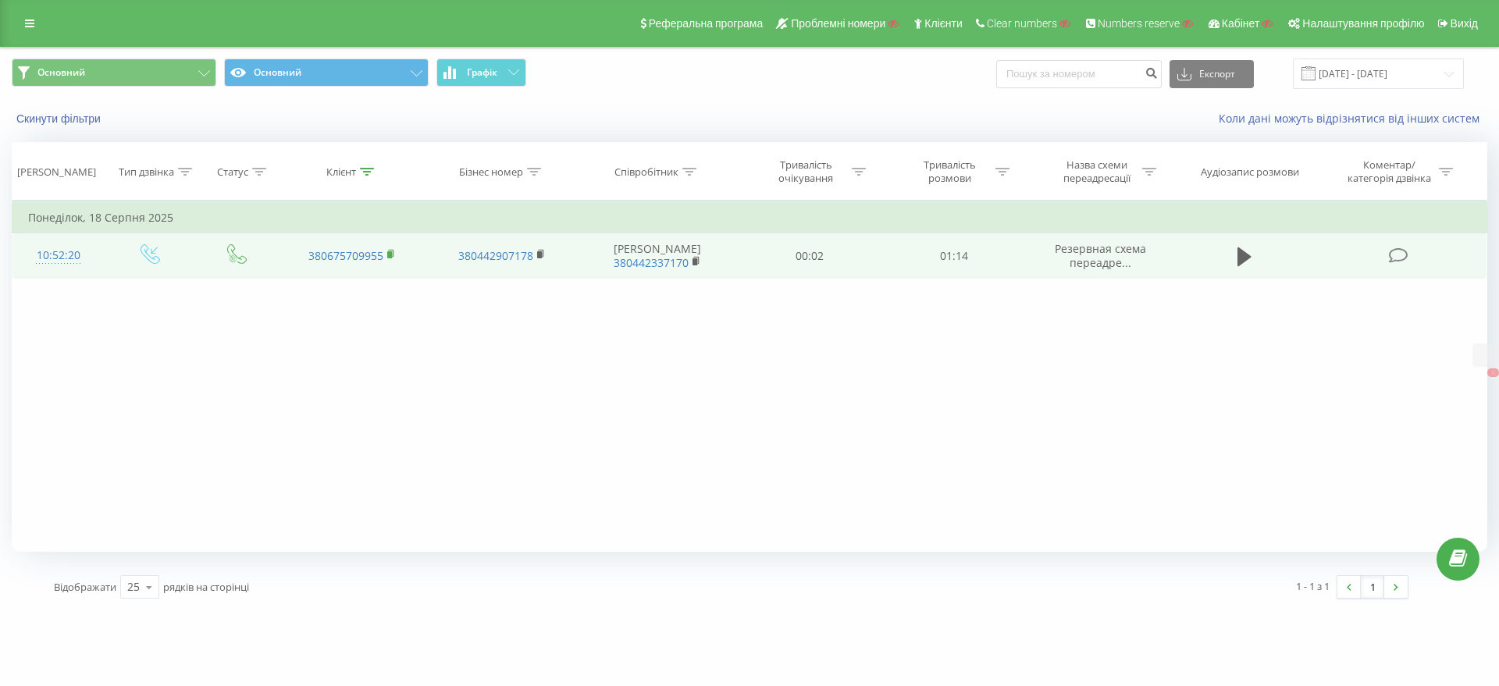
click at [390, 252] on rect at bounding box center [389, 254] width 5 height 7
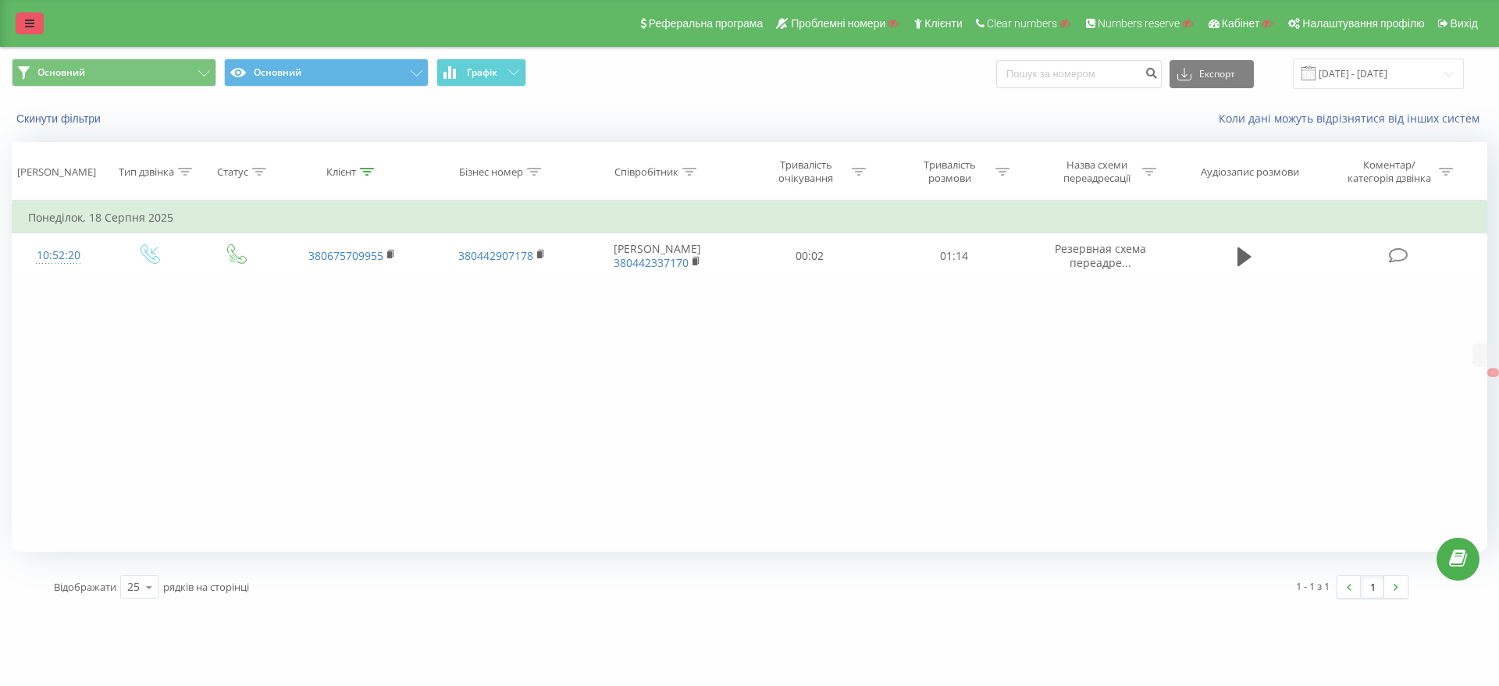
click at [21, 16] on link at bounding box center [30, 23] width 28 height 22
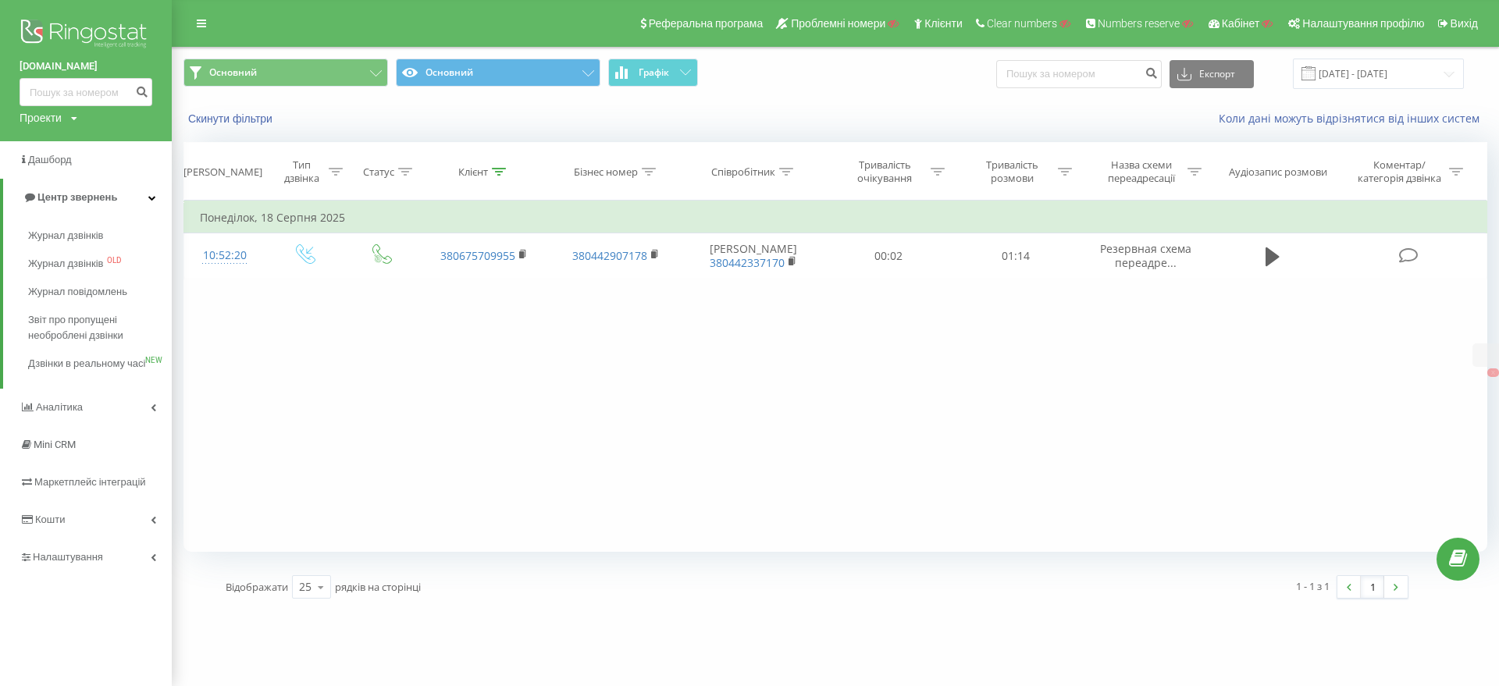
click at [39, 116] on div "Проекти" at bounding box center [41, 118] width 42 height 16
click at [57, 145] on input "text" at bounding box center [63, 141] width 78 height 23
paste input "[DOMAIN_NAME]"
type input "[DOMAIN_NAME]"
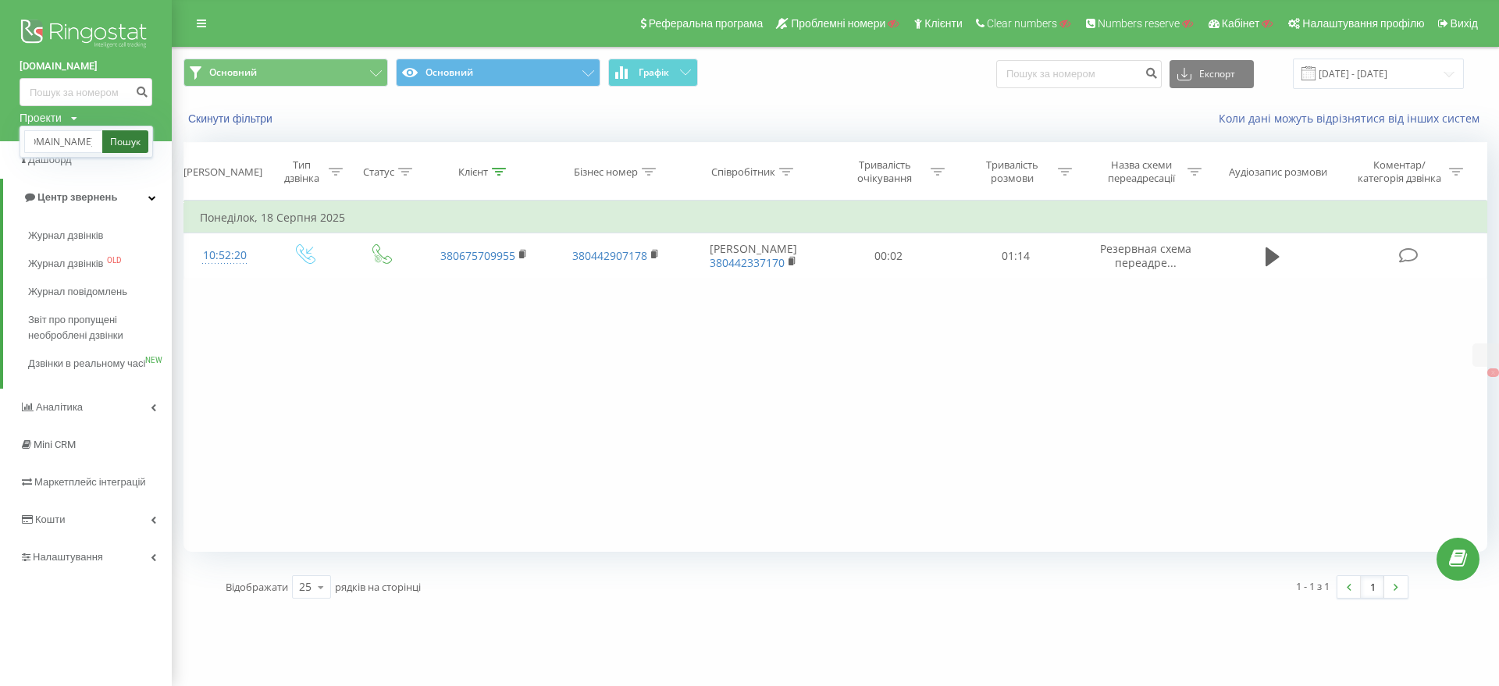
click at [127, 142] on link "Пошук" at bounding box center [125, 141] width 46 height 23
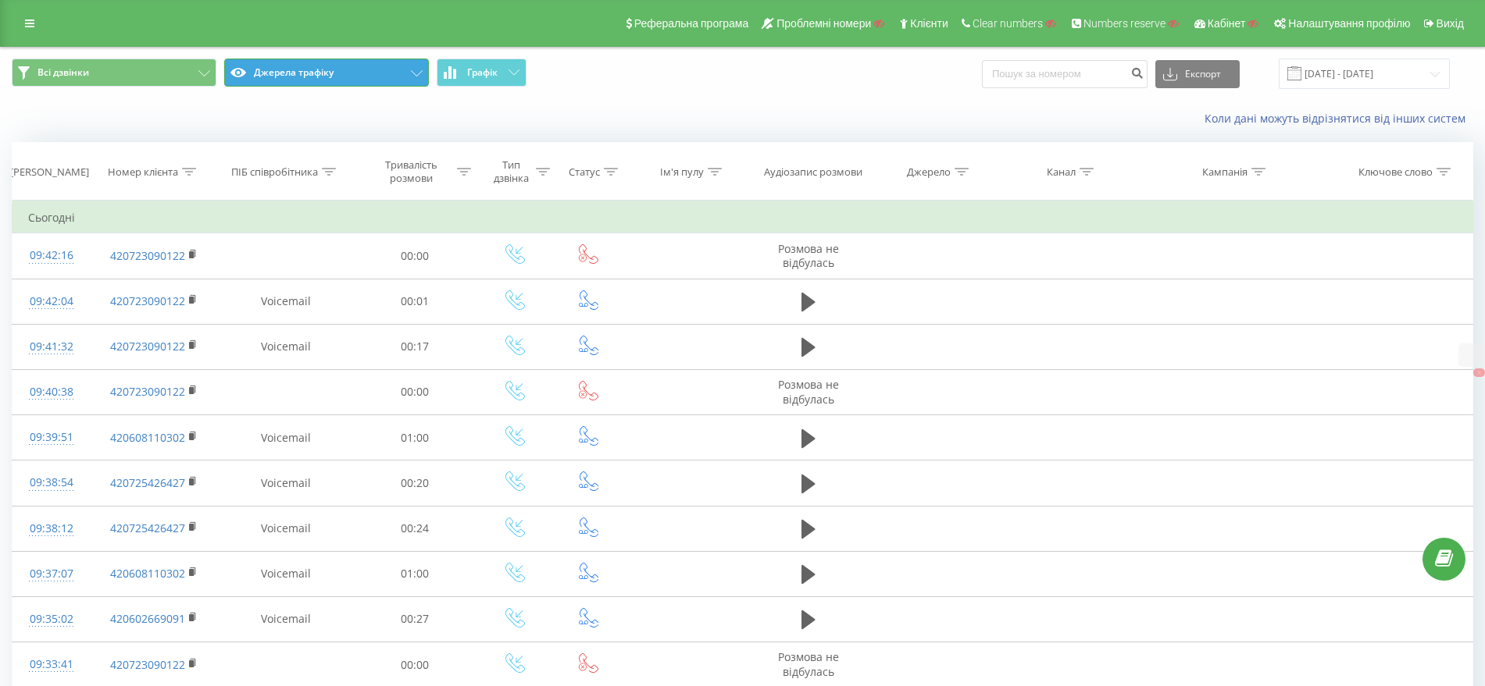
click at [330, 79] on button "Джерела трафіку" at bounding box center [326, 73] width 205 height 28
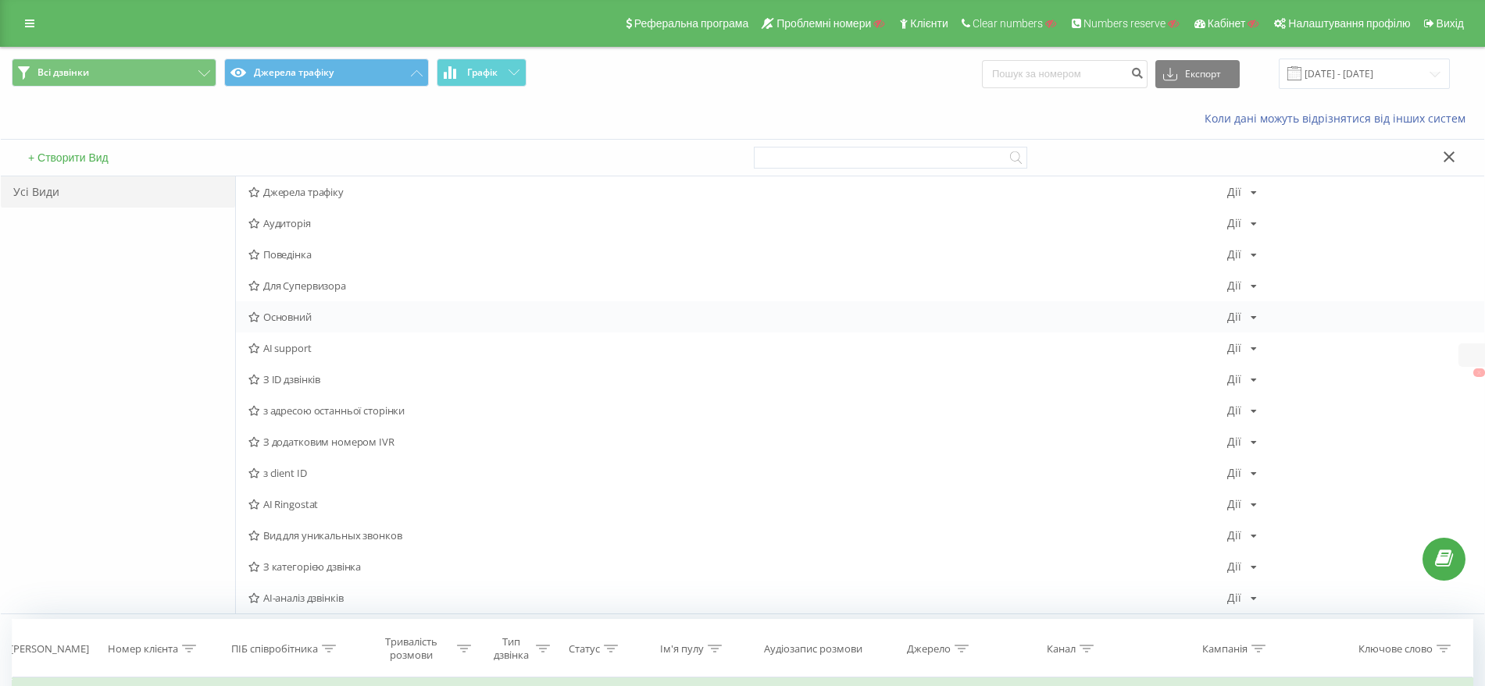
click at [293, 328] on div "Основний Дії Редагувати Копіювати Видалити За замовчуванням Поділитися" at bounding box center [860, 316] width 1248 height 31
click at [294, 317] on span "Основний" at bounding box center [737, 317] width 979 height 11
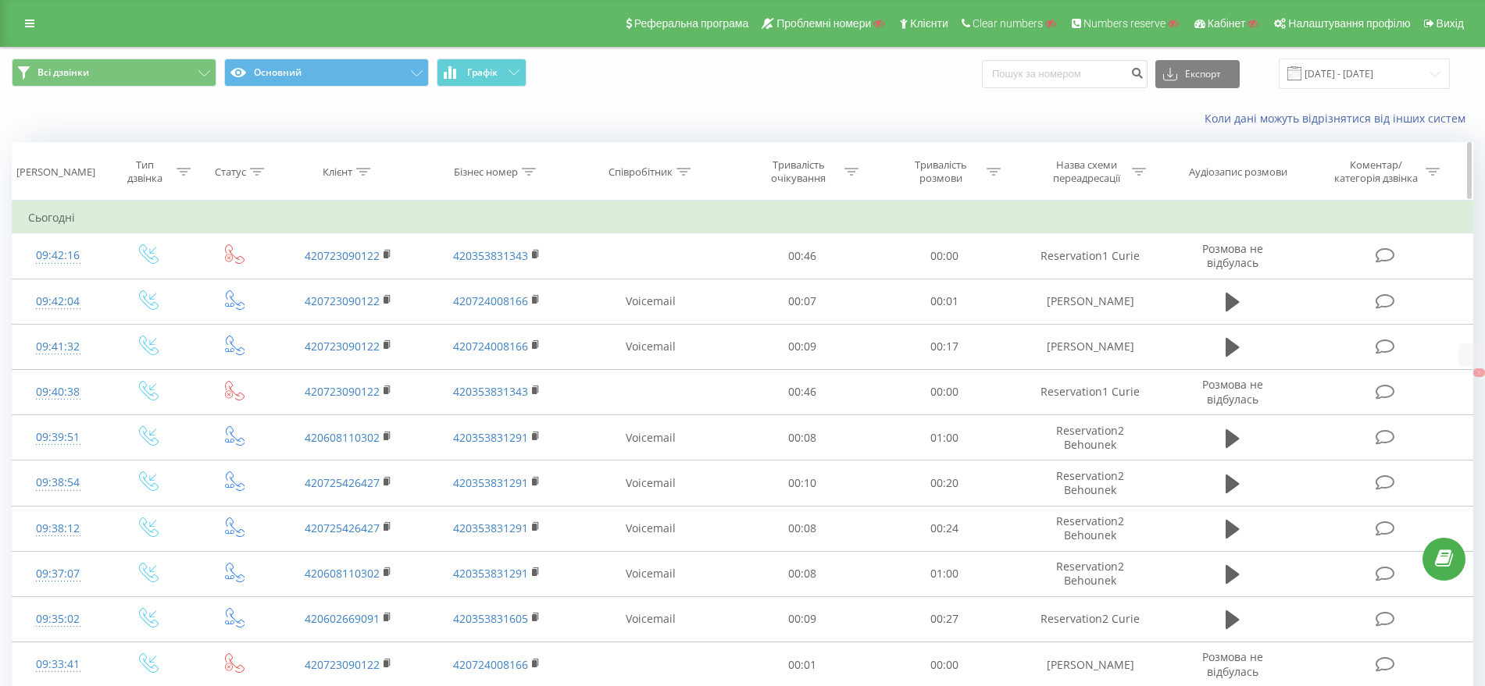
click at [358, 172] on icon at bounding box center [363, 172] width 14 height 8
click at [337, 273] on input "text" at bounding box center [348, 283] width 137 height 27
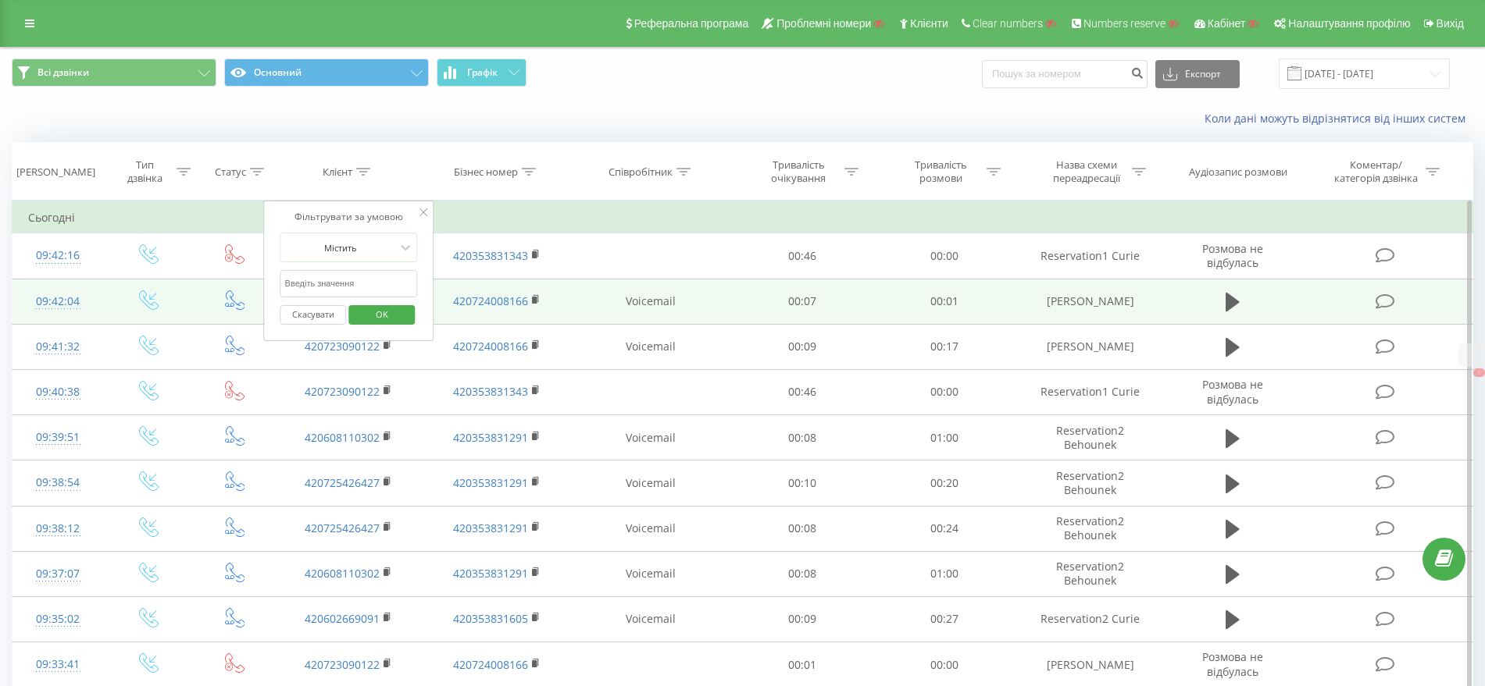
paste input "420 731 029 804"
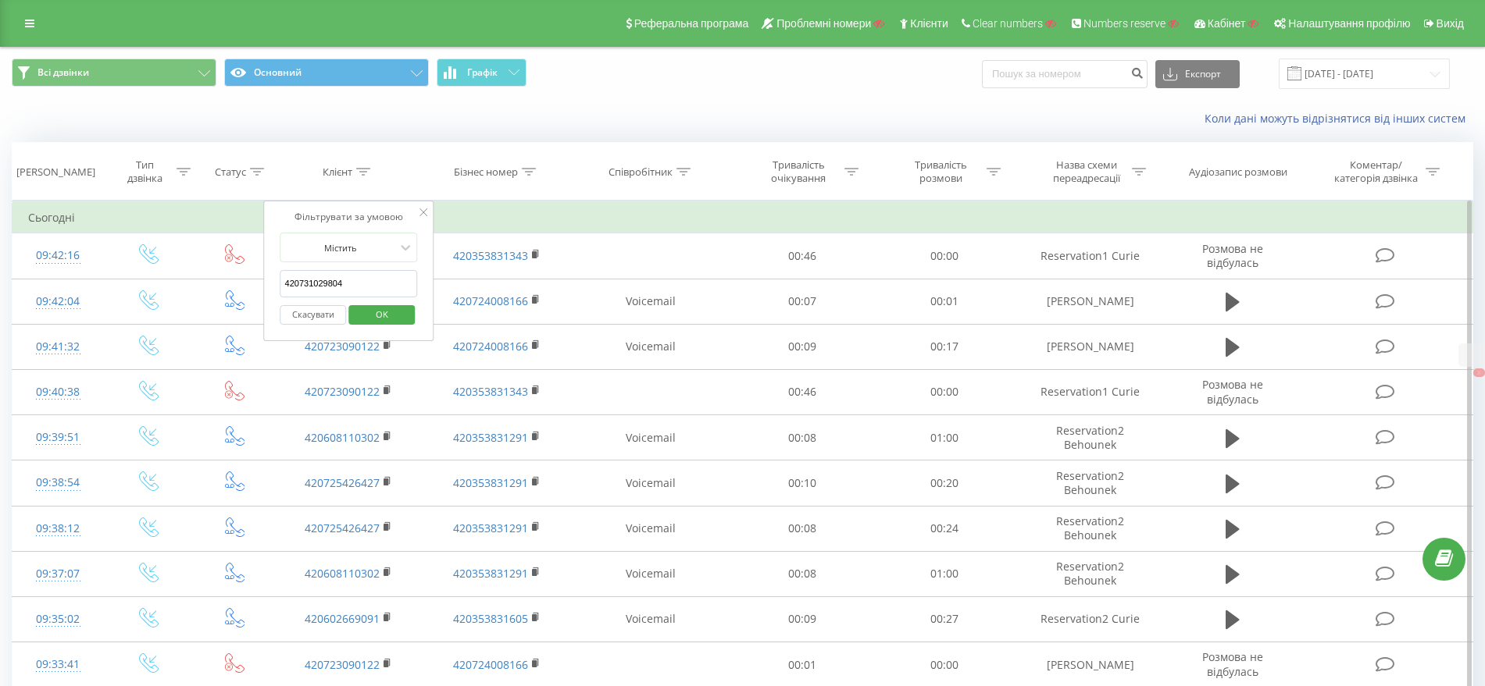
type input "420731029804"
click at [373, 314] on span "OK" at bounding box center [382, 314] width 44 height 24
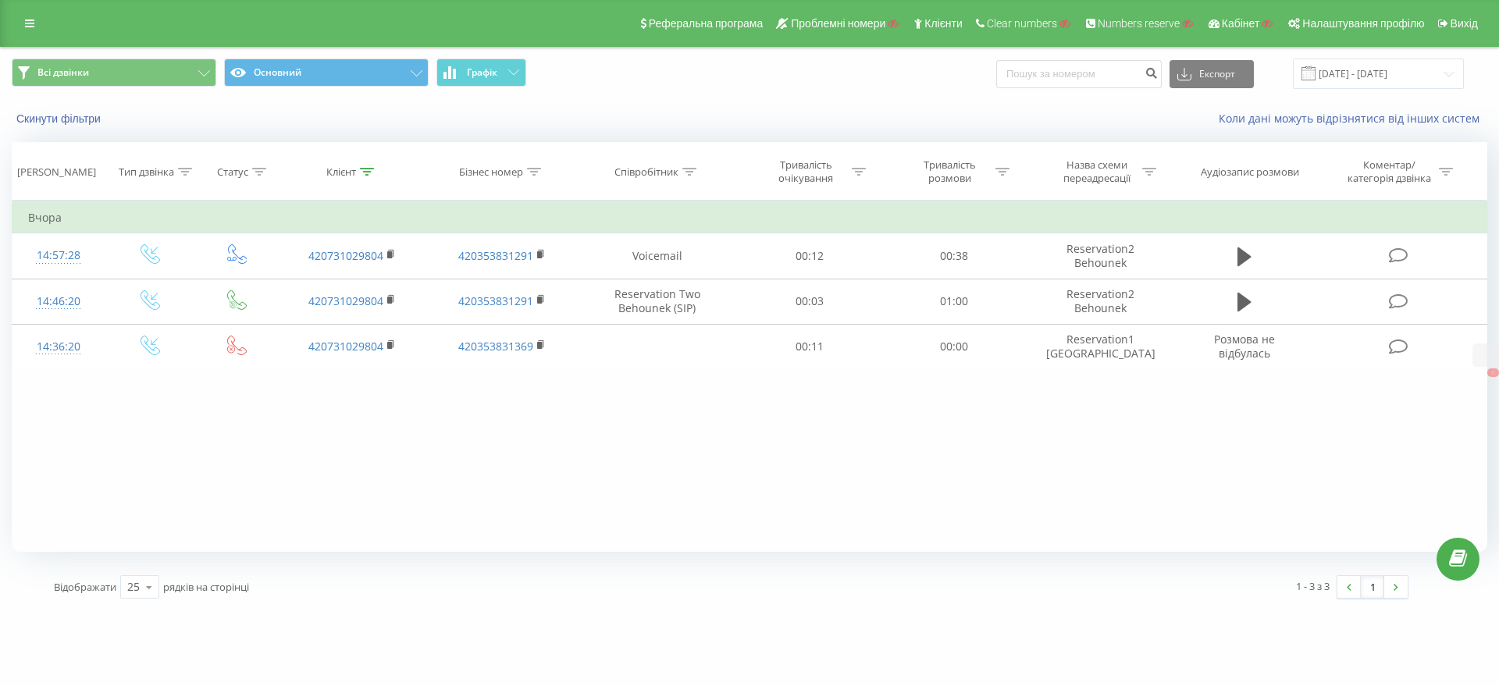
click at [954, 428] on div "Фільтрувати за умовою Дорівнює Введіть значення Скасувати OK Фільтрувати за умо…" at bounding box center [750, 376] width 1476 height 351
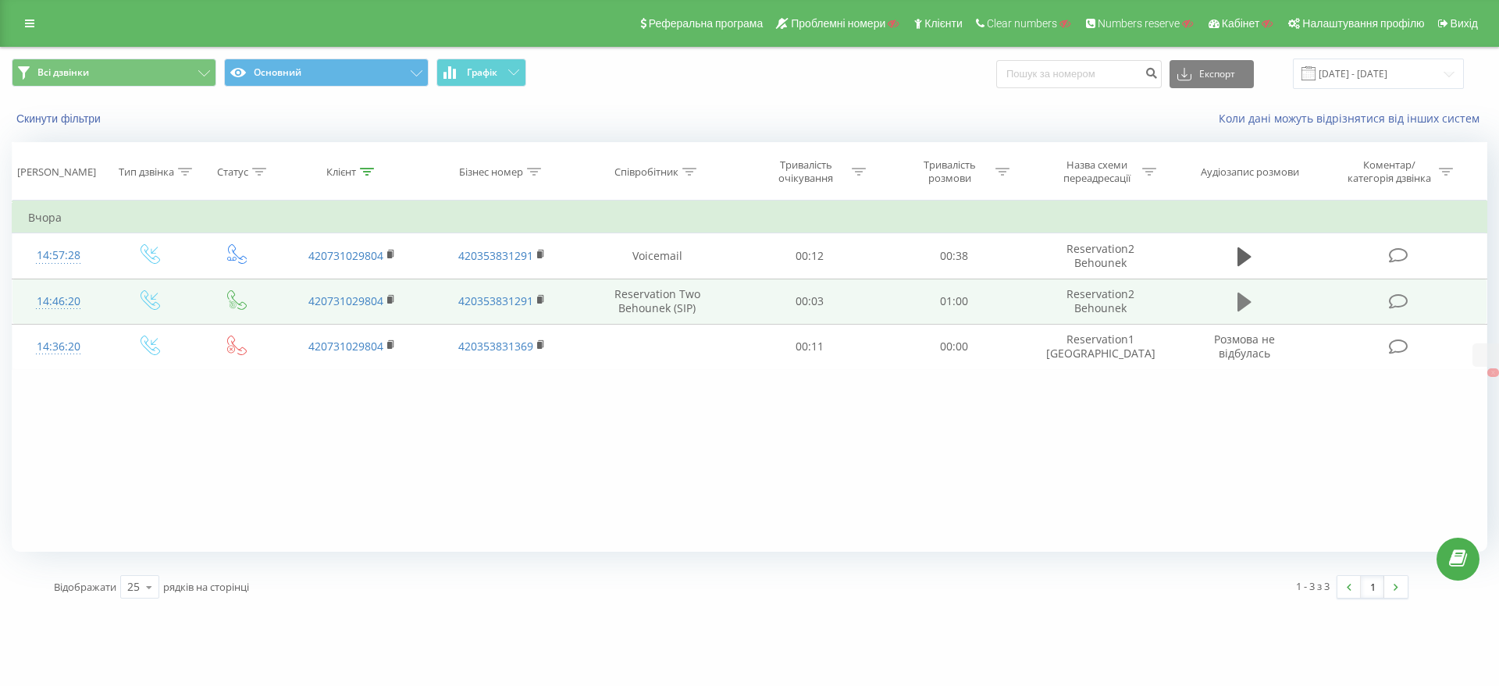
click at [1246, 301] on icon at bounding box center [1245, 302] width 14 height 19
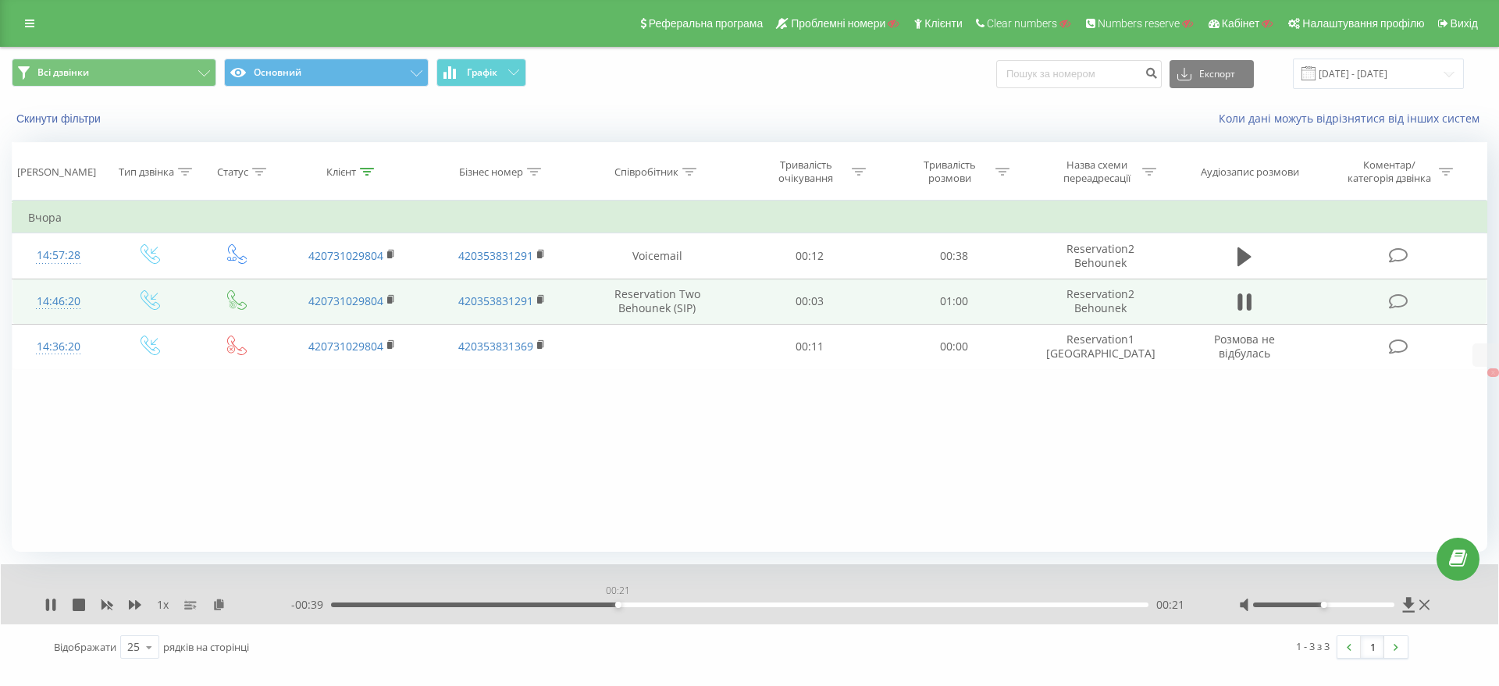
click at [618, 603] on div "00:21" at bounding box center [740, 605] width 818 height 5
click at [1246, 305] on icon at bounding box center [1245, 302] width 14 height 22
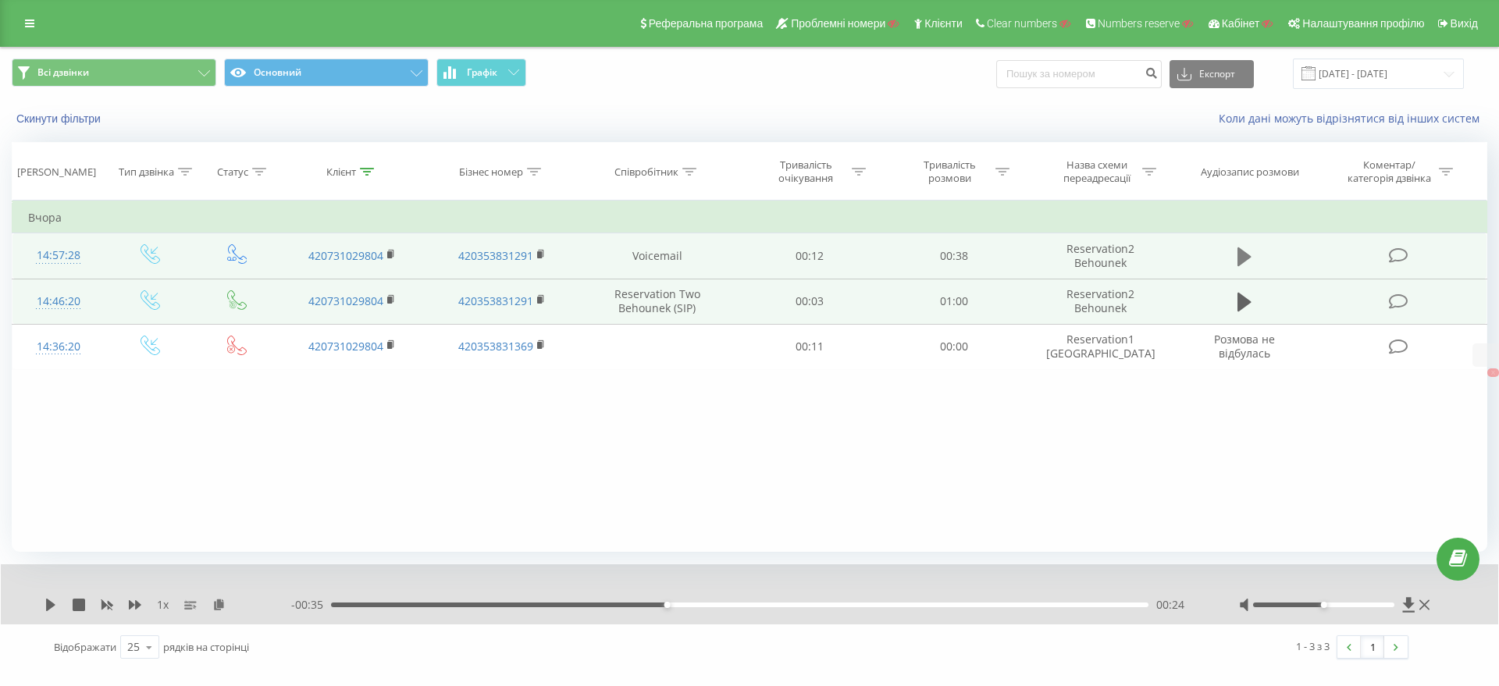
click at [1247, 249] on icon at bounding box center [1245, 257] width 14 height 22
click at [392, 251] on icon at bounding box center [391, 254] width 9 height 11
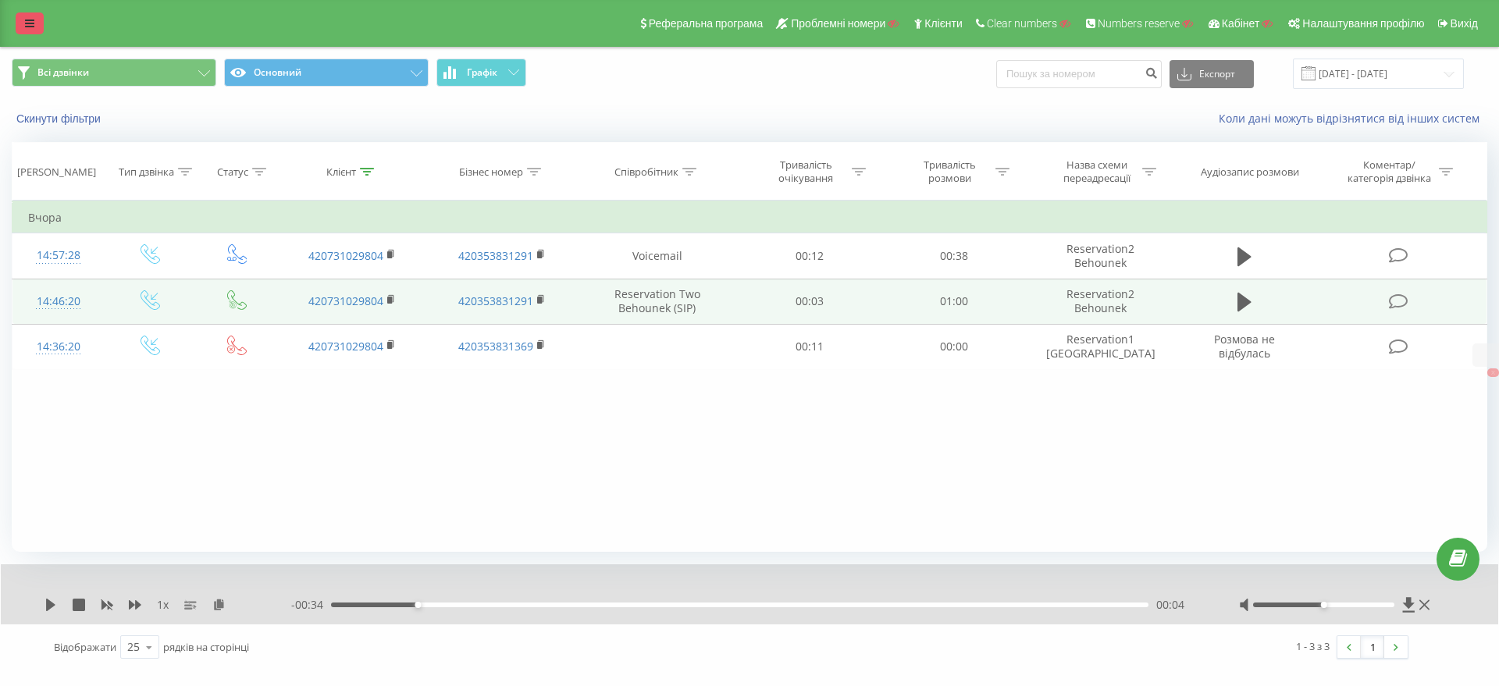
click at [40, 17] on link at bounding box center [30, 23] width 28 height 22
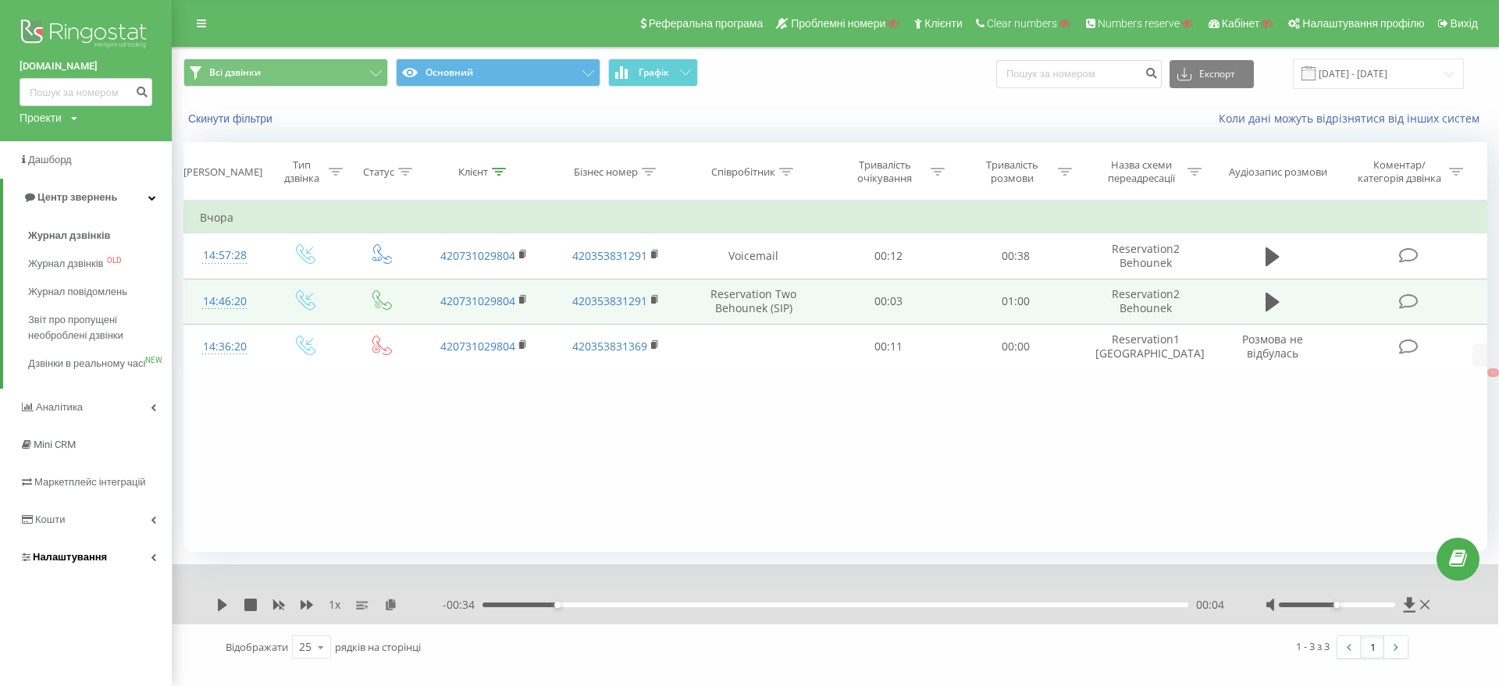
click at [66, 563] on span "Налаштування" at bounding box center [70, 557] width 74 height 12
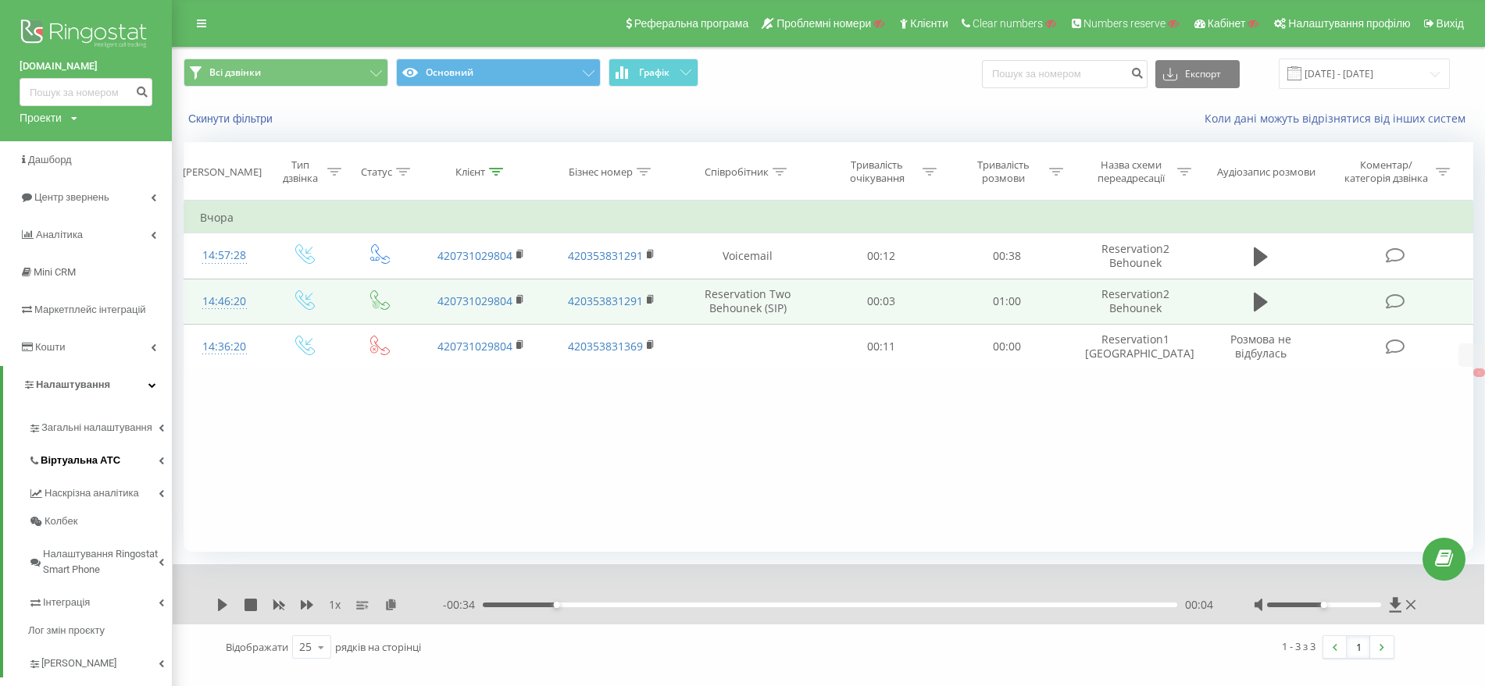
click at [89, 462] on span "Віртуальна АТС" at bounding box center [81, 461] width 80 height 16
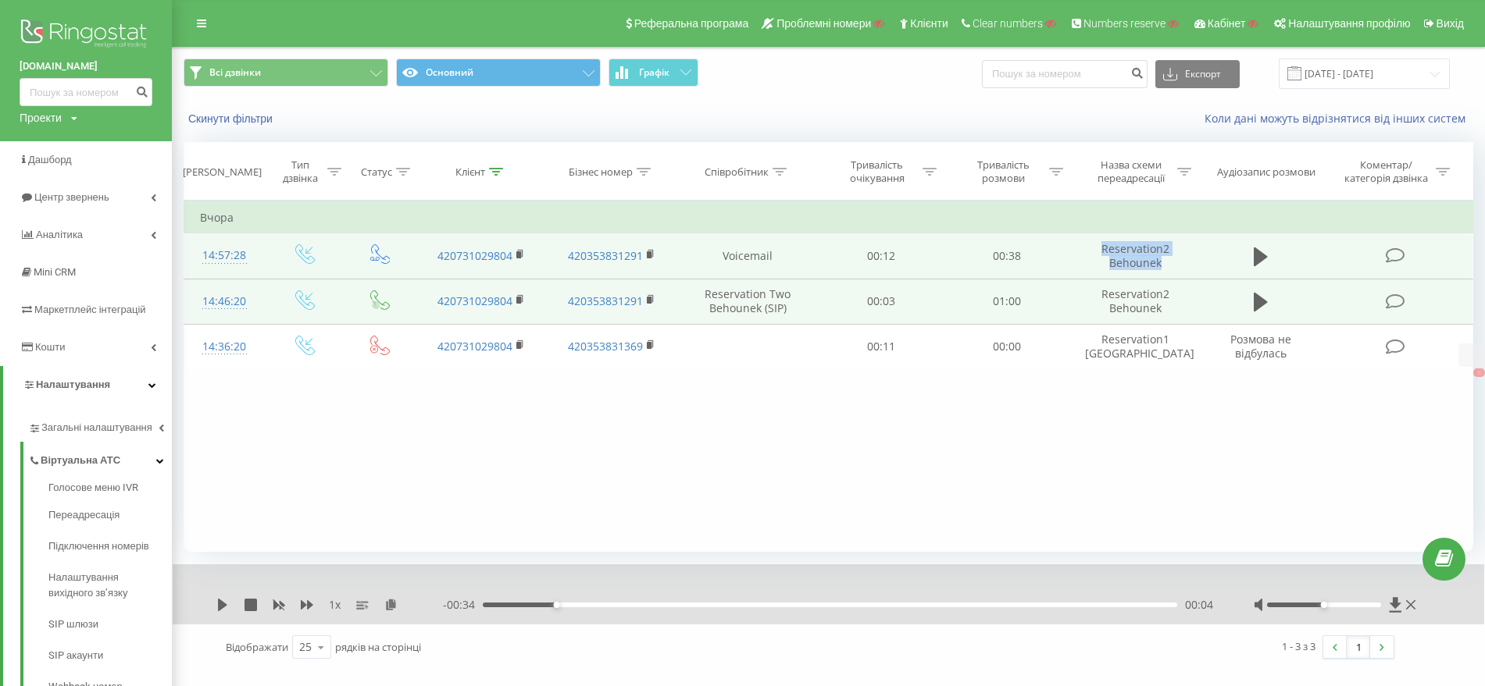
drag, startPoint x: 1098, startPoint y: 252, endPoint x: 1158, endPoint y: 263, distance: 61.1
click at [1158, 263] on td "Reservation2 Behounek" at bounding box center [1134, 256] width 131 height 45
copy td "Reservation2 Behounek"
click at [520, 257] on rect at bounding box center [518, 254] width 5 height 7
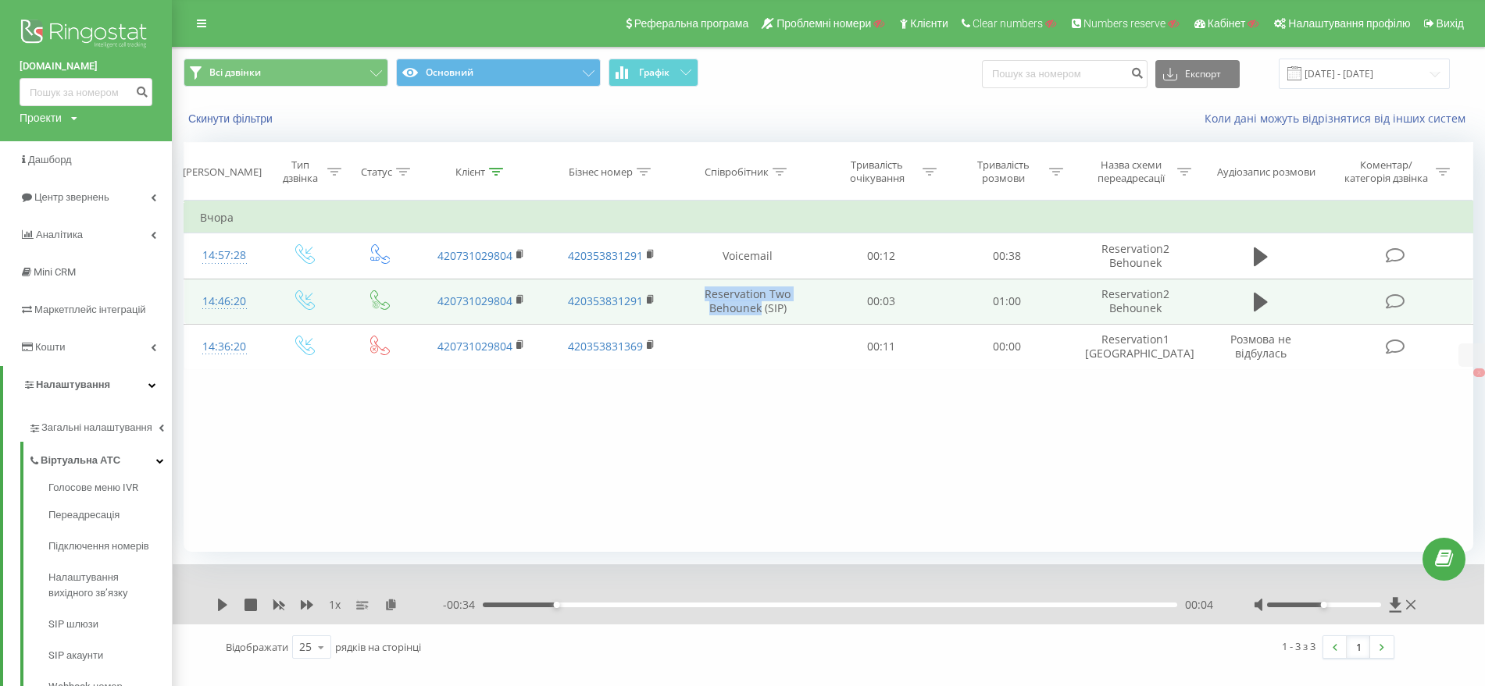
drag, startPoint x: 702, startPoint y: 290, endPoint x: 761, endPoint y: 309, distance: 61.7
click at [761, 309] on td "Reservation Two Behounek (SIP)" at bounding box center [747, 301] width 141 height 45
copy td "Reservation Two Behounek"
click at [651, 299] on rect at bounding box center [649, 300] width 5 height 7
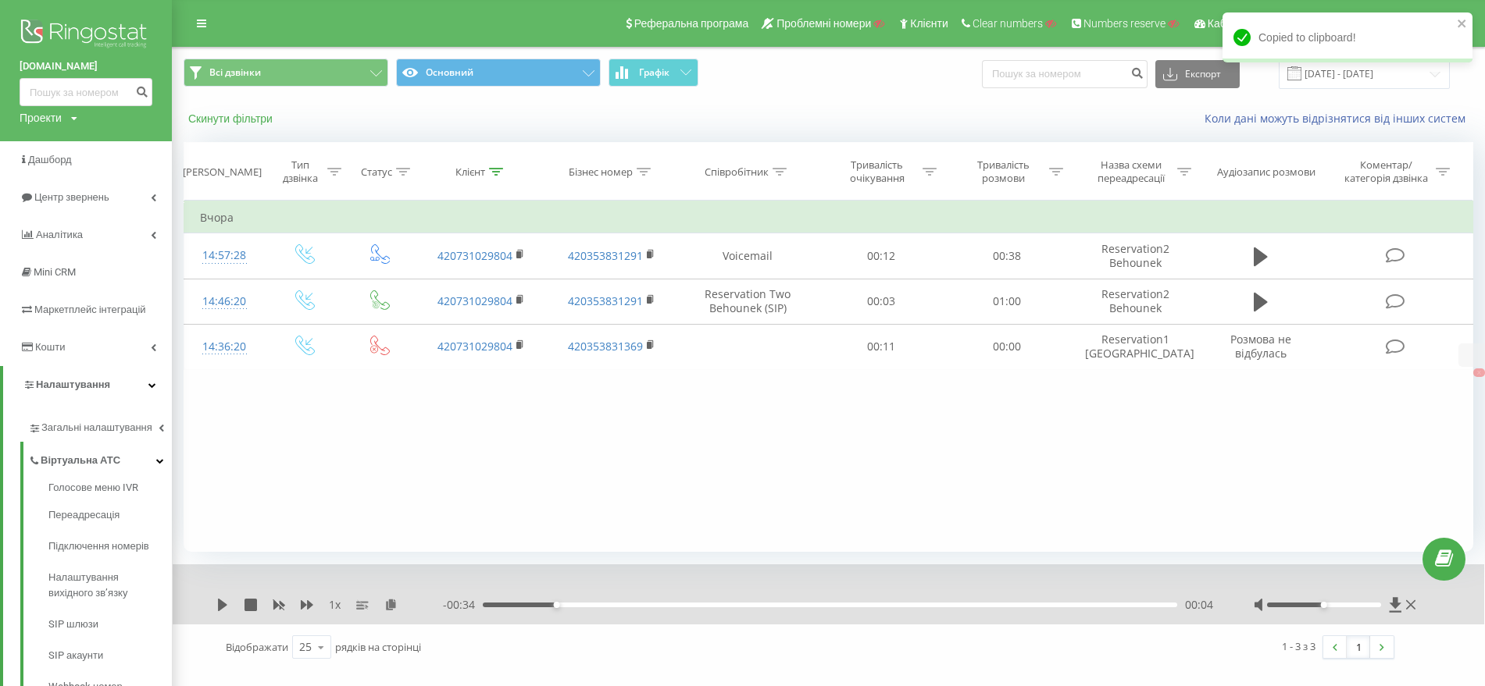
click at [241, 119] on button "Скинути фільтри" at bounding box center [232, 119] width 97 height 14
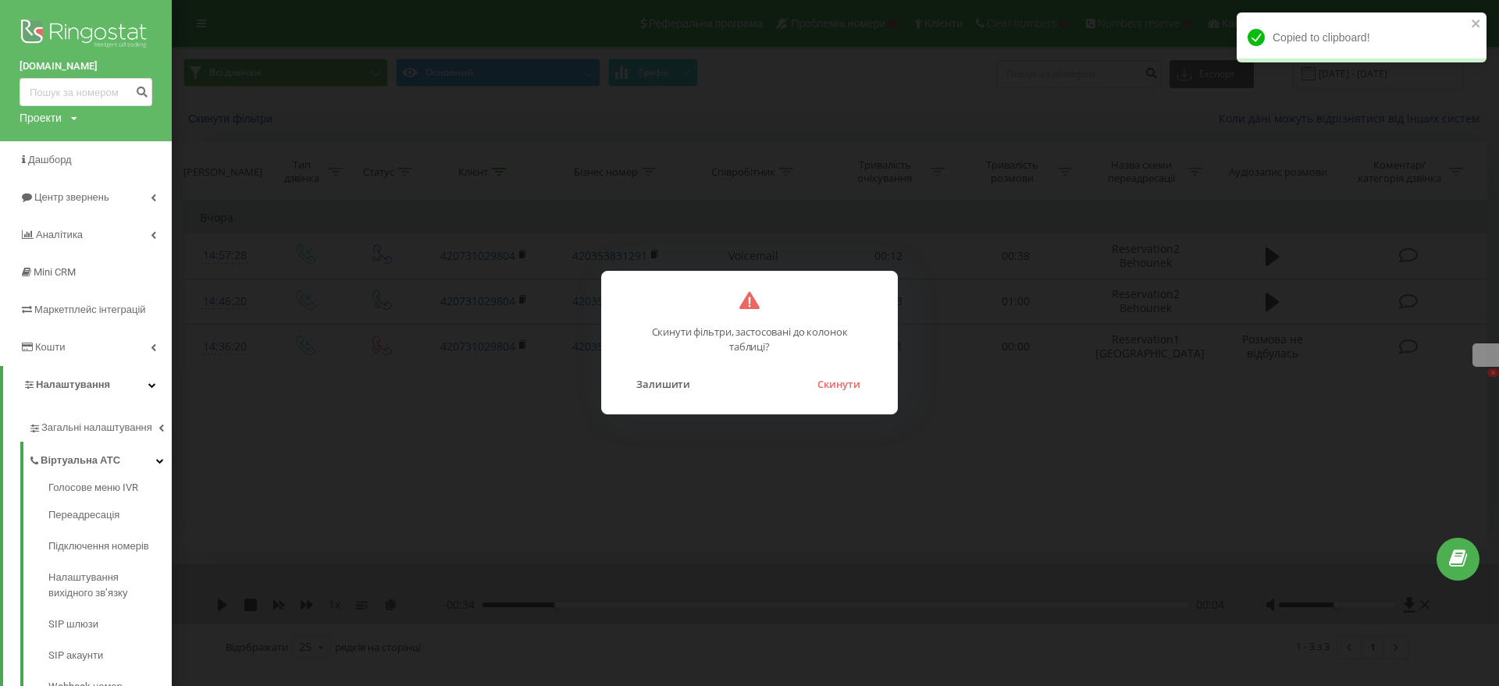
click at [854, 373] on div "Залишити Скинути" at bounding box center [750, 375] width 264 height 40
click at [854, 384] on button "Скинути" at bounding box center [839, 384] width 59 height 20
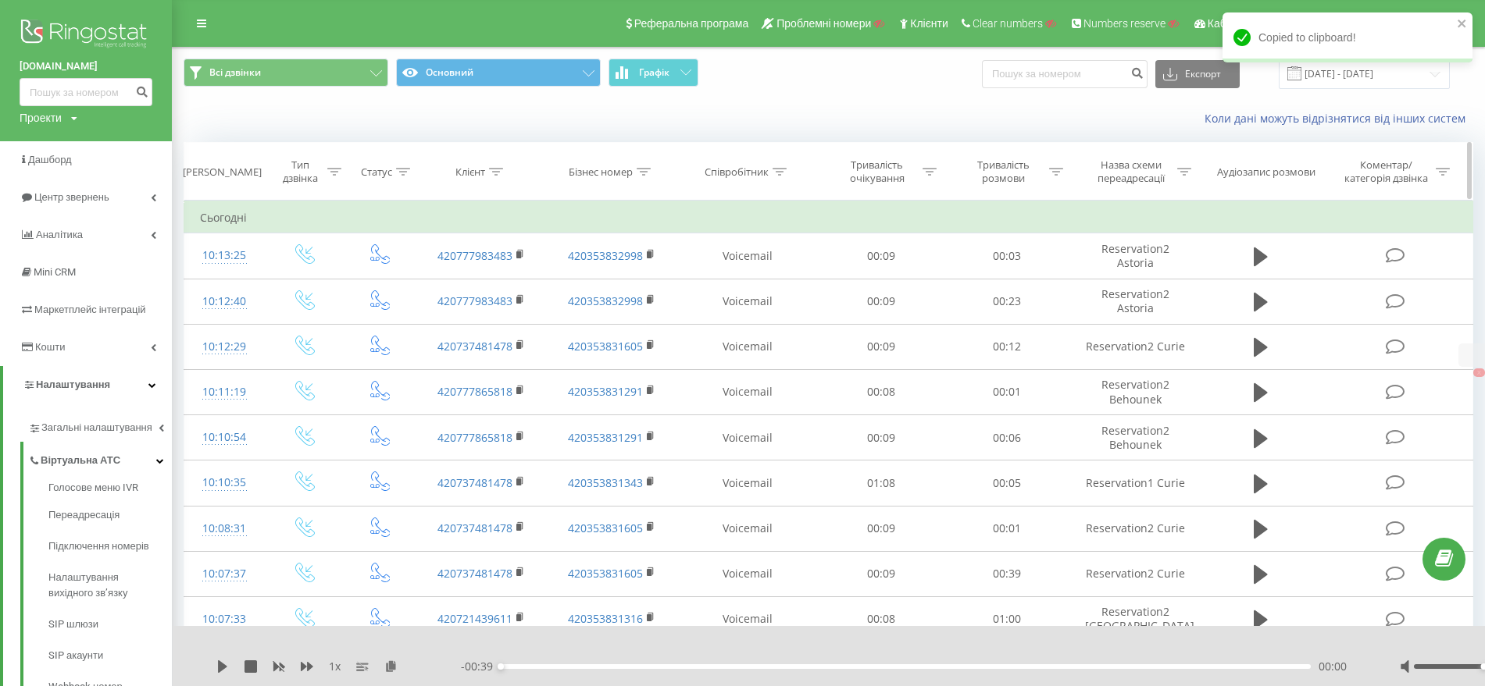
click at [643, 172] on icon at bounding box center [643, 172] width 14 height 8
click at [606, 284] on input "text" at bounding box center [611, 283] width 137 height 27
paste input "420353831291"
type input "420353831291"
click at [656, 312] on span "OK" at bounding box center [645, 314] width 44 height 24
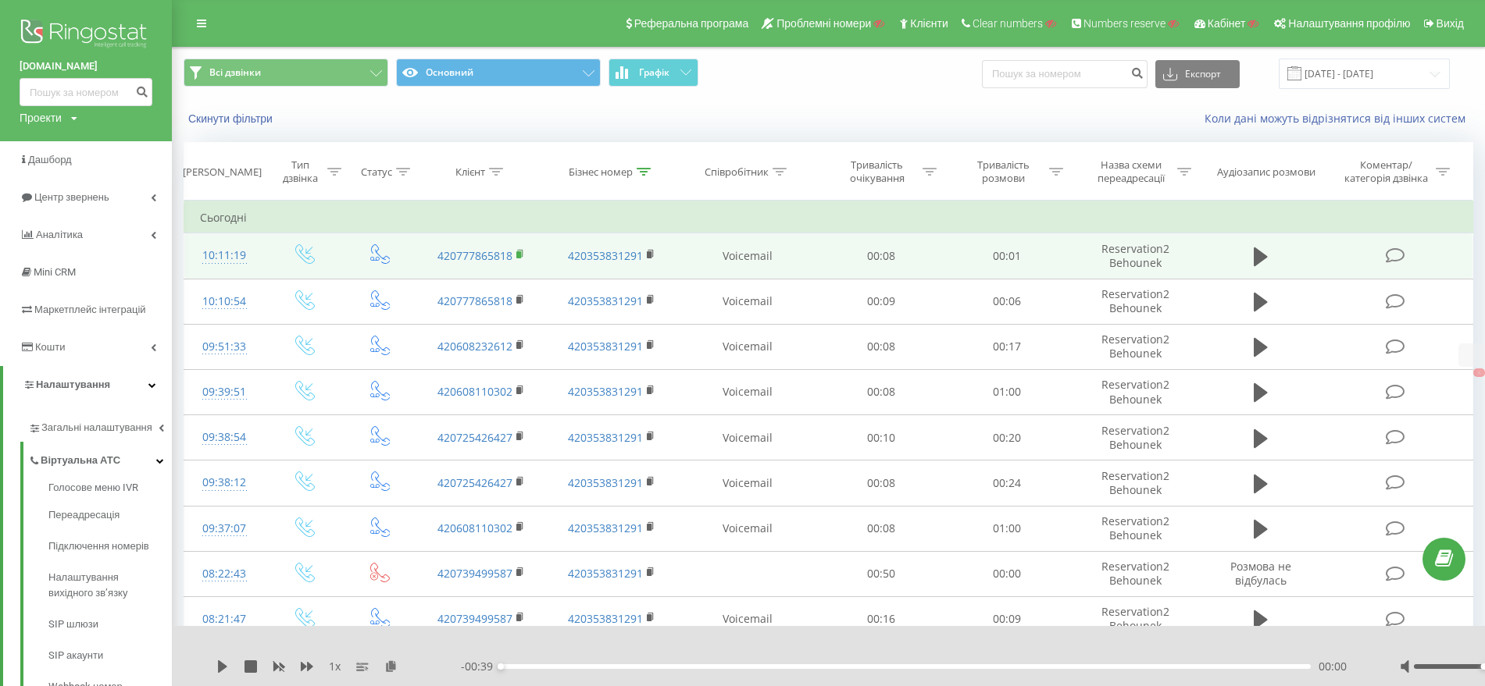
click at [519, 257] on rect at bounding box center [518, 254] width 5 height 7
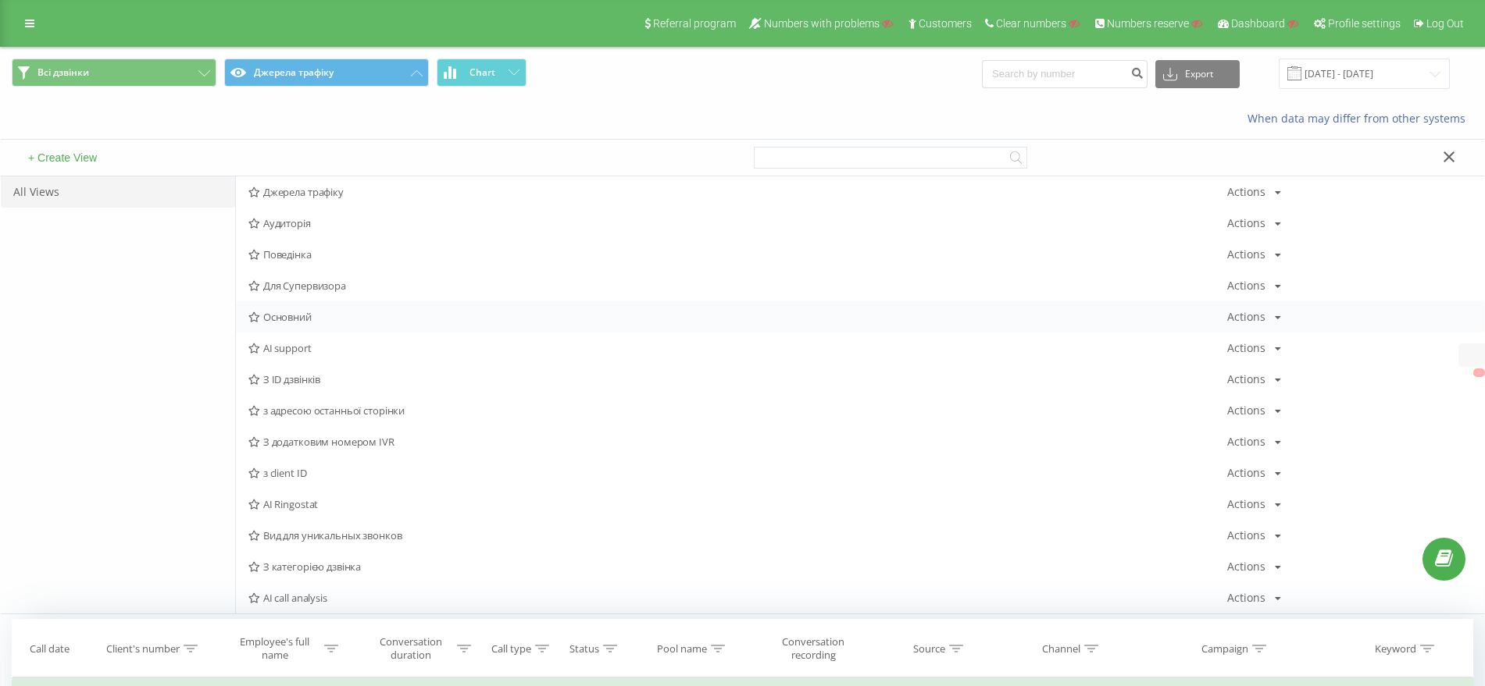
click at [288, 321] on span "Основний" at bounding box center [737, 317] width 979 height 11
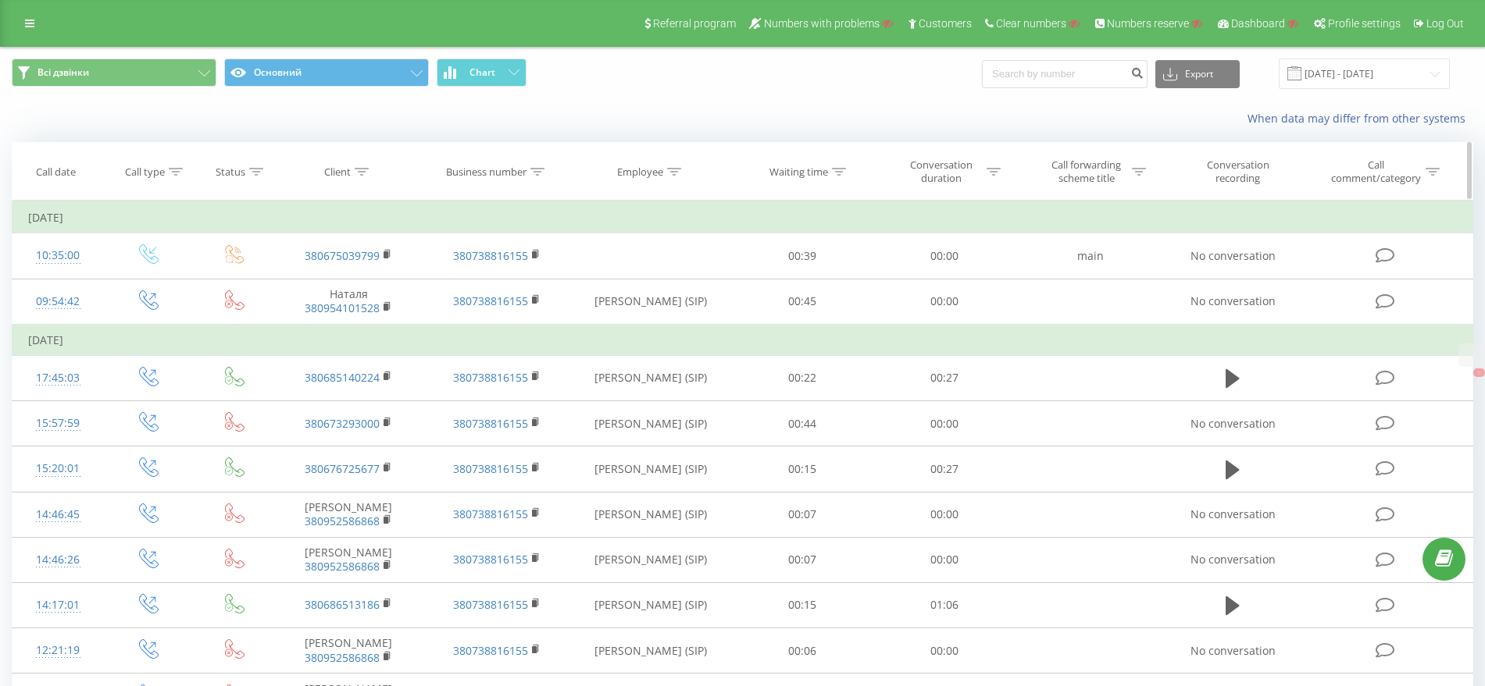
click at [366, 173] on icon at bounding box center [362, 172] width 14 height 8
click at [322, 286] on input "text" at bounding box center [348, 283] width 137 height 27
paste input "0675184035"
type input "0675184035"
click at [389, 320] on span "OK" at bounding box center [382, 314] width 44 height 24
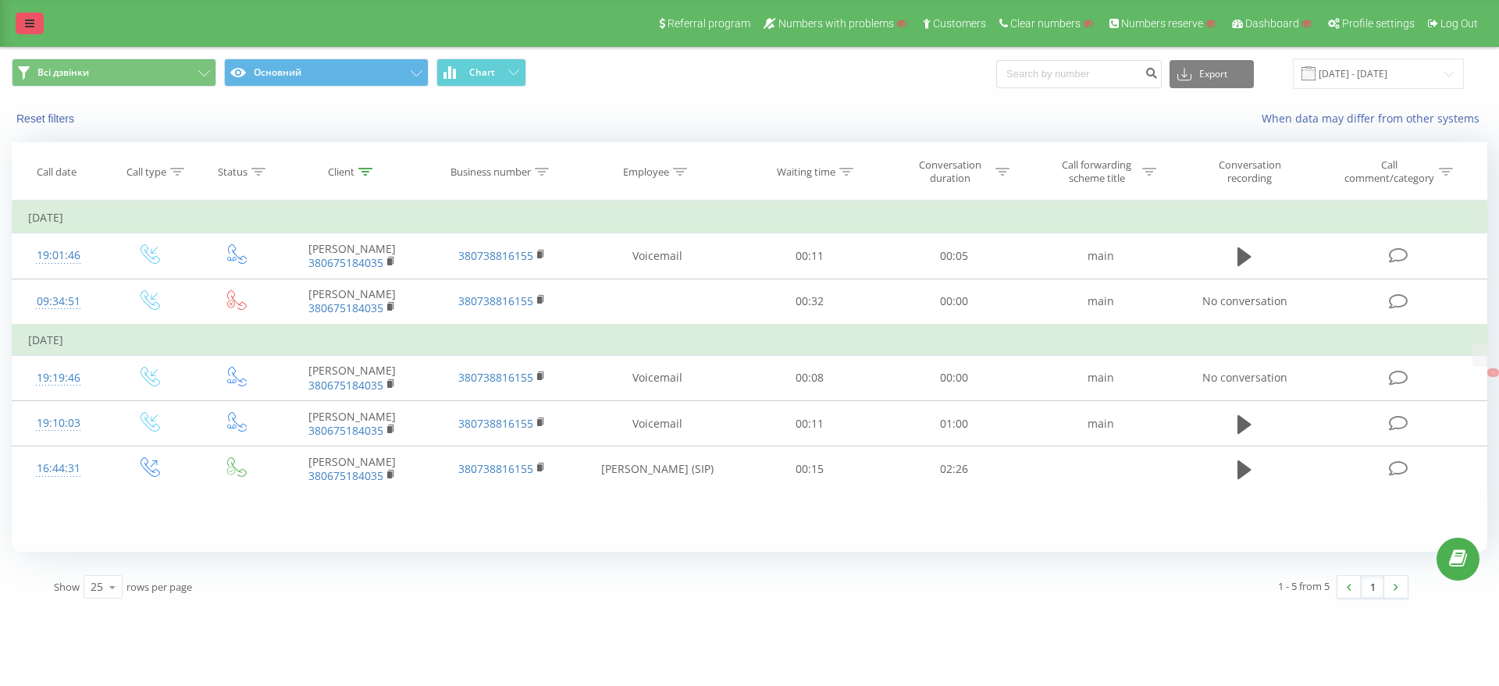
click at [20, 20] on link at bounding box center [30, 23] width 28 height 22
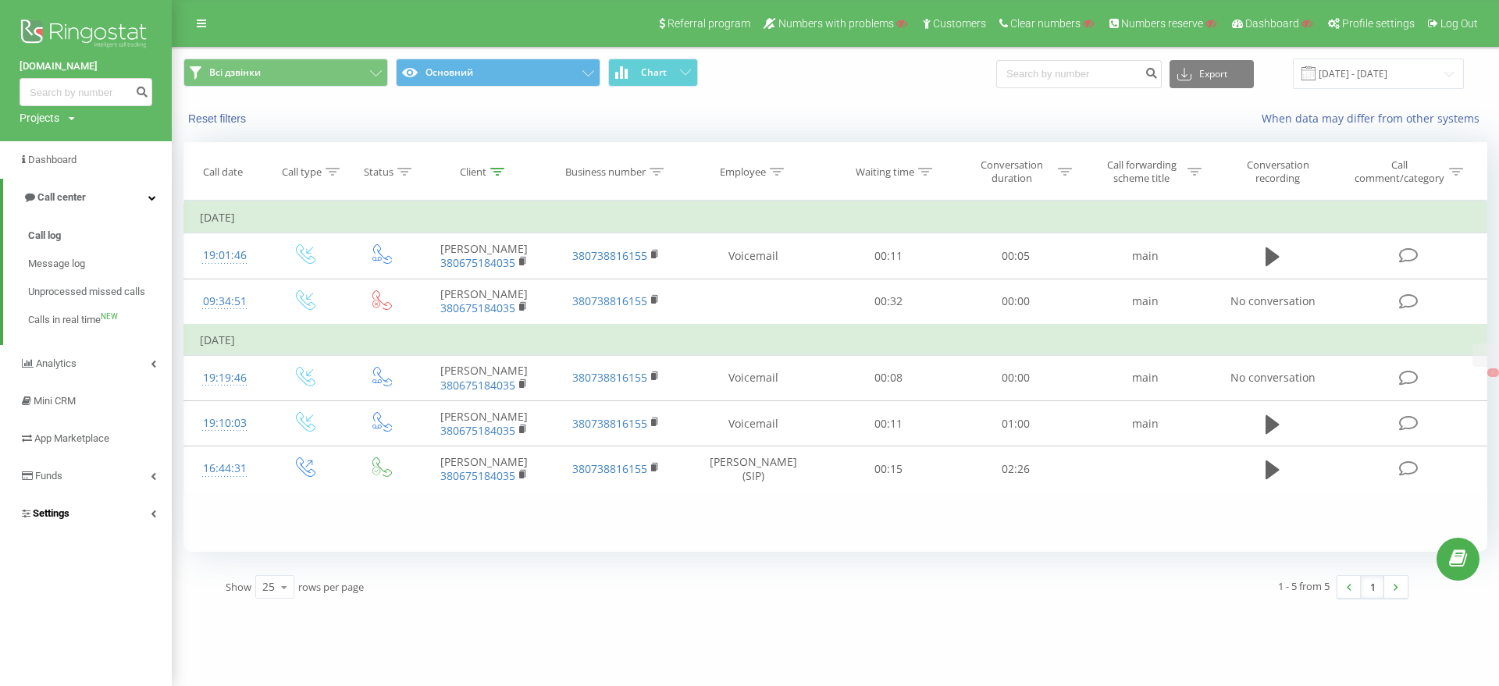
click at [48, 518] on span "Settings" at bounding box center [51, 514] width 37 height 12
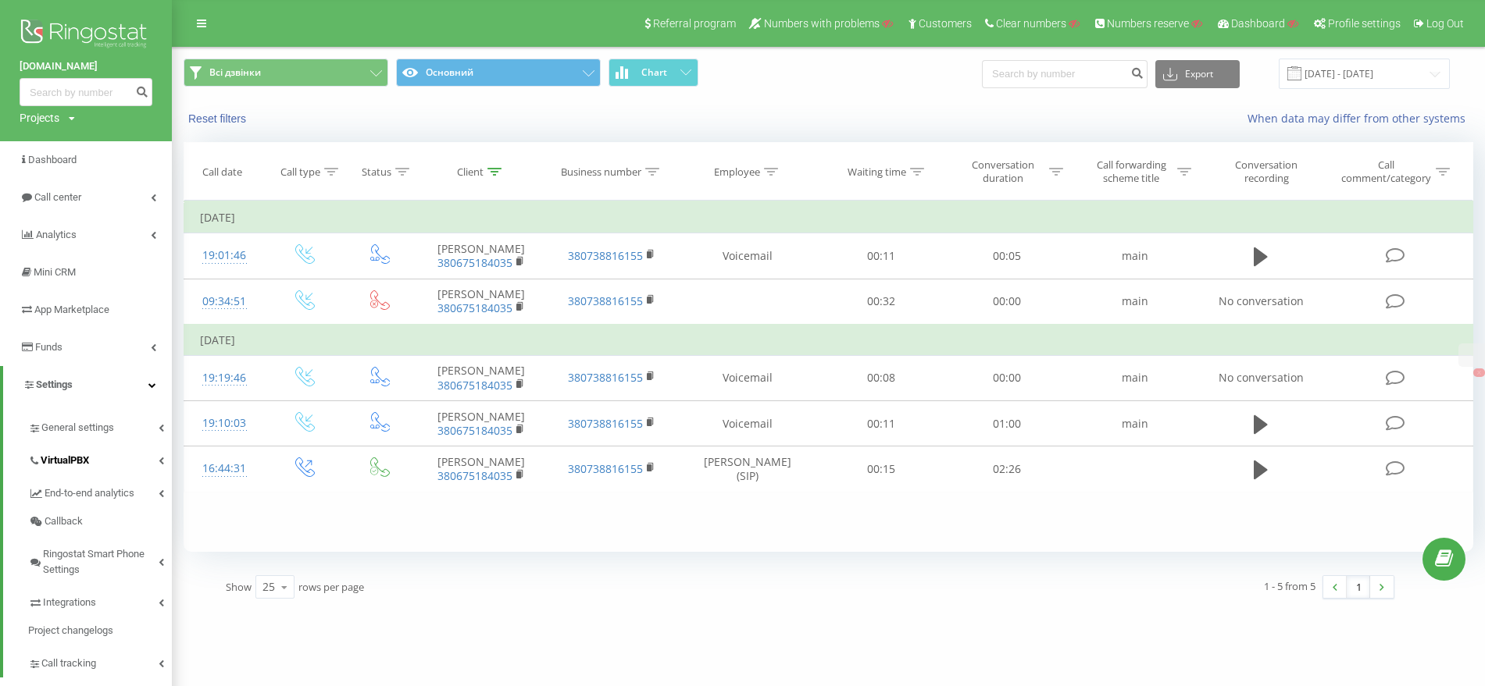
click at [56, 455] on span "VirtualPBX" at bounding box center [65, 461] width 48 height 16
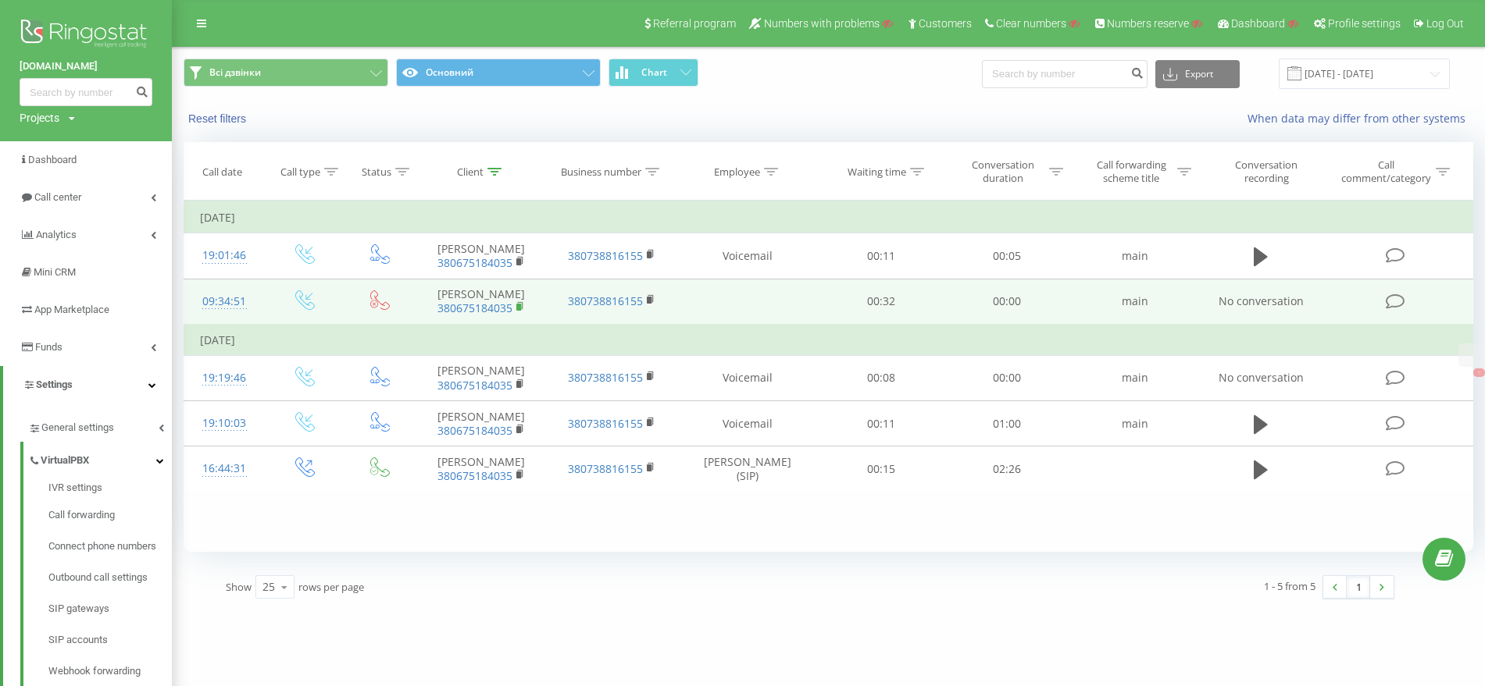
click at [520, 307] on rect at bounding box center [518, 307] width 5 height 7
click at [522, 307] on icon at bounding box center [519, 305] width 5 height 7
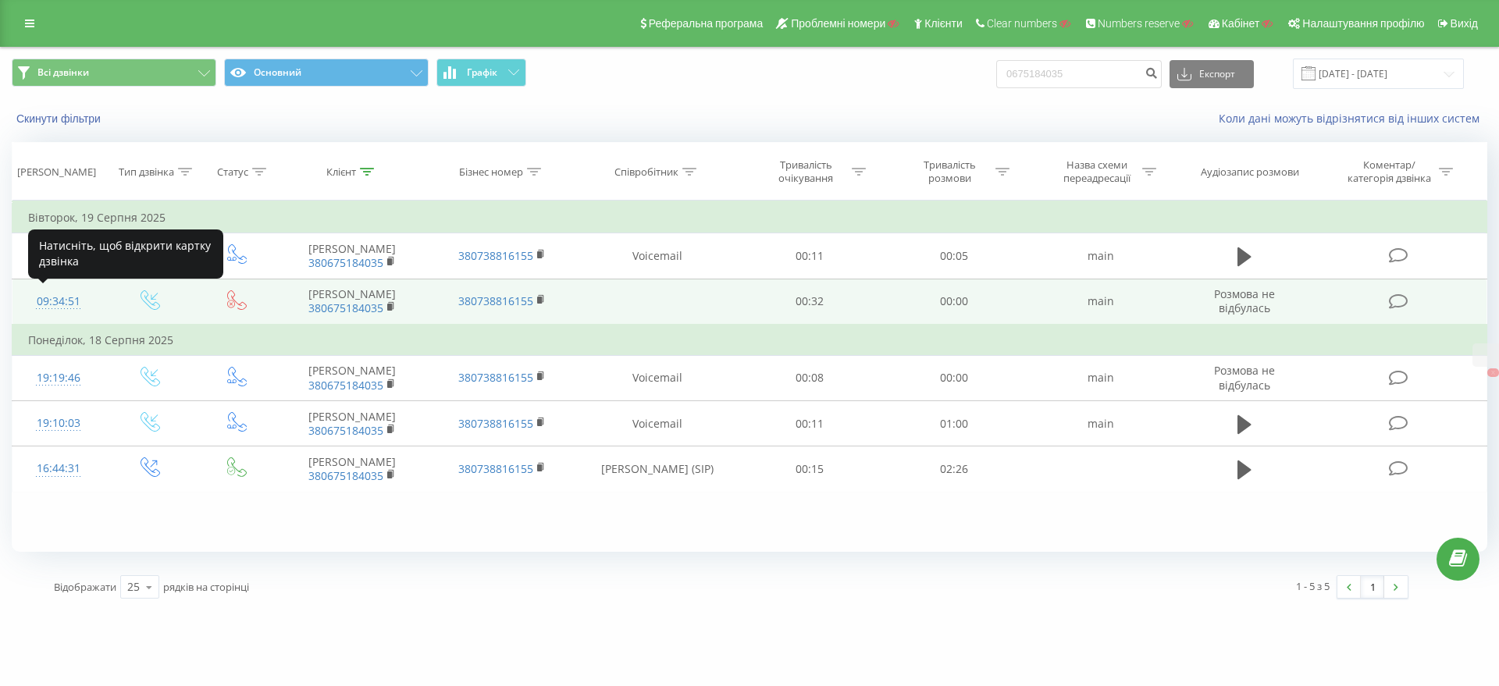
click at [41, 307] on div "09:34:51" at bounding box center [58, 302] width 61 height 30
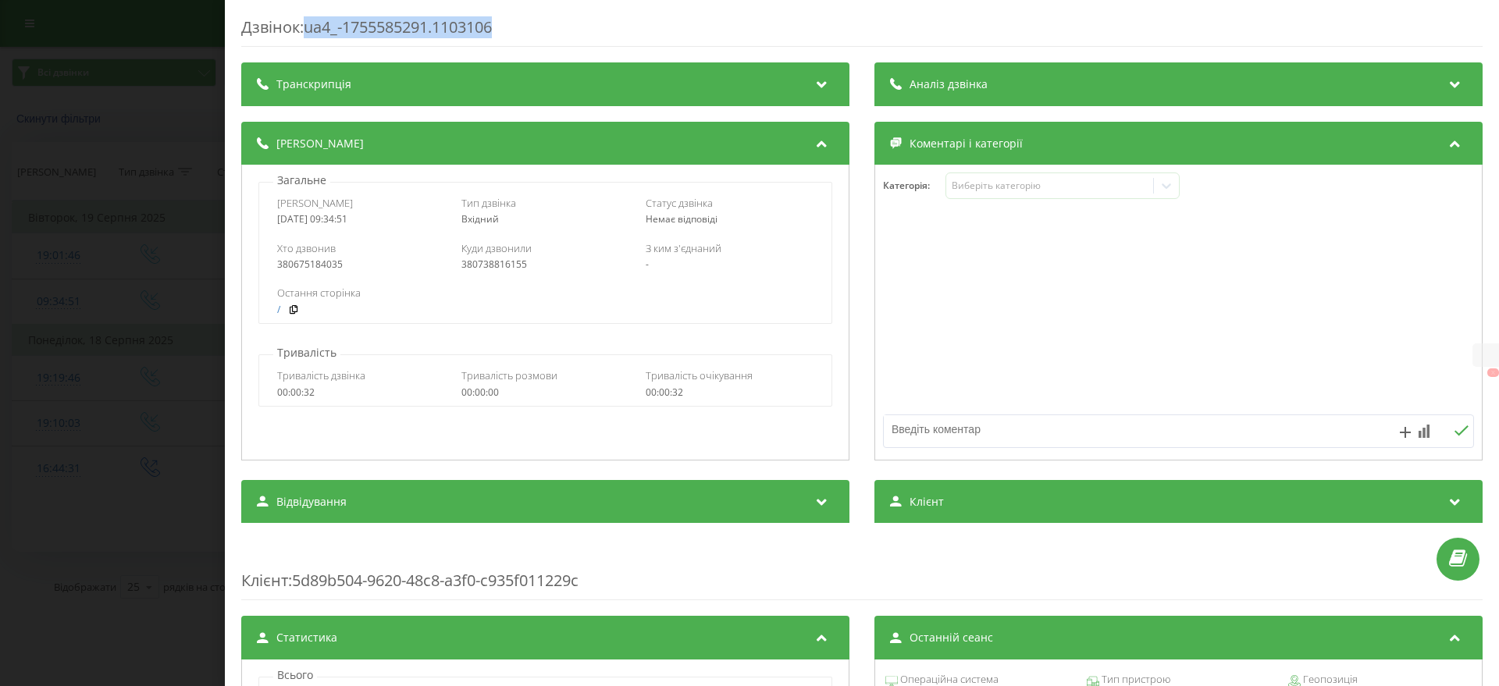
drag, startPoint x: 550, startPoint y: 27, endPoint x: 312, endPoint y: 26, distance: 238.2
click at [312, 26] on div "Дзвінок : ua4_-1755585291.1103106" at bounding box center [862, 31] width 1242 height 30
copy div "ua4_-1755585291.1103106"
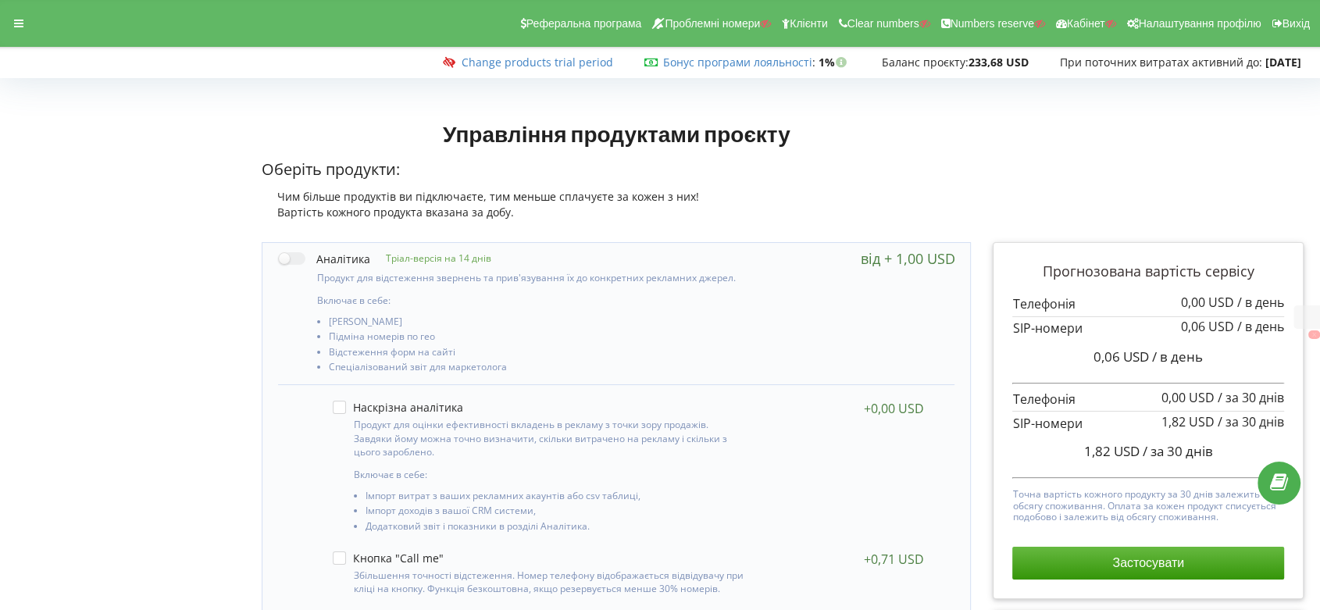
drag, startPoint x: 20, startPoint y: 17, endPoint x: 63, endPoint y: 94, distance: 88.2
click at [20, 17] on div at bounding box center [19, 23] width 28 height 22
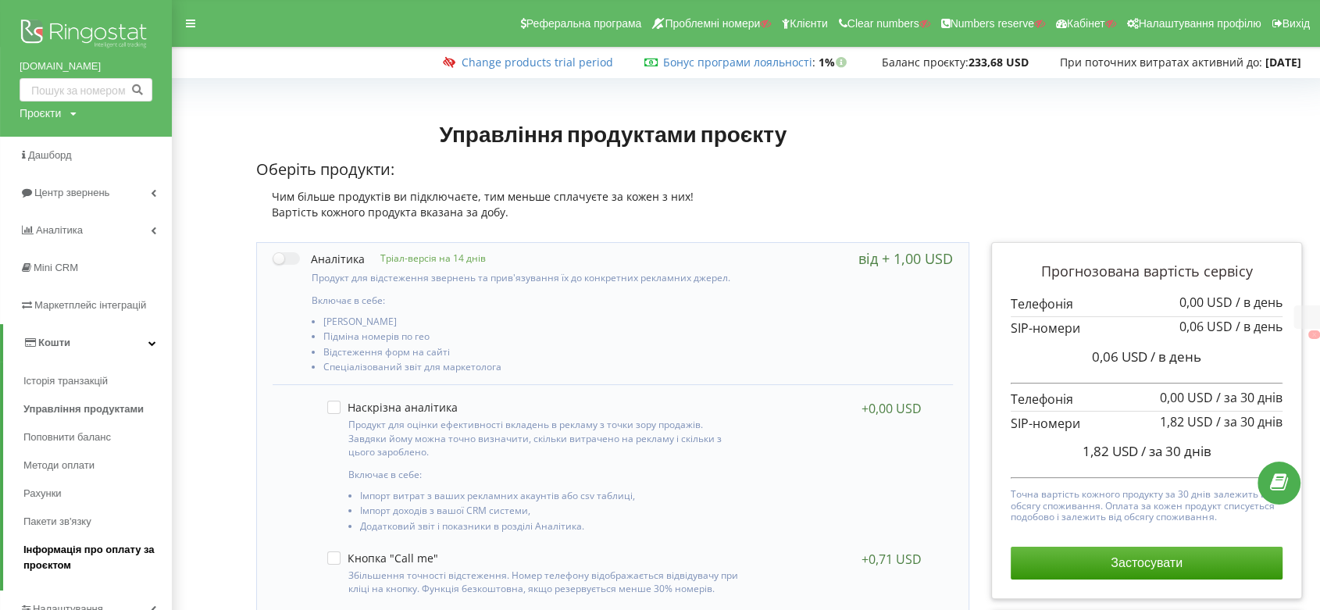
scroll to position [347, 0]
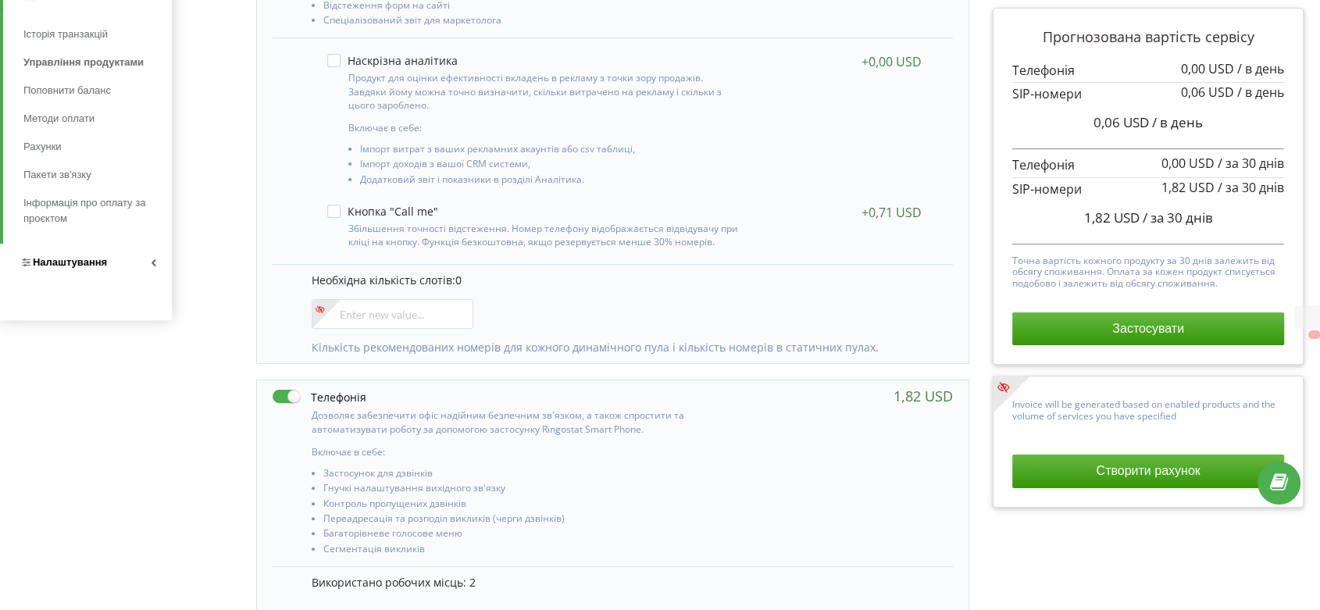
click at [67, 267] on span "Налаштування" at bounding box center [70, 262] width 74 height 12
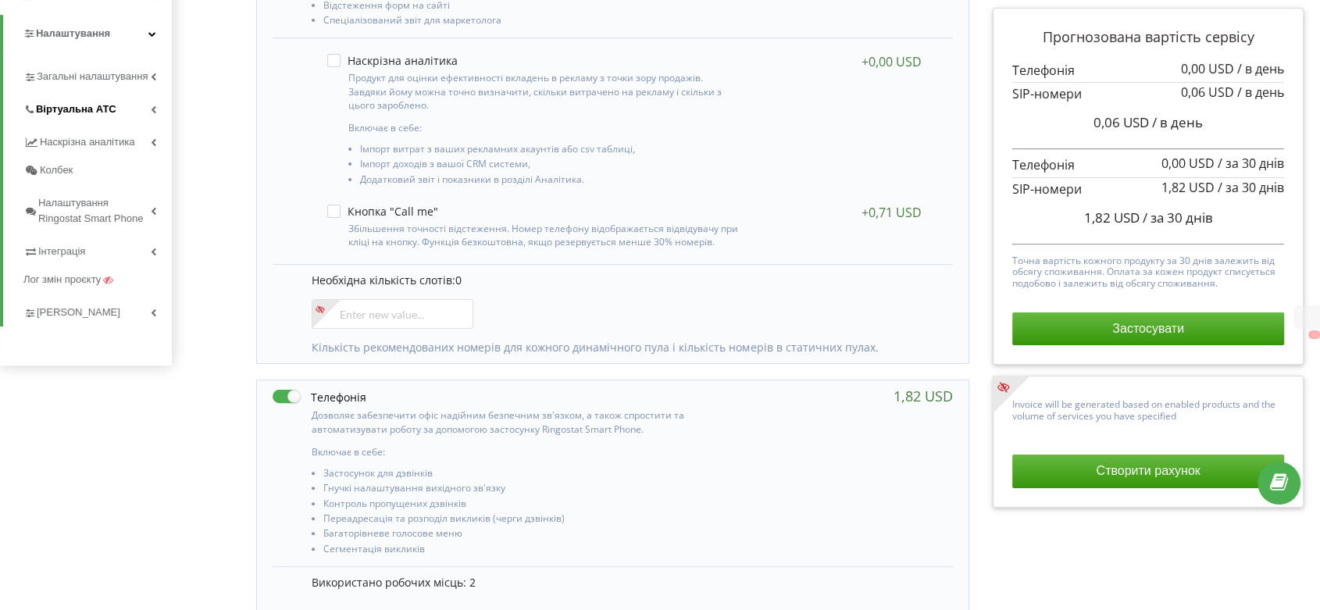
click at [69, 106] on span "Віртуальна АТС" at bounding box center [76, 110] width 80 height 16
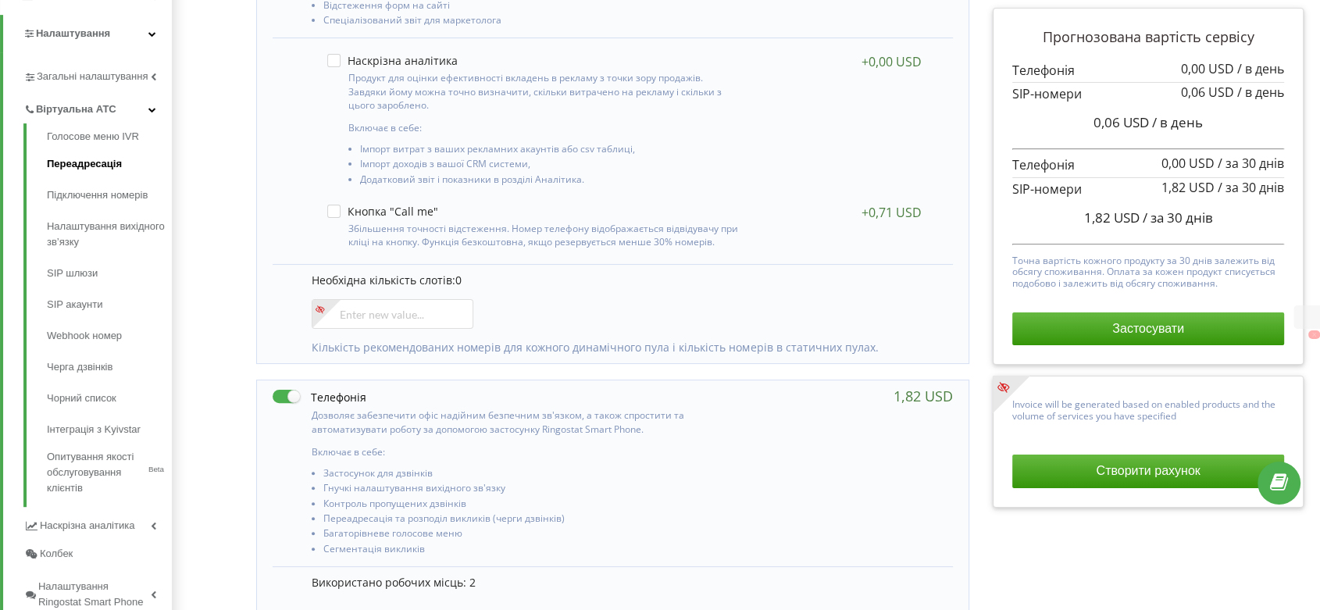
click at [80, 166] on link "Переадресація" at bounding box center [109, 163] width 125 height 31
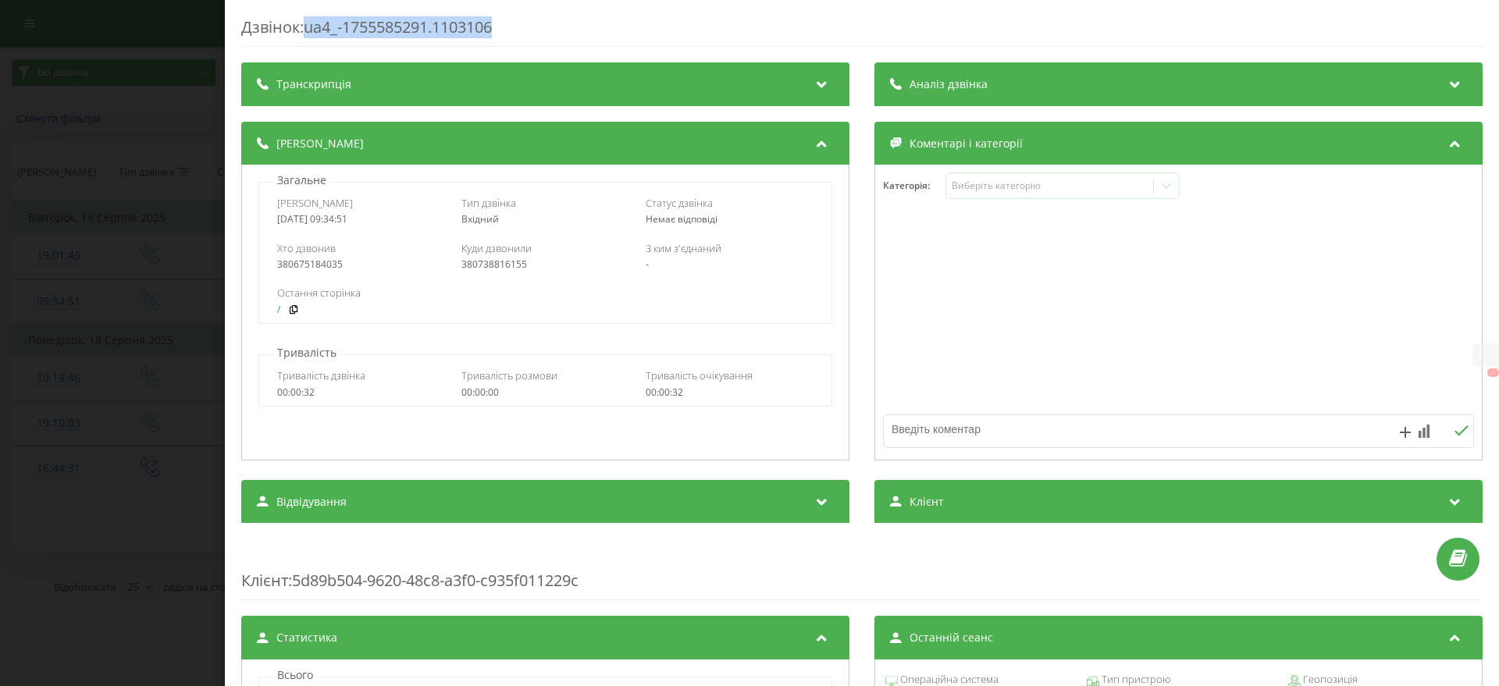
click at [139, 283] on div "Дзвінок : ua4_-1755585291.1103106 Транскрипція Для AI-аналізу майбутніх дзвінкі…" at bounding box center [749, 343] width 1499 height 686
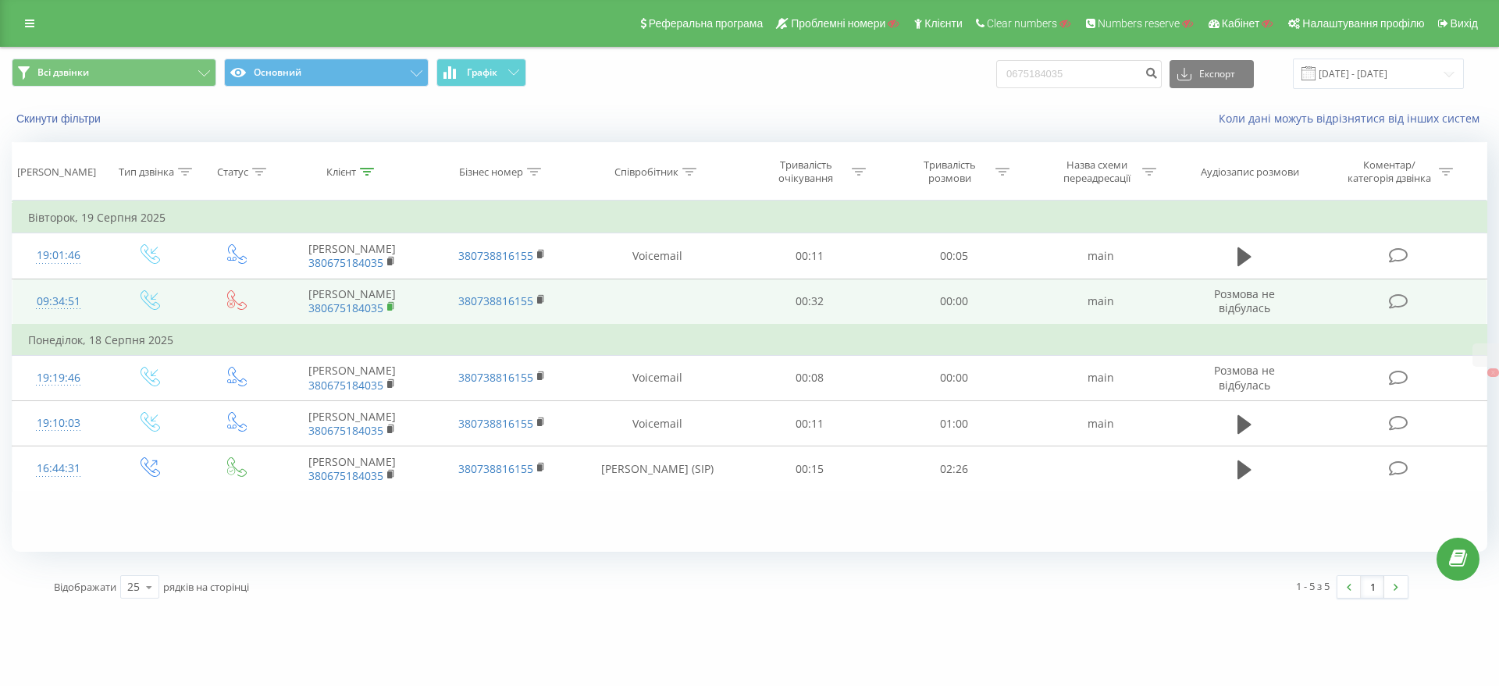
click at [391, 307] on rect at bounding box center [389, 307] width 5 height 7
click at [392, 305] on rect at bounding box center [389, 307] width 5 height 7
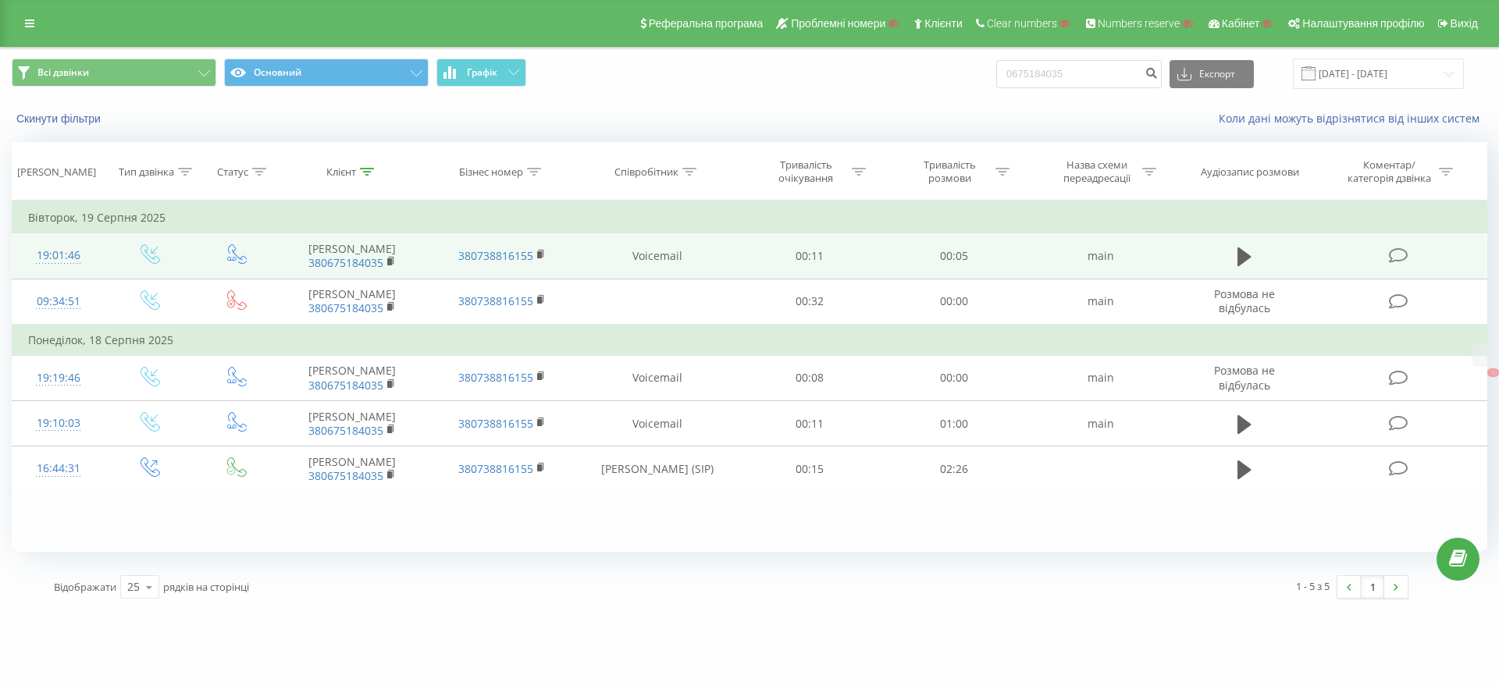
click at [63, 259] on div "19:01:46" at bounding box center [58, 256] width 61 height 30
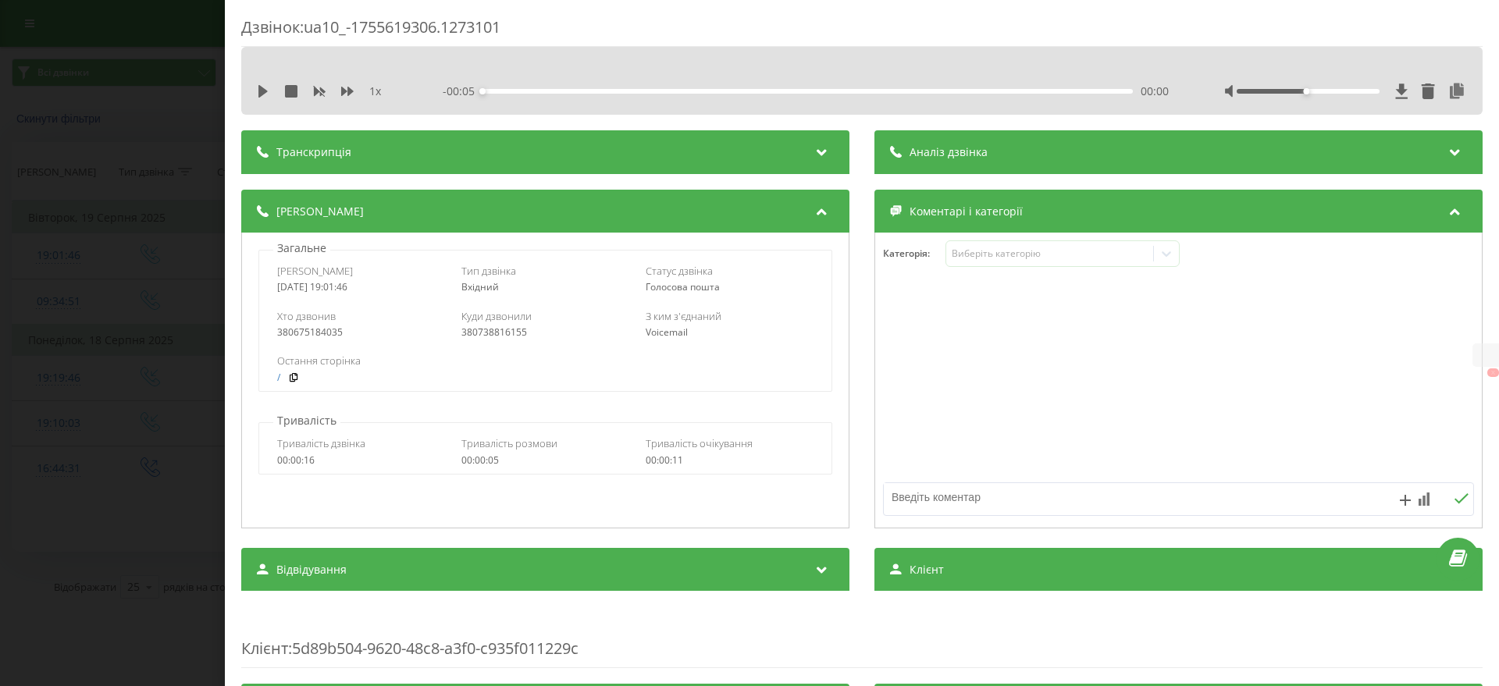
drag, startPoint x: 380, startPoint y: 285, endPoint x: 330, endPoint y: 291, distance: 51.1
click at [330, 291] on div "[DATE] 19:01:46" at bounding box center [361, 287] width 168 height 11
copy div "19:01:46"
